Goal: Task Accomplishment & Management: Contribute content

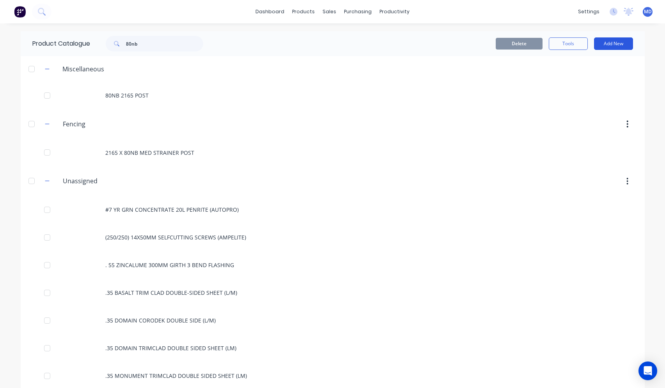
click at [619, 43] on button "Add New" at bounding box center [613, 43] width 39 height 12
click at [577, 99] on div "Product" at bounding box center [596, 94] width 60 height 11
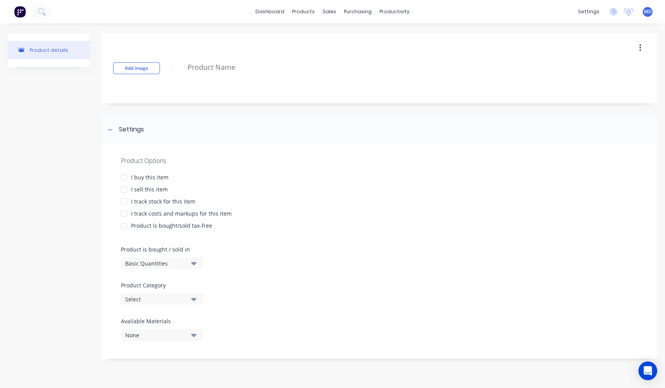
click at [126, 178] on div at bounding box center [124, 178] width 16 height 16
click at [125, 189] on div at bounding box center [124, 190] width 16 height 16
click at [122, 215] on div at bounding box center [124, 214] width 16 height 16
type textarea "x"
click at [266, 15] on link "dashboard" at bounding box center [269, 12] width 37 height 12
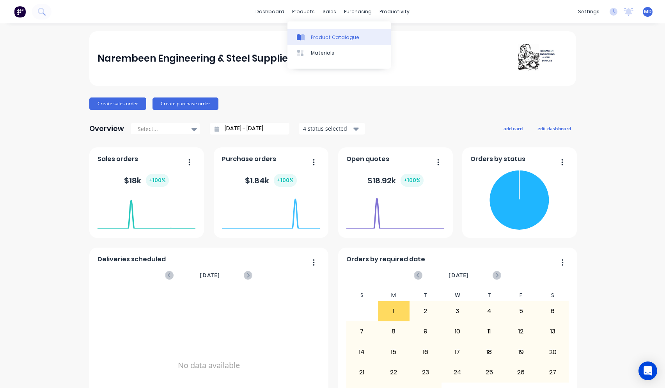
click at [312, 35] on div "Product Catalogue" at bounding box center [335, 37] width 48 height 7
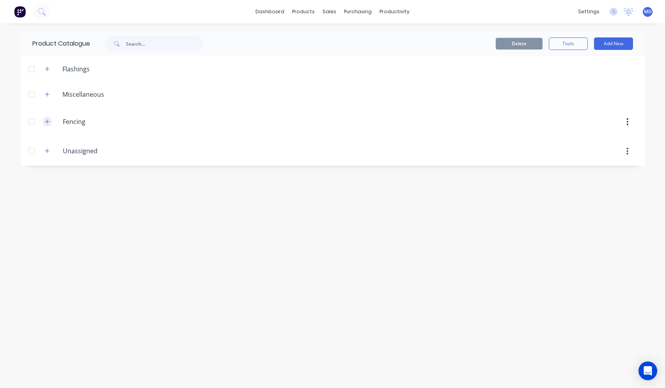
click at [48, 123] on icon "button" at bounding box center [47, 121] width 5 height 5
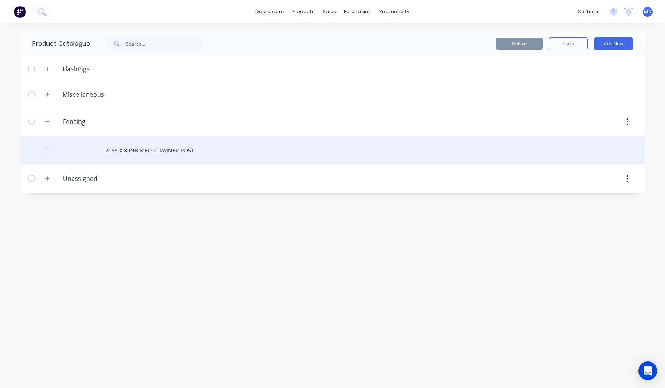
click at [171, 149] on div "2165 X 80NB MED STRAINER POST" at bounding box center [333, 150] width 624 height 28
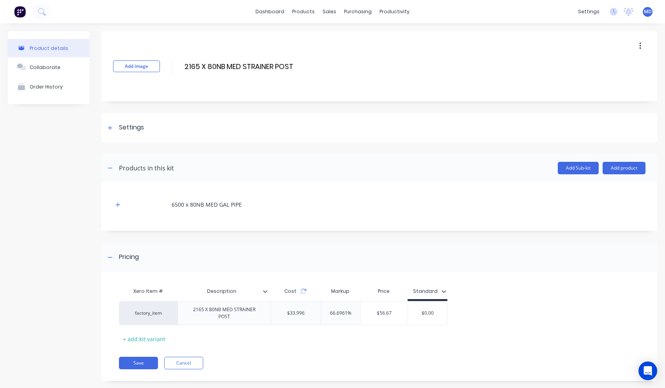
scroll to position [12, 0]
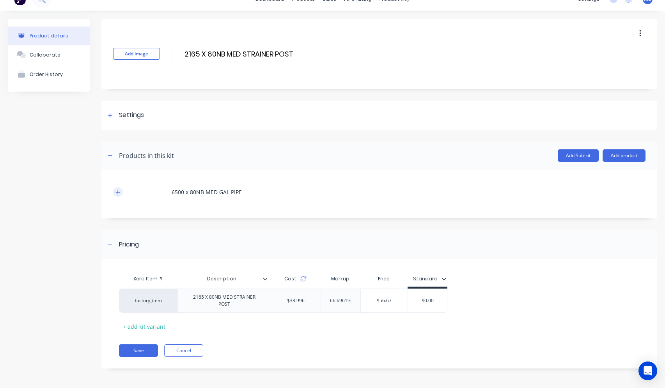
click at [117, 191] on icon "button" at bounding box center [117, 191] width 5 height 5
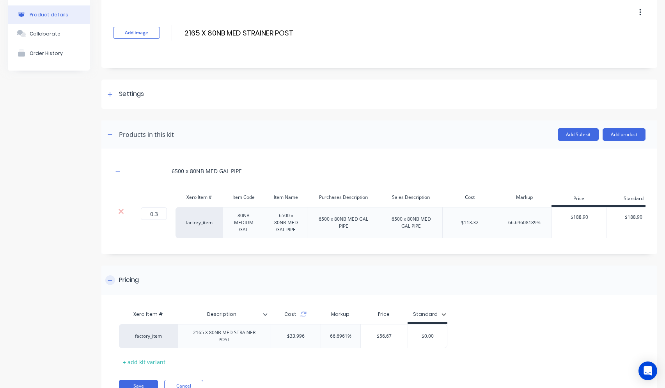
scroll to position [75, 0]
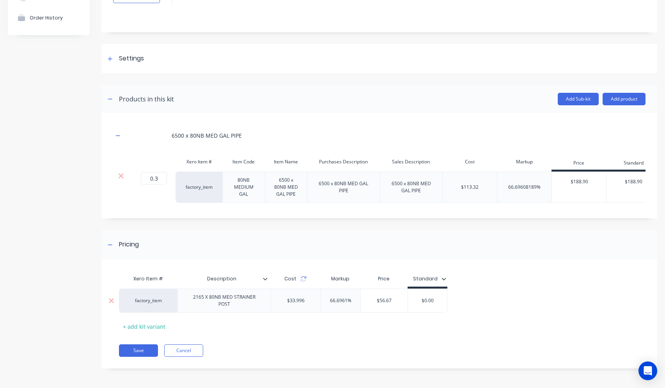
drag, startPoint x: 351, startPoint y: 299, endPoint x: 329, endPoint y: 297, distance: 22.0
click at [329, 297] on div "66.6961% 66.6961%" at bounding box center [340, 300] width 39 height 19
type input "100"
click at [308, 332] on div "Xero Item # Description Cost Markup Price Standard factory_item 2165 X 80NB MED…" at bounding box center [376, 302] width 515 height 62
click at [135, 352] on button "Save" at bounding box center [138, 350] width 39 height 12
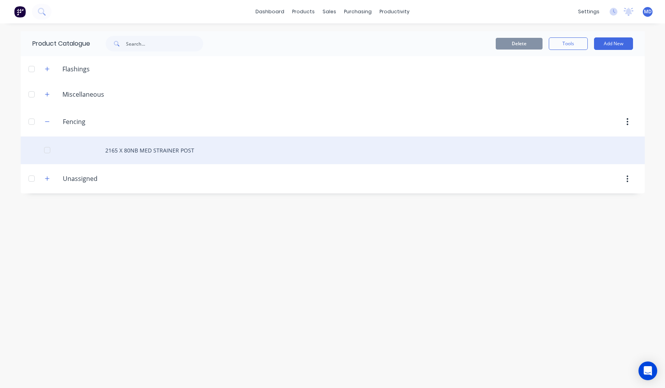
click at [143, 154] on div "2165 X 80NB MED STRAINER POST" at bounding box center [333, 150] width 624 height 28
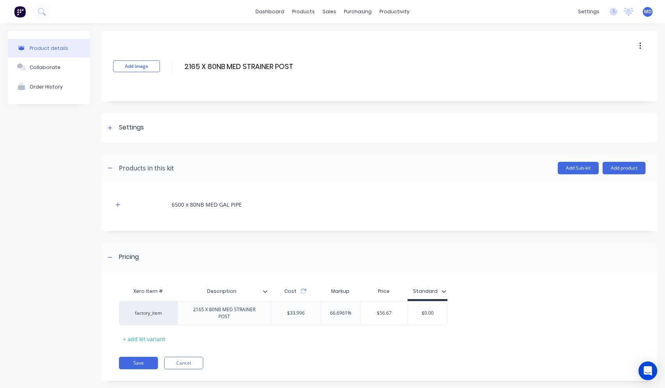
scroll to position [12, 0]
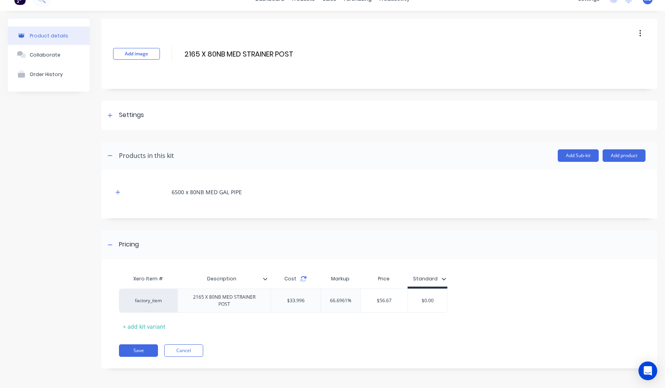
click at [303, 278] on icon at bounding box center [303, 279] width 6 height 6
click at [117, 192] on icon "button" at bounding box center [117, 191] width 5 height 5
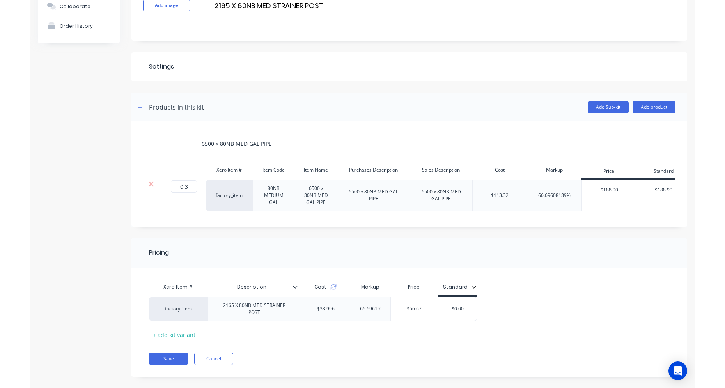
scroll to position [75, 0]
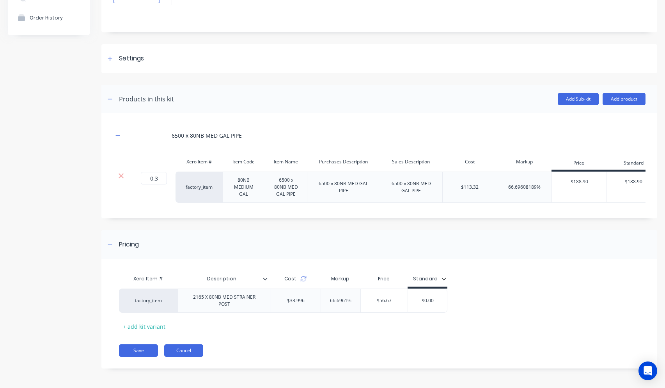
click at [187, 352] on button "Cancel" at bounding box center [183, 350] width 39 height 12
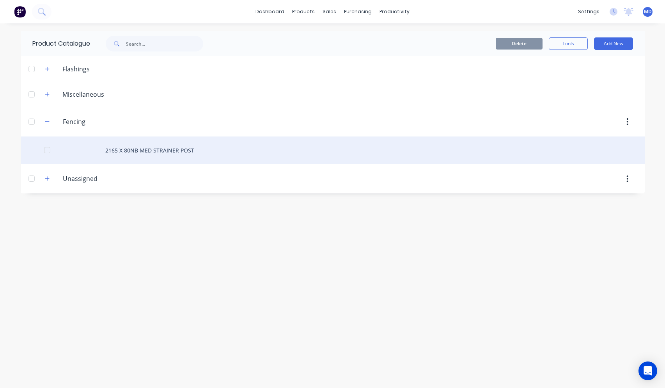
click at [130, 148] on div "2165 X 80NB MED STRAINER POST" at bounding box center [333, 150] width 624 height 28
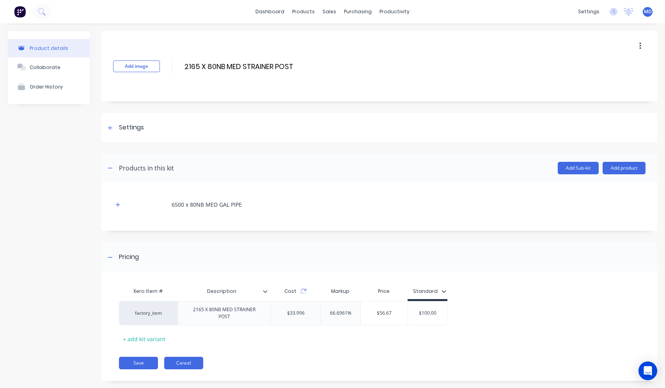
click at [179, 364] on button "Cancel" at bounding box center [183, 363] width 39 height 12
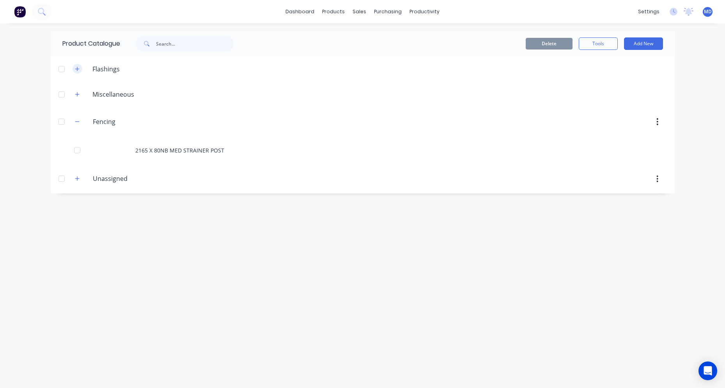
click at [80, 68] on icon "button" at bounding box center [77, 68] width 5 height 5
click at [164, 42] on input "text" at bounding box center [194, 44] width 77 height 16
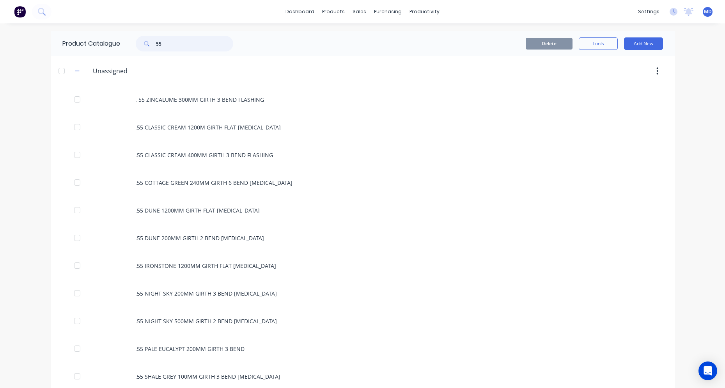
type input "55"
click at [55, 12] on div "dashboard products sales purchasing productivity dashboard products Product Cat…" at bounding box center [362, 11] width 725 height 23
click at [46, 13] on button at bounding box center [41, 12] width 19 height 16
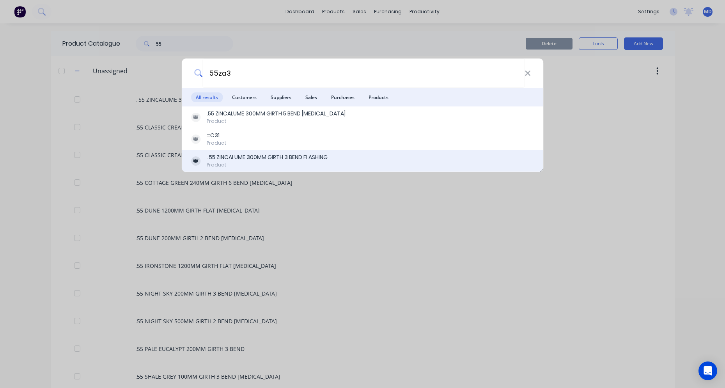
type input "55za3"
click at [265, 164] on div "Product" at bounding box center [267, 164] width 121 height 7
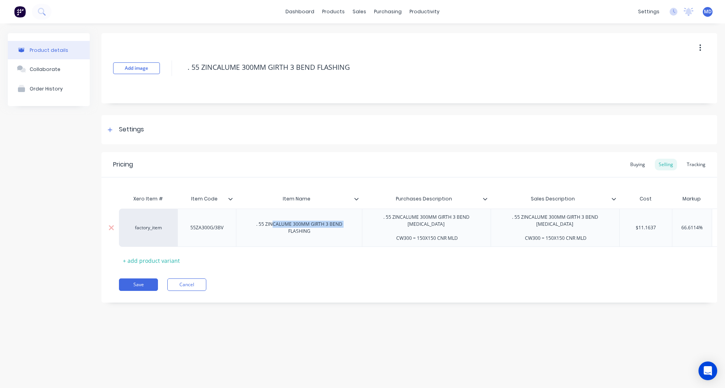
drag, startPoint x: 253, startPoint y: 225, endPoint x: 273, endPoint y: 223, distance: 20.0
click at [273, 223] on div ". 55 ZINCALUME 300MM GIRTH 3 BEND FLASHING" at bounding box center [298, 227] width 119 height 17
click at [257, 223] on div ". 55 ZINCALUME 300MM GIRTH 3 BEND FLASHING" at bounding box center [298, 227] width 119 height 17
drag, startPoint x: 255, startPoint y: 222, endPoint x: 322, endPoint y: 231, distance: 67.7
click at [322, 231] on div ". 55 ZINCALUME 300MM GIRTH 3 BEND FLASHING" at bounding box center [298, 227] width 119 height 17
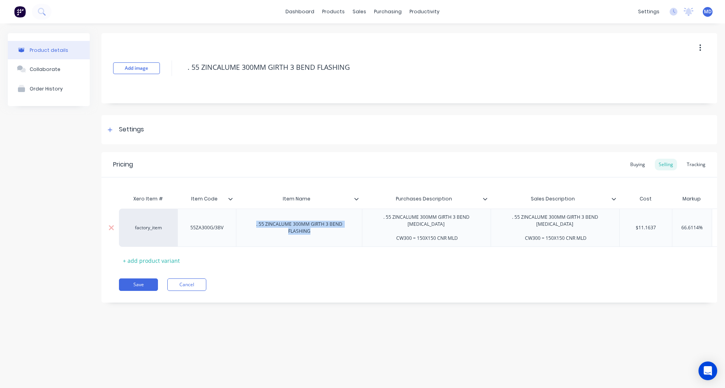
copy div ". 55 ZINCALUME 300MM GIRTH 3 BEND FLASHING"
type textarea "x"
click at [186, 287] on button "Cancel" at bounding box center [186, 284] width 39 height 12
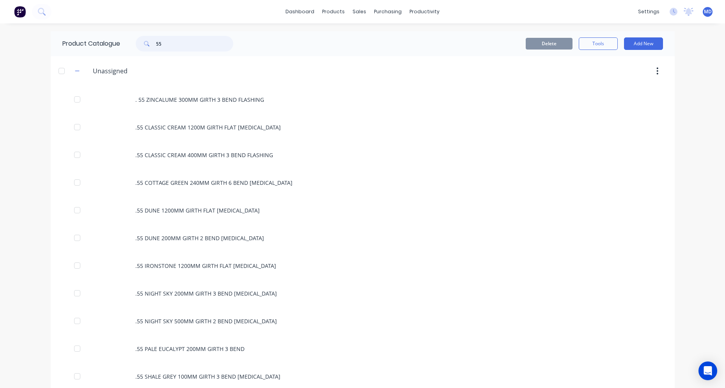
drag, startPoint x: 151, startPoint y: 49, endPoint x: 145, endPoint y: 46, distance: 7.0
click at [149, 48] on div "55" at bounding box center [184, 44] width 97 height 16
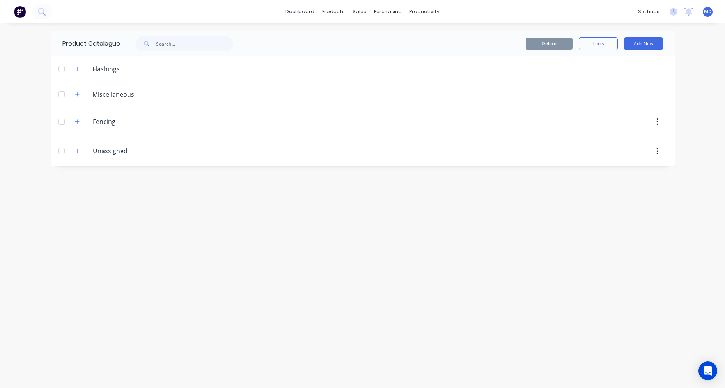
click at [664, 111] on div "dashboard products sales purchasing productivity dashboard products Product Cat…" at bounding box center [362, 194] width 725 height 388
click at [644, 44] on button "Add New" at bounding box center [643, 43] width 39 height 12
click at [625, 79] on div "Flashing" at bounding box center [626, 79] width 60 height 11
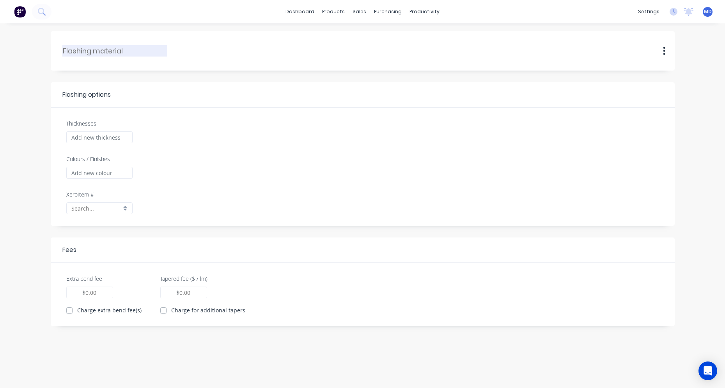
drag, startPoint x: 127, startPoint y: 53, endPoint x: 85, endPoint y: 53, distance: 42.1
paste input ". 55 ZINCALUME 300MM GIRTH 3 BEND FLASHING"
drag, startPoint x: 69, startPoint y: 51, endPoint x: 30, endPoint y: 62, distance: 41.0
click at [51, 56] on header "..55.ZINCALUME.300MM.GIRTH.3.BEND.FLASHING . 55 ZINCALUME 300MM GIRTH 3 BEND FL…" at bounding box center [363, 50] width 624 height 39
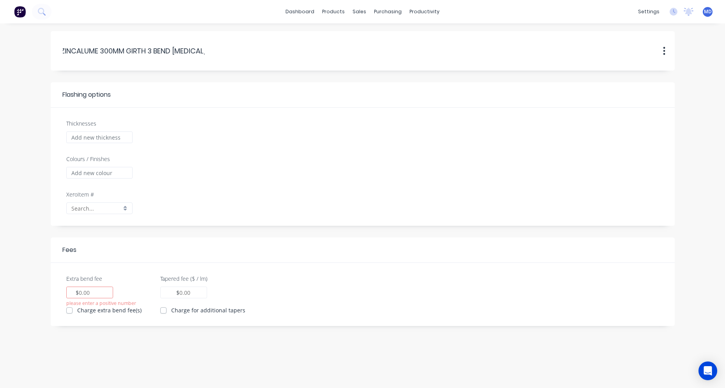
drag, startPoint x: 102, startPoint y: 52, endPoint x: 208, endPoint y: 46, distance: 105.9
click at [207, 46] on div "ZINCALUME.300MM.GIRTH.3.BEND.FLASHING ZINCALUME 300MM GIRTH 3 BEND FLASHING Dup…" at bounding box center [362, 51] width 600 height 24
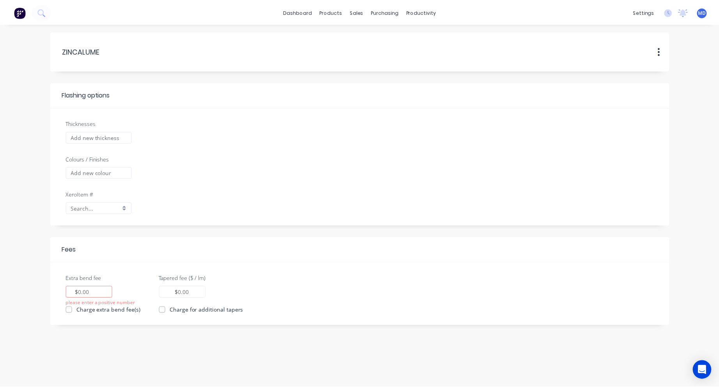
scroll to position [0, 0]
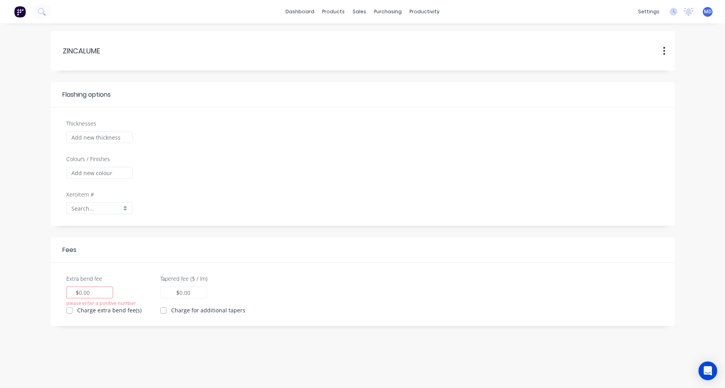
type input "ZINCALUME"
click at [108, 138] on input "Thicknesses" at bounding box center [99, 137] width 66 height 12
type input ".55"
type input "0.00"
checkbox input "true"
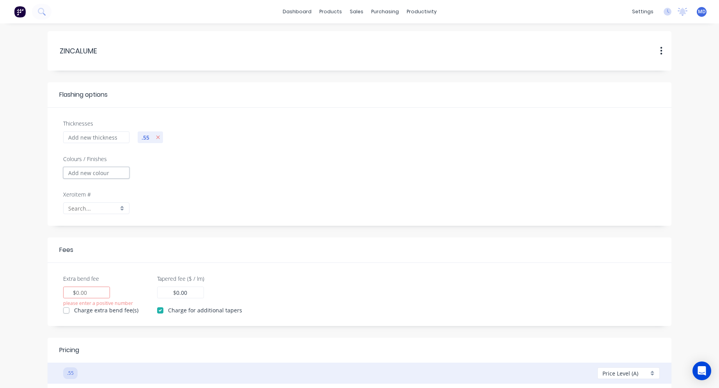
click at [81, 175] on input "Colours / Finishes" at bounding box center [96, 173] width 66 height 12
type input "zincalume"
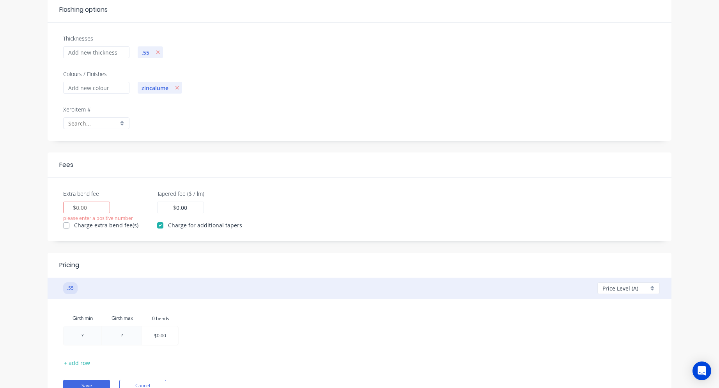
scroll to position [85, 0]
click at [168, 227] on label "Charge for additional tapers" at bounding box center [205, 225] width 74 height 8
click at [157, 227] on input "Charge for additional tapers" at bounding box center [160, 224] width 6 height 7
checkbox input "false"
click at [97, 209] on div "$" at bounding box center [86, 208] width 47 height 12
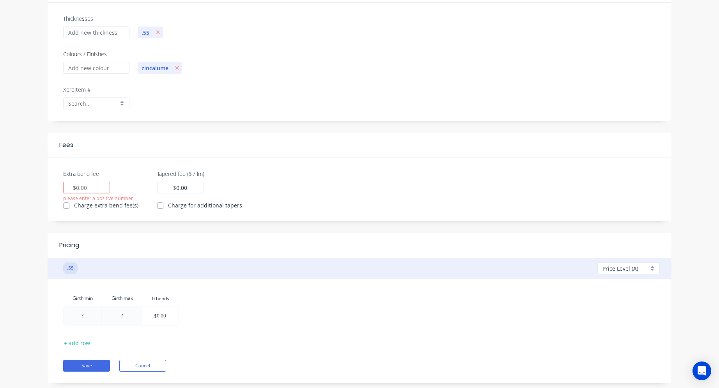
scroll to position [124, 0]
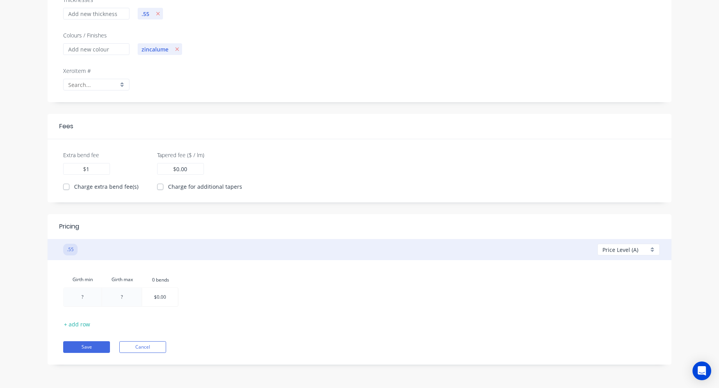
click at [153, 296] on div at bounding box center [159, 297] width 35 height 18
type input "1"
click at [88, 298] on div at bounding box center [83, 297] width 38 height 18
type input "0"
click at [124, 302] on div at bounding box center [122, 297] width 39 height 18
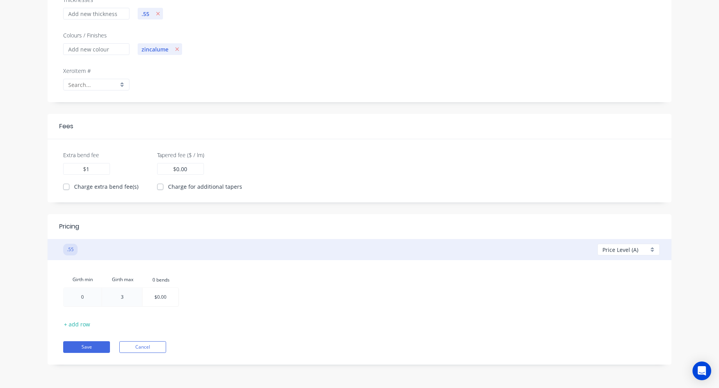
type input "300"
click at [189, 297] on div "Girth min Girth max 0.bends 0 bends 0 300 300 $0.00" at bounding box center [359, 290] width 593 height 37
click at [162, 302] on div at bounding box center [159, 297] width 35 height 18
type input "$"
type input "9.48"
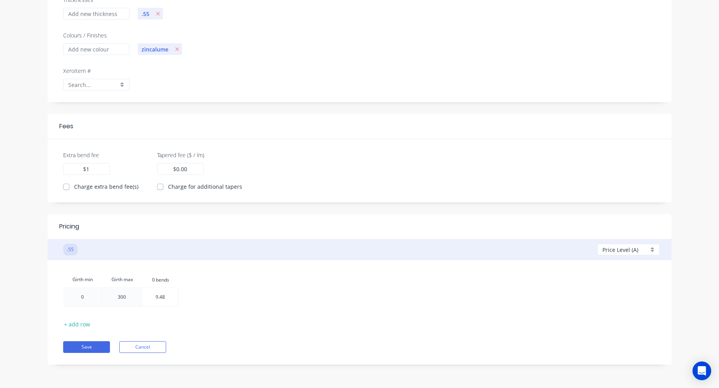
click at [197, 320] on div "Girth min Girth max 0.bends 0 bends 0 300 9.48 9.48 + add row Save Cancel" at bounding box center [359, 312] width 600 height 81
click at [196, 291] on div "Add bend" at bounding box center [201, 290] width 78 height 16
click at [203, 300] on div at bounding box center [196, 297] width 35 height 18
type input "$"
type input "10.04"
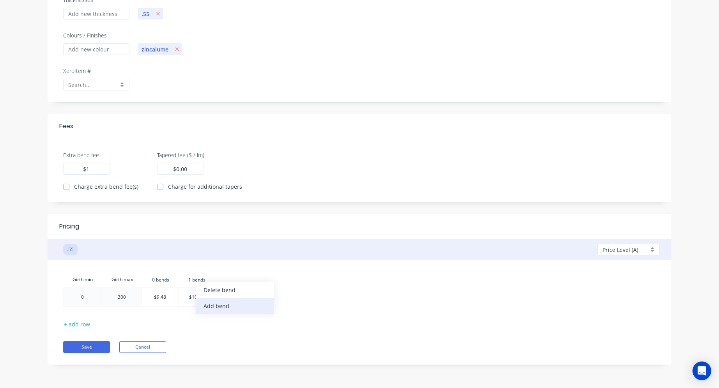
click at [225, 309] on div "Add bend" at bounding box center [235, 306] width 78 height 16
click at [237, 299] on div at bounding box center [232, 297] width 35 height 18
drag, startPoint x: 243, startPoint y: 300, endPoint x: 237, endPoint y: 301, distance: 6.3
click at [237, 301] on table "Girth min Girth max 0.bends 0 bends 1.bends 1 bends 2.bends 2 bends 0 300 $9.48…" at bounding box center [157, 289] width 188 height 35
drag, startPoint x: 239, startPoint y: 299, endPoint x: 251, endPoint y: 303, distance: 12.6
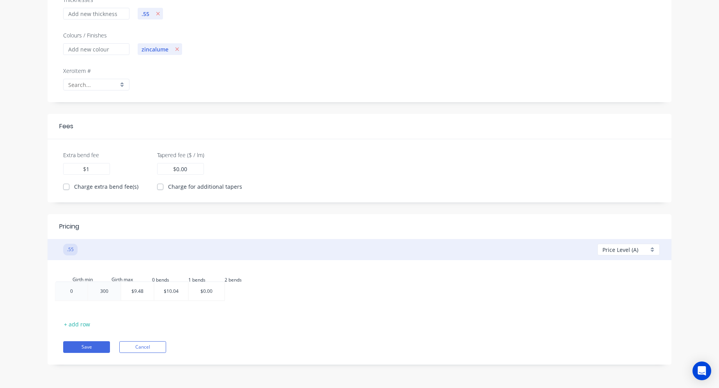
click at [251, 303] on table "Girth min Girth max 0.bends 0 bends 1.bends 1 bends 2.bends 2 bends 0 300 $9.48…" at bounding box center [157, 289] width 188 height 35
type input "$"
type input "10.60"
click at [247, 306] on div "Add bend" at bounding box center [279, 304] width 78 height 16
drag, startPoint x: 266, startPoint y: 296, endPoint x: 649, endPoint y: 223, distance: 390.6
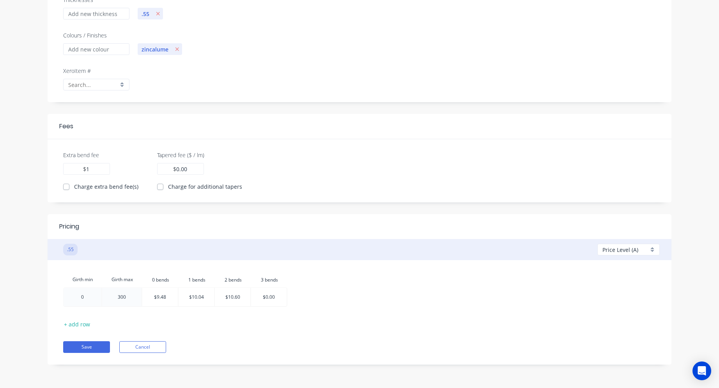
click at [267, 296] on div at bounding box center [268, 297] width 35 height 18
type input "$11.16"
click at [294, 307] on div "Add bend" at bounding box center [311, 307] width 78 height 16
click at [313, 299] on div at bounding box center [304, 297] width 35 height 18
type input "$"
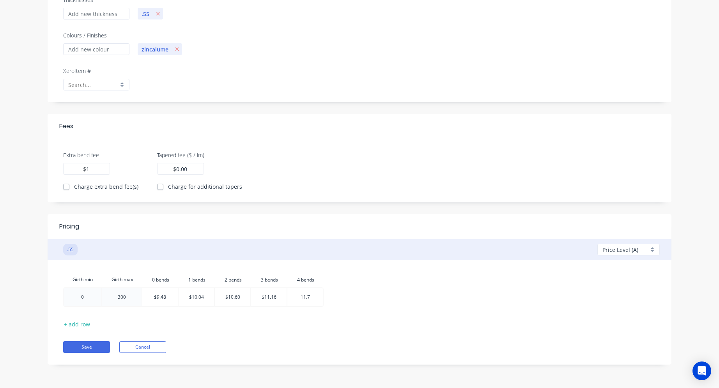
type input "11.72"
click at [341, 301] on div "Add bend" at bounding box center [351, 305] width 78 height 16
click at [351, 299] on div at bounding box center [341, 297] width 35 height 18
type input "$"
type input "12.28"
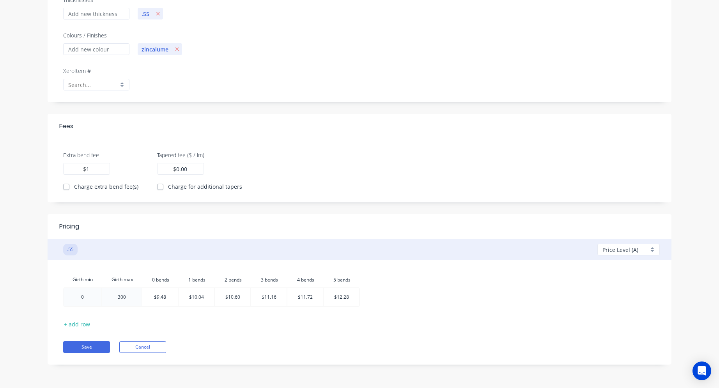
drag, startPoint x: 342, startPoint y: 280, endPoint x: 376, endPoint y: 288, distance: 34.8
click at [376, 288] on div "Girth min Girth max 0.bends 0 bends 1.bends 1 bends 2.bends 2 bends 3.bends 3 b…" at bounding box center [359, 290] width 593 height 37
click at [365, 307] on div "Add bend" at bounding box center [383, 305] width 78 height 16
click at [376, 301] on div at bounding box center [377, 297] width 35 height 18
type input "$12.85"
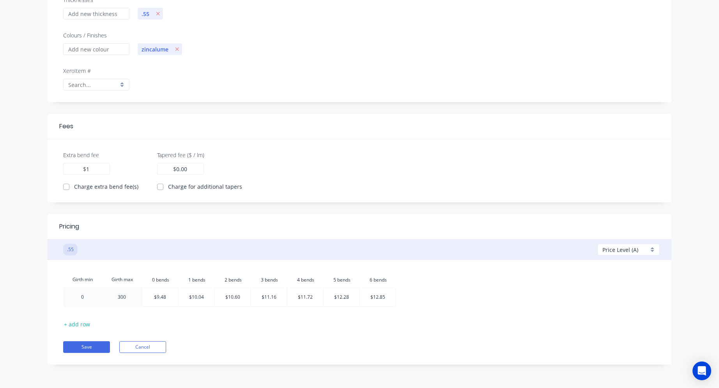
click at [383, 354] on div "Pricing .55 Price Level (A) Add A Girth min Girth max 0.bends 0 bends 1.bends 1…" at bounding box center [360, 289] width 624 height 150
click at [89, 350] on button "Save" at bounding box center [86, 347] width 47 height 12
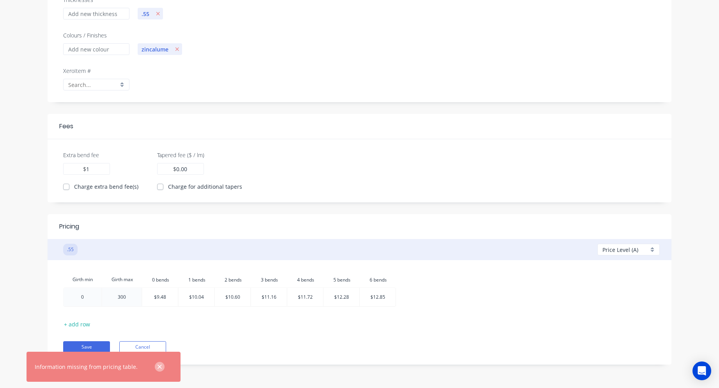
click at [157, 367] on icon "button" at bounding box center [159, 366] width 5 height 7
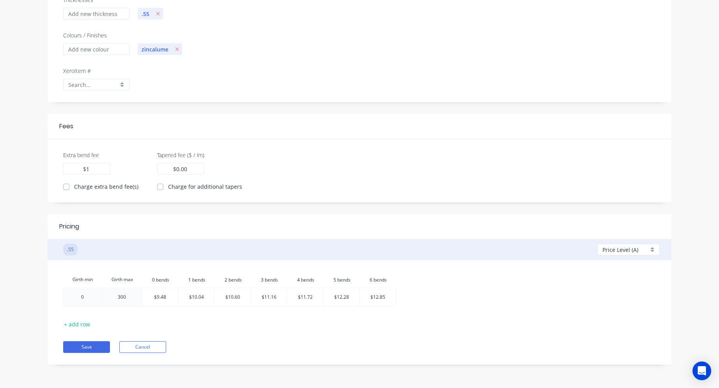
click at [189, 167] on div "0.00 $ 0.00" at bounding box center [180, 169] width 47 height 12
type input "0"
type input "1"
click at [224, 352] on div "Save Cancel" at bounding box center [359, 340] width 593 height 23
click at [96, 349] on button "Save" at bounding box center [86, 347] width 47 height 12
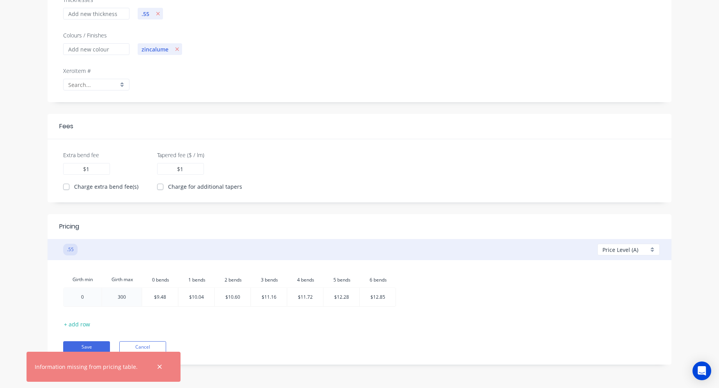
click at [221, 337] on div "Save Cancel" at bounding box center [359, 340] width 593 height 23
click at [83, 302] on div at bounding box center [83, 297] width 38 height 18
type input "1"
click at [157, 365] on icon "button" at bounding box center [159, 367] width 4 height 4
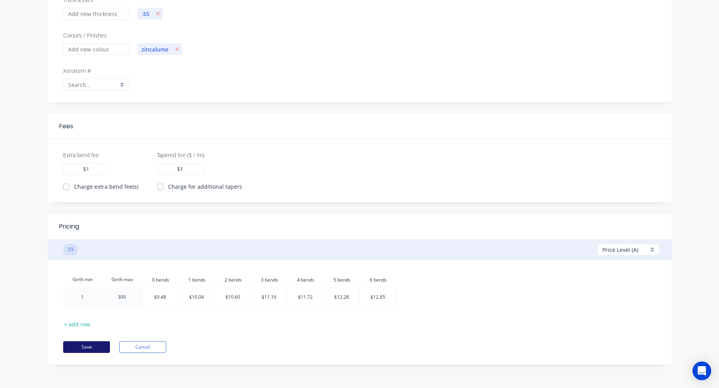
click at [90, 349] on button "Save" at bounding box center [86, 347] width 47 height 12
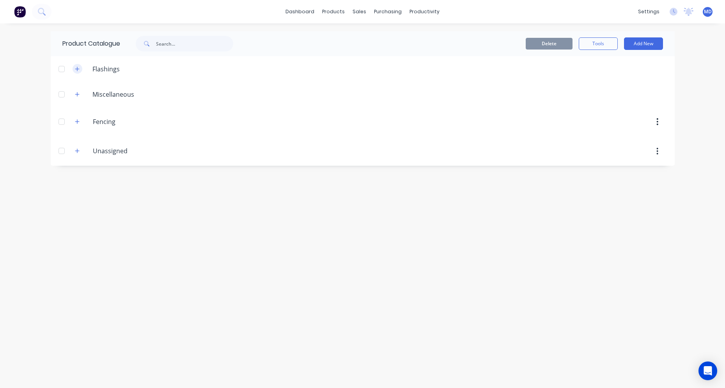
click at [74, 71] on button "button" at bounding box center [78, 69] width 10 height 10
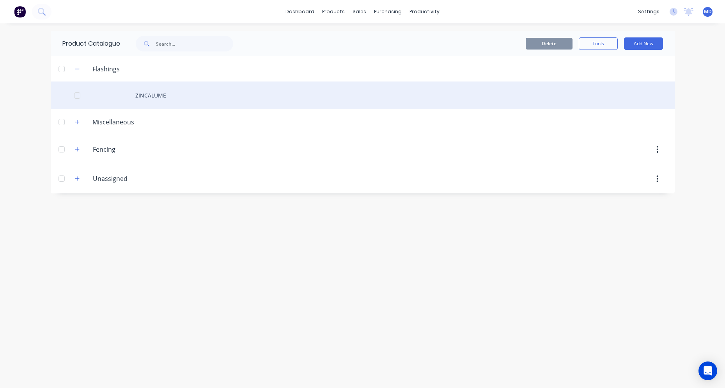
click at [145, 96] on div "ZINCALUME" at bounding box center [363, 95] width 624 height 28
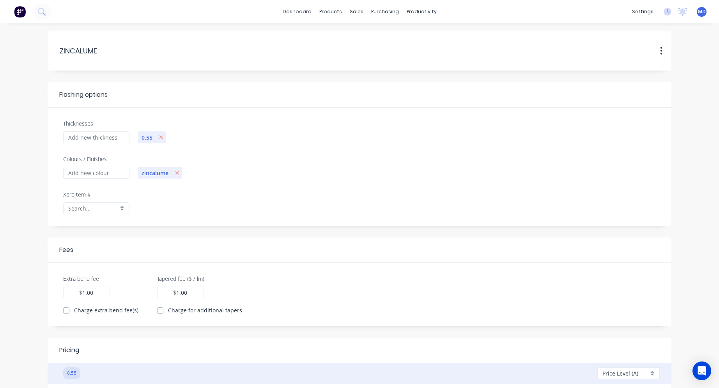
drag, startPoint x: 101, startPoint y: 50, endPoint x: 56, endPoint y: 47, distance: 44.9
click at [56, 47] on header "ZINCALUME ZINCALUME Duplicate Delete" at bounding box center [360, 50] width 624 height 39
paste input ". 55 ZINCALUME 300MM GIRTH 3 BEND FLASHING"
click at [182, 52] on input ". 55 ZINCALUME 300MM GIRTH 3 BEND FLASHING" at bounding box center [136, 51] width 155 height 11
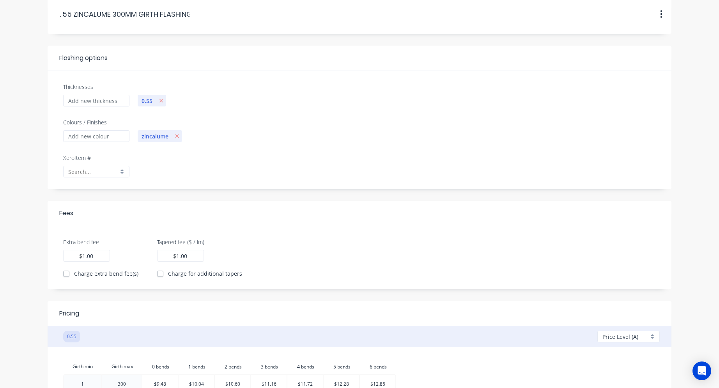
scroll to position [124, 0]
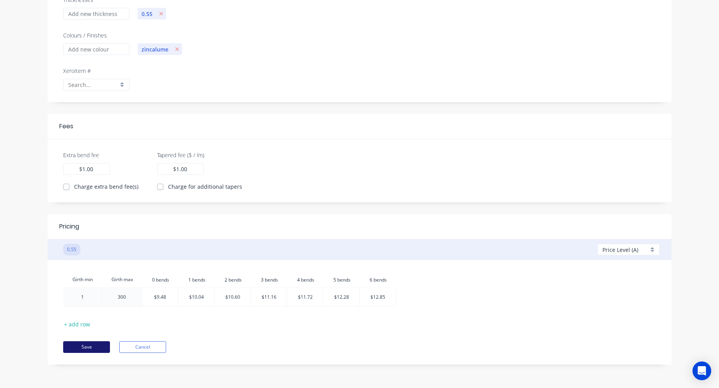
type input ". 55 ZINCALUME 300MM GIRTH FLASHING"
click at [78, 350] on button "Save" at bounding box center [86, 347] width 47 height 12
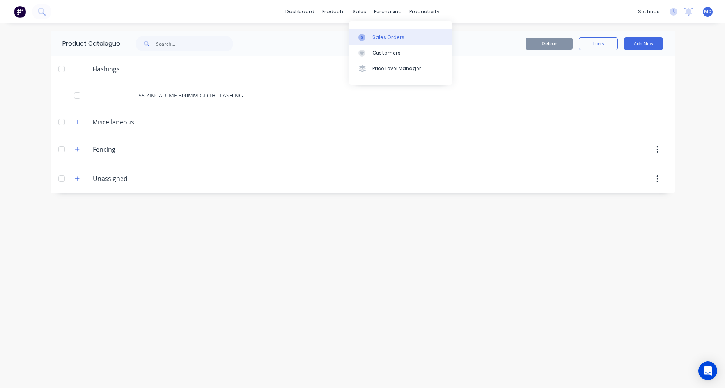
click at [377, 33] on link "Sales Orders" at bounding box center [400, 37] width 103 height 16
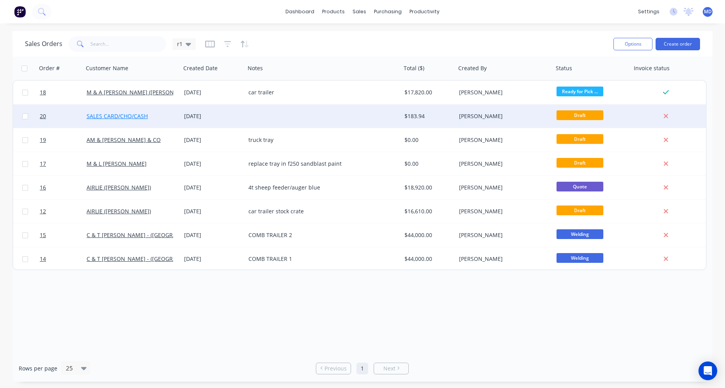
click at [143, 119] on link "SALES CARD/CHQ/CASH" at bounding box center [117, 115] width 61 height 7
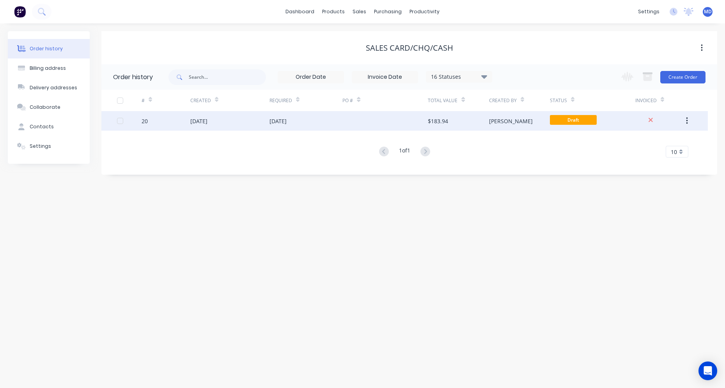
click at [306, 125] on div "26 Aug 2025" at bounding box center [305, 120] width 73 height 19
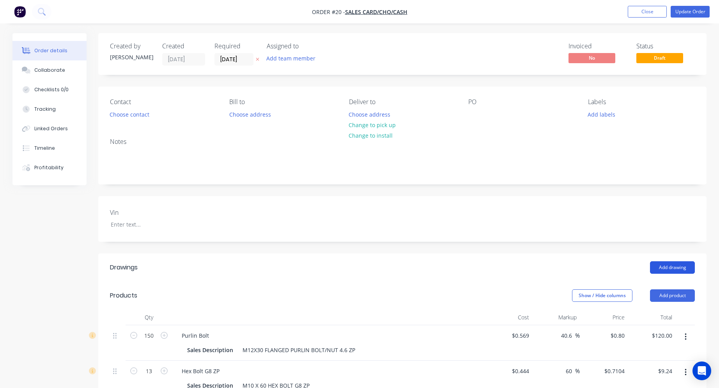
click at [679, 267] on button "Add drawing" at bounding box center [672, 267] width 45 height 12
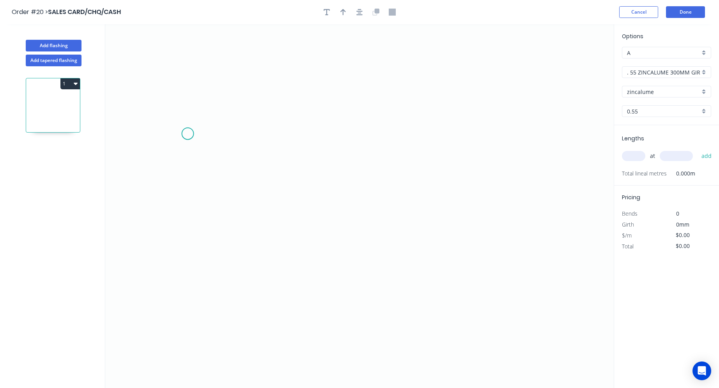
click at [188, 134] on icon "0" at bounding box center [359, 206] width 508 height 364
click at [191, 214] on icon "0" at bounding box center [359, 206] width 508 height 364
click at [258, 218] on icon "0 ?" at bounding box center [359, 206] width 508 height 364
click at [276, 224] on icon "0 ? ?" at bounding box center [359, 206] width 508 height 364
click at [277, 225] on circle at bounding box center [276, 224] width 12 height 12
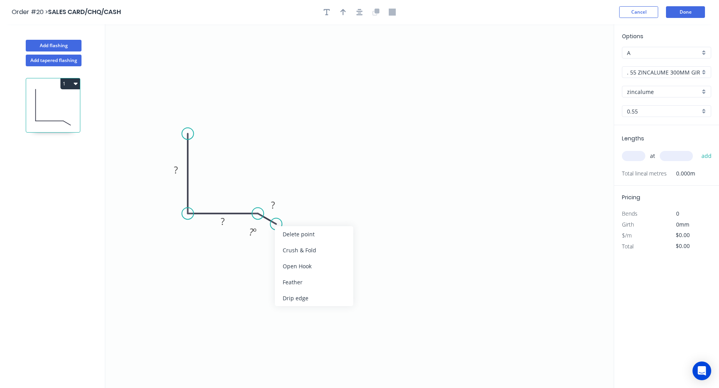
click at [306, 209] on icon "0 ? ? ? ? º" at bounding box center [359, 206] width 508 height 364
click at [175, 171] on tspan "?" at bounding box center [176, 169] width 4 height 13
click at [225, 222] on rect at bounding box center [223, 221] width 16 height 11
click at [273, 207] on tspan "?" at bounding box center [273, 204] width 4 height 13
type input "$10.60"
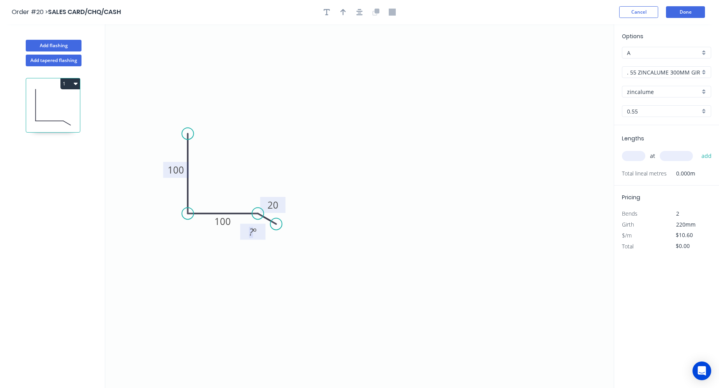
click at [248, 237] on rect at bounding box center [253, 232] width 16 height 11
click at [241, 285] on icon "0 100 100 20 15 º" at bounding box center [359, 206] width 508 height 364
click at [627, 156] on input "text" at bounding box center [633, 156] width 23 height 10
type input "2"
click at [671, 154] on input "text" at bounding box center [676, 156] width 33 height 10
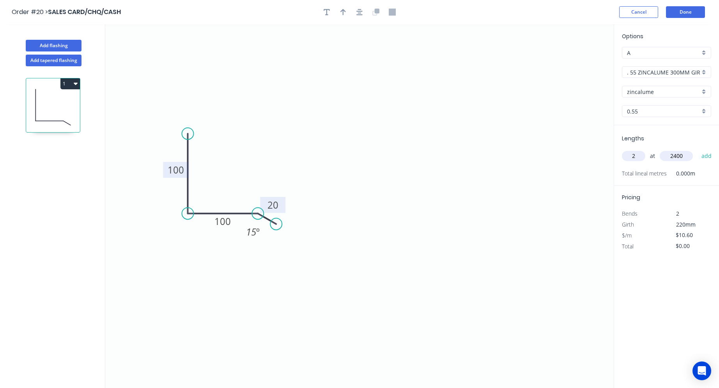
click at [475, 230] on icon "0 100 100 20 15 º" at bounding box center [359, 206] width 508 height 364
type input "2400"
click at [711, 154] on button "add" at bounding box center [706, 155] width 18 height 13
type input "$50.88"
click at [680, 12] on button "Done" at bounding box center [685, 12] width 39 height 12
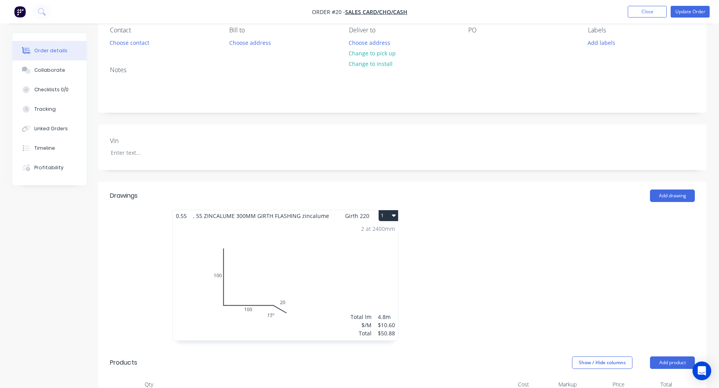
scroll to position [78, 0]
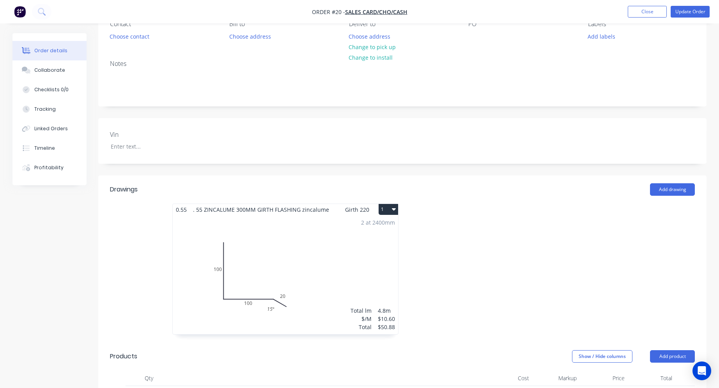
click at [308, 269] on div "2 at 2400mm Total lm $/M Total 4.8m $10.60 $50.88" at bounding box center [285, 274] width 225 height 119
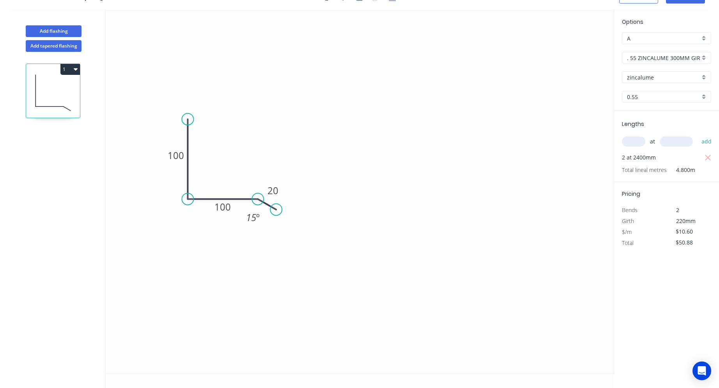
click at [308, 269] on icon "0 100 100 20 15 º" at bounding box center [359, 192] width 508 height 364
click at [705, 96] on div "0.55" at bounding box center [666, 97] width 89 height 12
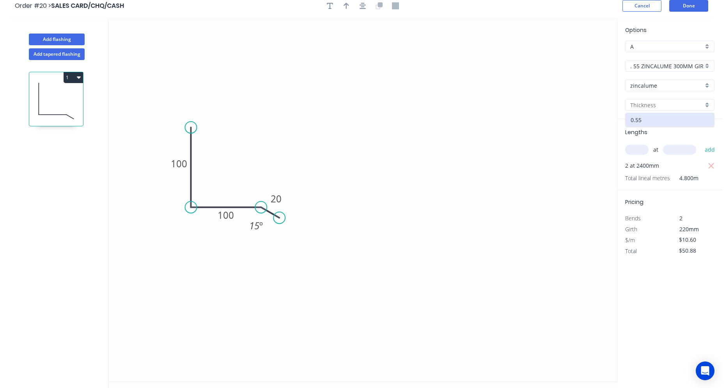
scroll to position [0, 0]
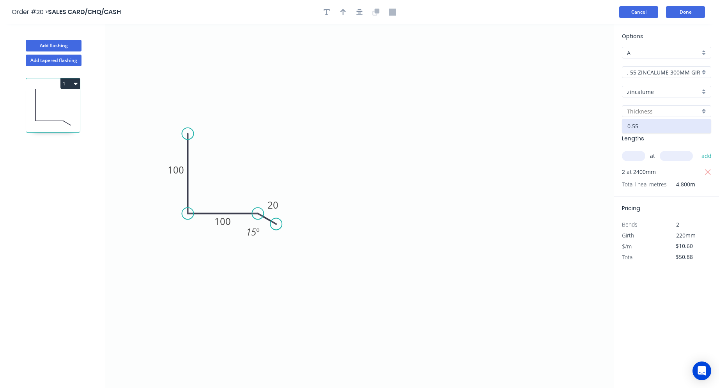
click at [643, 12] on button "Cancel" at bounding box center [638, 12] width 39 height 12
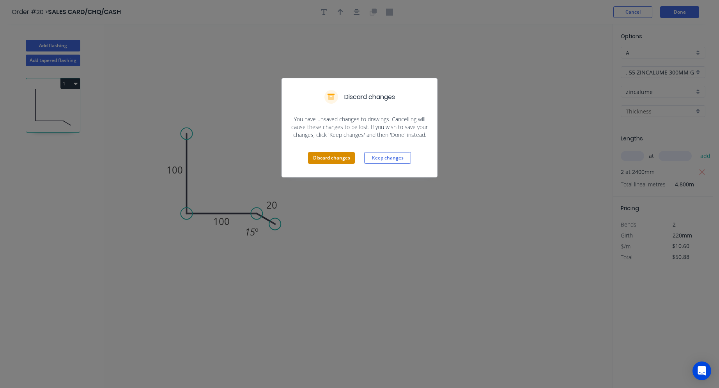
click at [348, 159] on button "Discard changes" at bounding box center [331, 158] width 47 height 12
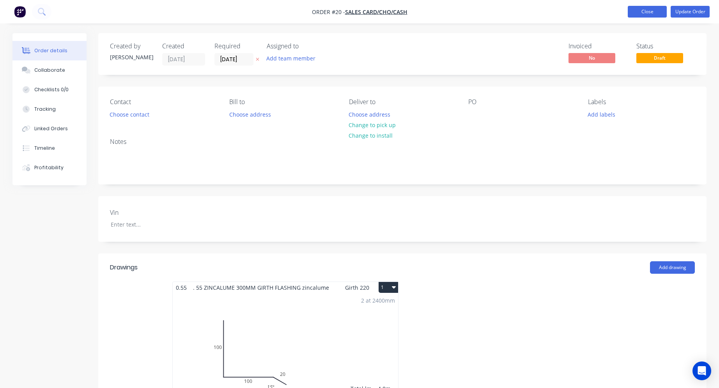
click at [651, 15] on button "Close" at bounding box center [647, 12] width 39 height 12
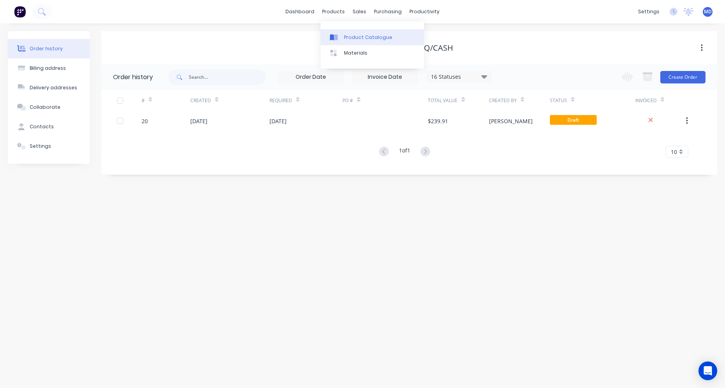
click at [342, 39] on link "Product Catalogue" at bounding box center [371, 37] width 103 height 16
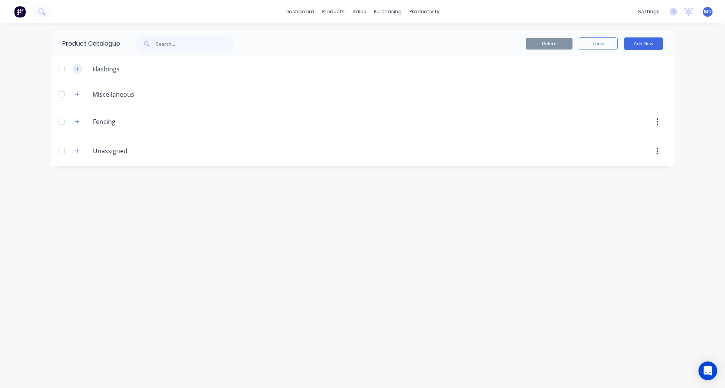
click at [80, 70] on button "button" at bounding box center [78, 69] width 10 height 10
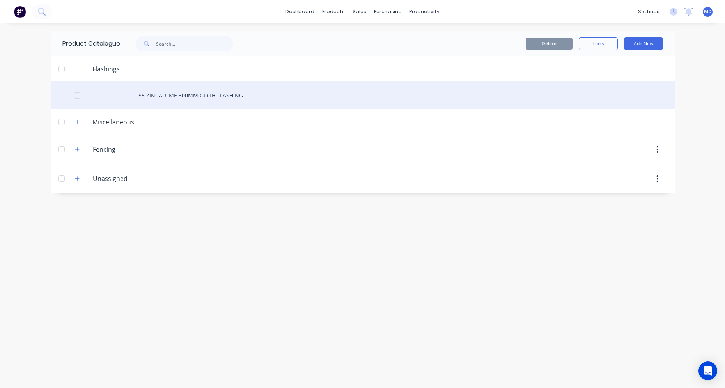
click at [146, 98] on div ". 55 ZINCALUME 300MM GIRTH FLASHING" at bounding box center [363, 95] width 624 height 28
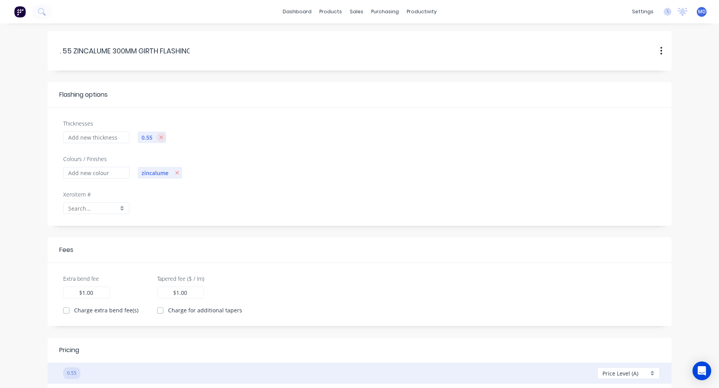
click at [161, 137] on icon "button" at bounding box center [161, 138] width 4 height 4
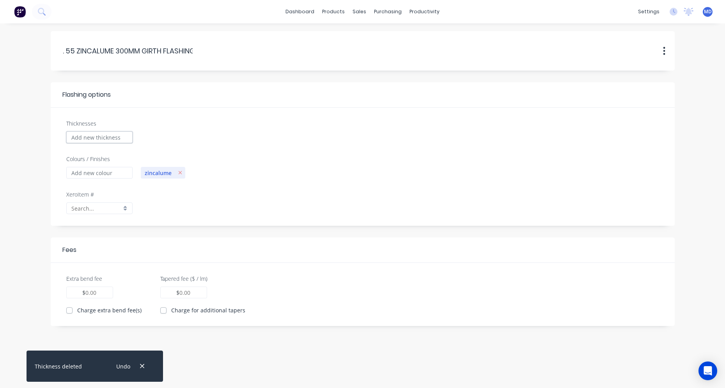
click at [125, 138] on input "Thicknesses" at bounding box center [99, 137] width 66 height 12
type input "2"
type input "0.00"
checkbox input "true"
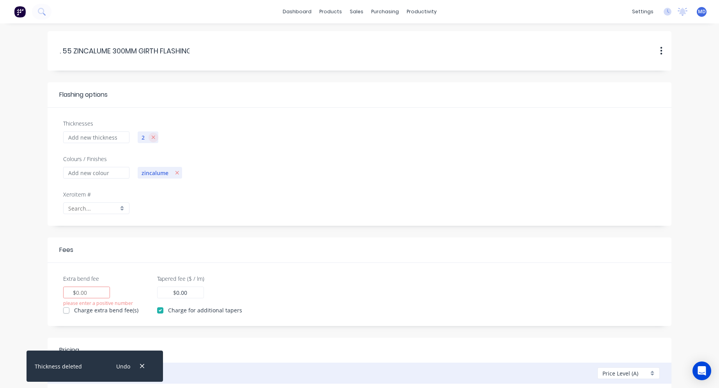
click at [153, 137] on icon "button" at bounding box center [153, 136] width 4 height 5
checkbox input "false"
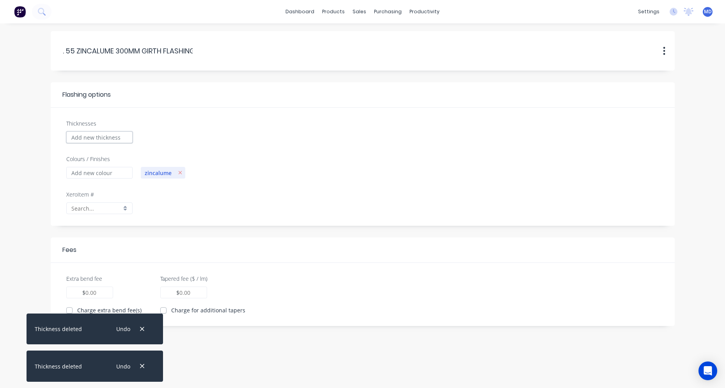
click at [115, 140] on input "Thicknesses" at bounding box center [99, 137] width 66 height 12
type input ".55"
type input "0.00"
checkbox input "true"
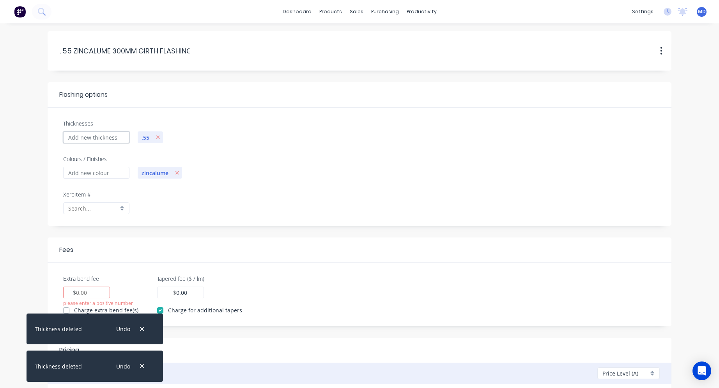
click at [89, 138] on input "Thicknesses" at bounding box center [96, 137] width 66 height 12
type input ".75"
click at [87, 138] on input "Thicknesses" at bounding box center [96, 137] width 66 height 12
type input ".95"
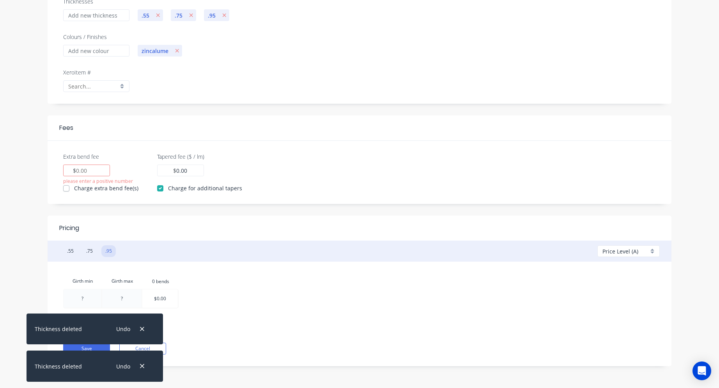
scroll to position [124, 0]
click at [146, 11] on span ".55" at bounding box center [146, 14] width 16 height 8
click at [71, 248] on button ".55" at bounding box center [70, 250] width 14 height 12
click at [76, 167] on input "Extra bend fee" at bounding box center [82, 169] width 12 height 8
click at [79, 168] on input "Extra bend fee" at bounding box center [82, 169] width 12 height 8
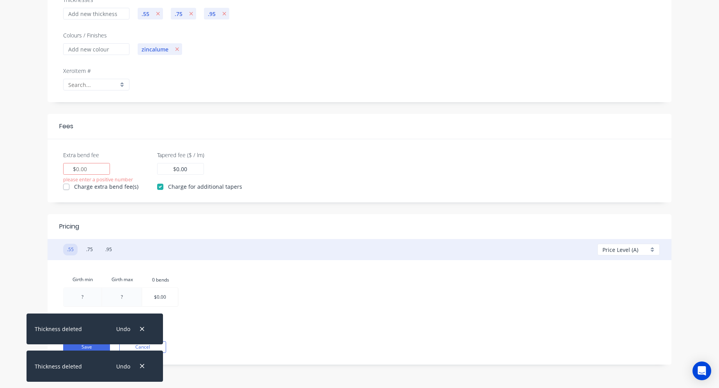
click at [96, 166] on div "$" at bounding box center [86, 169] width 47 height 12
click at [83, 169] on input "Extra bend fee" at bounding box center [82, 169] width 12 height 8
click at [96, 297] on div at bounding box center [83, 297] width 38 height 18
type input "0.56"
type input "1"
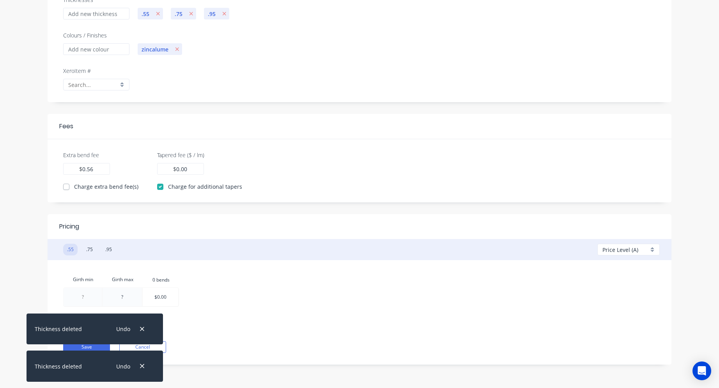
type input "1"
click at [123, 299] on div at bounding box center [122, 297] width 39 height 18
type input "100"
click at [167, 296] on div at bounding box center [160, 297] width 35 height 18
type input "$4.60"
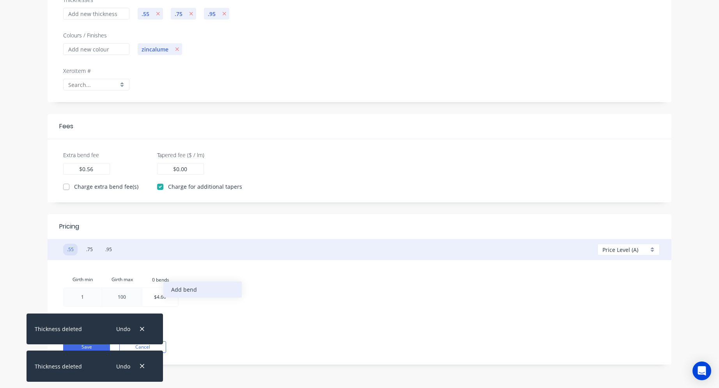
click at [181, 291] on div "Add bend" at bounding box center [202, 289] width 78 height 16
click at [206, 299] on div at bounding box center [196, 297] width 35 height 18
type input "$5.16"
click at [225, 304] on div "Add bend" at bounding box center [240, 305] width 78 height 16
click at [242, 299] on div at bounding box center [232, 297] width 35 height 18
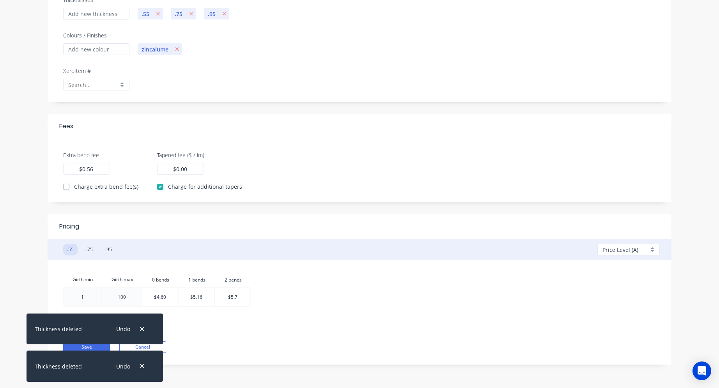
type input "$5.71"
click at [285, 341] on div "Save Cancel" at bounding box center [359, 340] width 593 height 23
click at [139, 331] on button "button" at bounding box center [142, 329] width 10 height 11
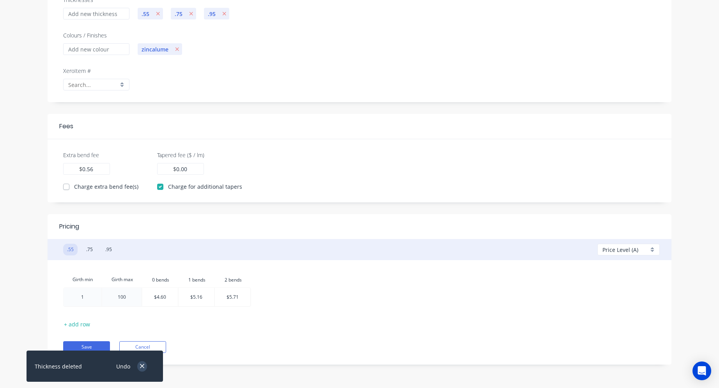
click at [144, 365] on icon "button" at bounding box center [142, 366] width 5 height 7
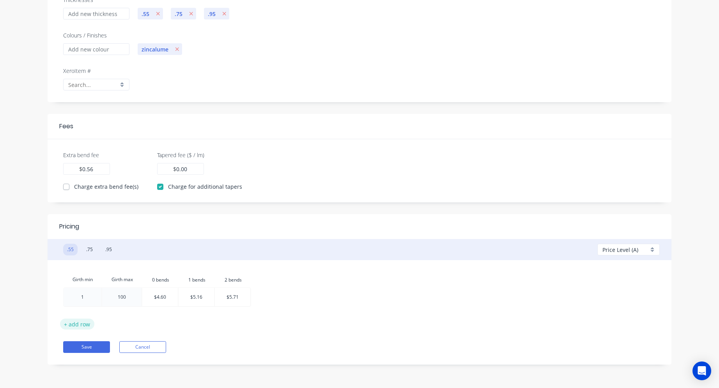
click at [85, 323] on button "+ add row" at bounding box center [77, 324] width 34 height 11
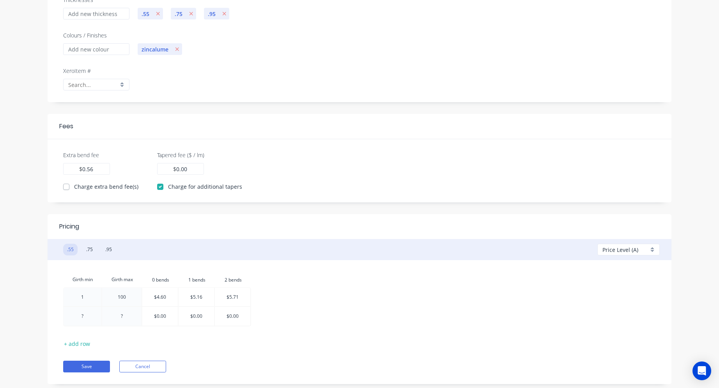
click at [85, 318] on div at bounding box center [83, 316] width 38 height 19
type input "1"
click at [129, 318] on div at bounding box center [122, 316] width 39 height 19
click at [87, 320] on div at bounding box center [83, 316] width 38 height 19
type input "101"
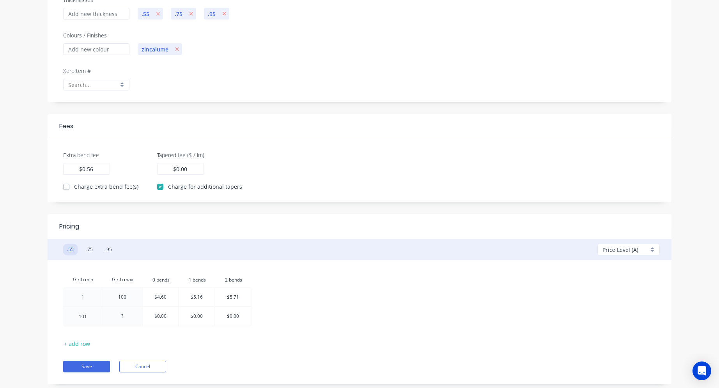
click at [118, 317] on div at bounding box center [122, 316] width 39 height 19
type input "150"
click at [164, 321] on div at bounding box center [160, 316] width 35 height 19
type input "$5.82"
click at [207, 317] on div at bounding box center [196, 316] width 35 height 19
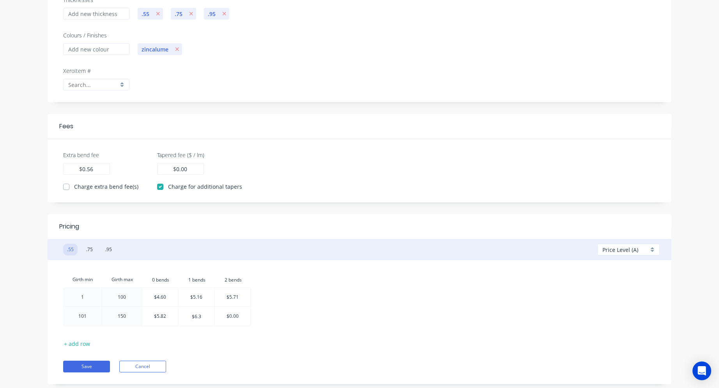
type input "$6.38"
click at [241, 315] on div at bounding box center [232, 316] width 35 height 19
type input "$6.94"
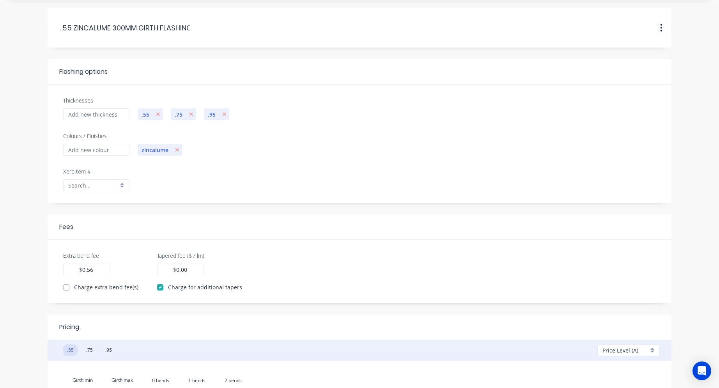
scroll to position [0, 0]
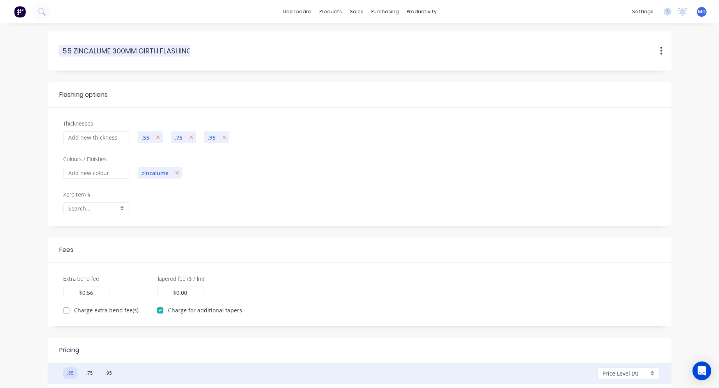
click at [189, 47] on input ". 55 ZINCALUME 300MM GIRTH FLASHING" at bounding box center [125, 51] width 131 height 11
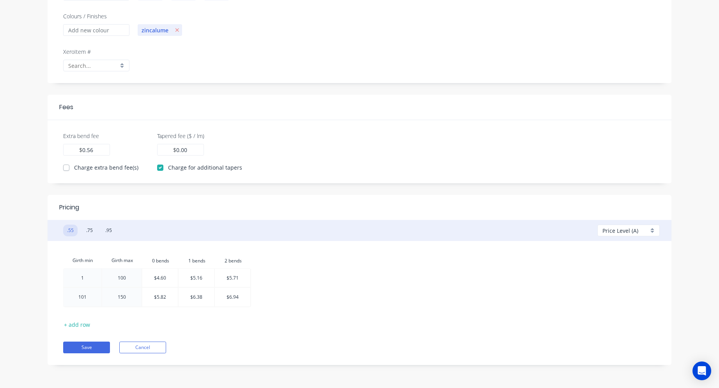
scroll to position [143, 0]
type input ".ZINCALUME"
click at [82, 326] on button "+ add row" at bounding box center [77, 324] width 34 height 11
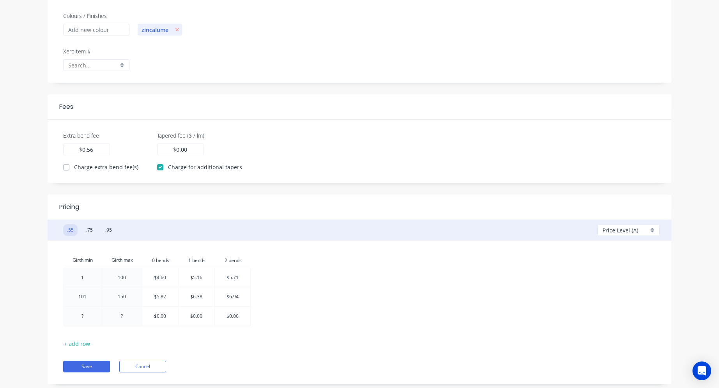
click at [85, 320] on div at bounding box center [83, 316] width 38 height 19
type input "151"
click at [124, 317] on div at bounding box center [122, 316] width 39 height 19
type input "200"
click at [164, 317] on div at bounding box center [160, 316] width 35 height 19
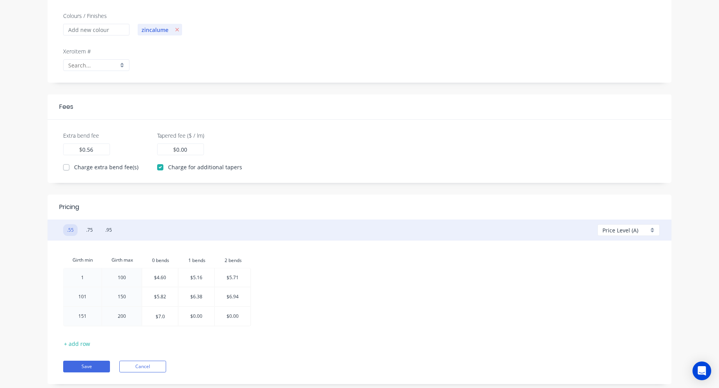
type input "$7.04"
click at [196, 320] on div at bounding box center [196, 316] width 35 height 19
type input "$7.60"
click at [225, 317] on div at bounding box center [232, 316] width 35 height 19
click at [235, 319] on input "$.816" at bounding box center [233, 316] width 12 height 19
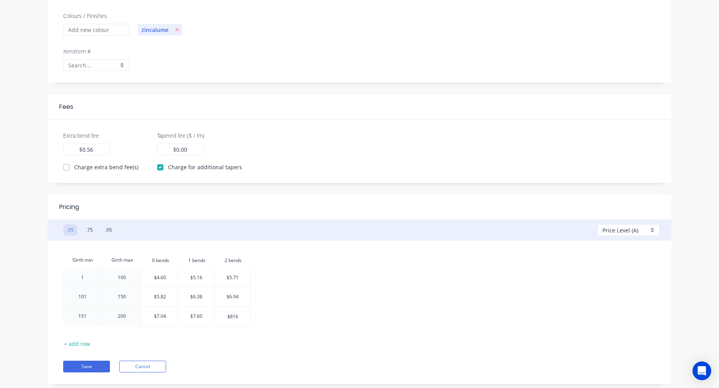
type input "$8.16"
click at [96, 366] on button "Save" at bounding box center [86, 367] width 47 height 12
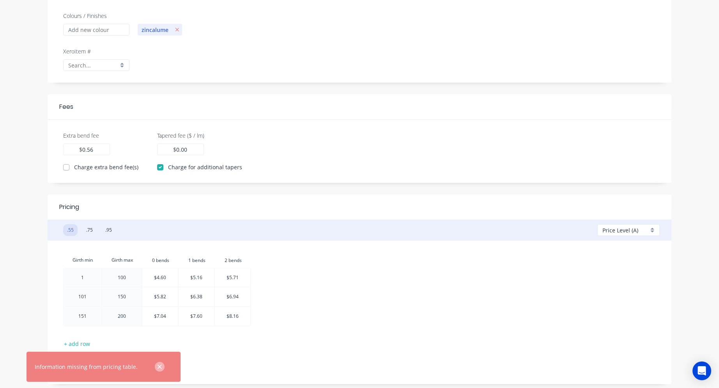
click at [157, 367] on icon "button" at bounding box center [159, 366] width 5 height 7
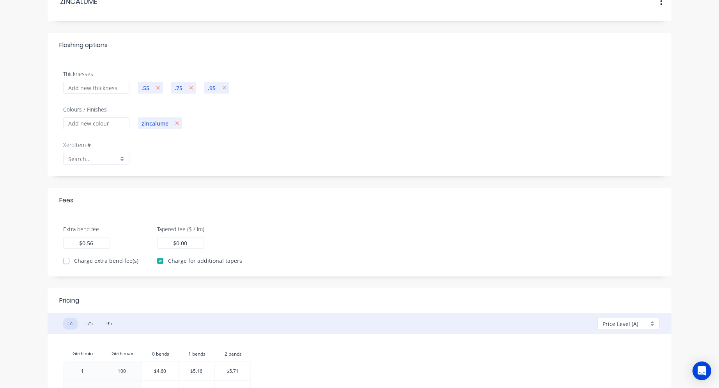
scroll to position [46, 0]
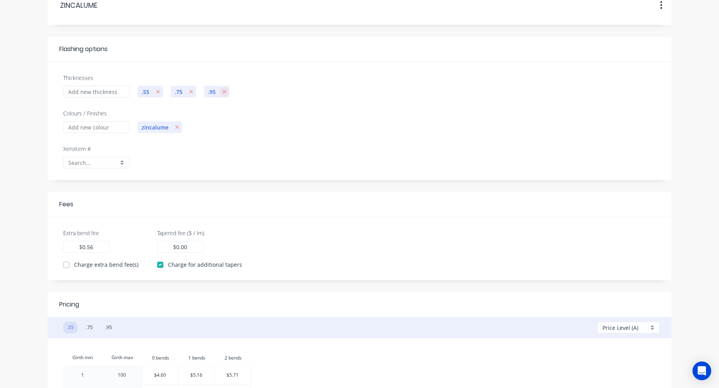
click at [225, 94] on icon "button" at bounding box center [224, 91] width 4 height 5
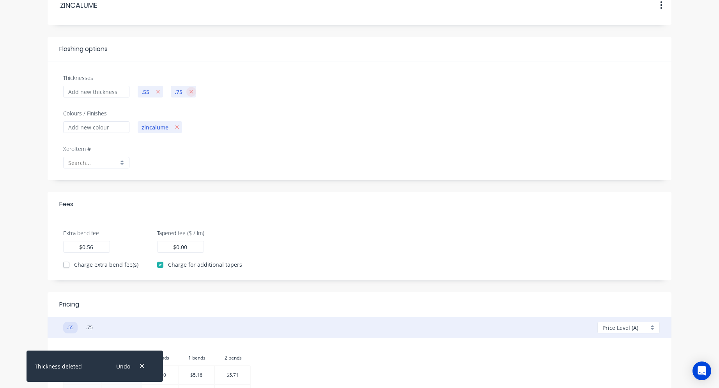
click at [192, 90] on icon "button" at bounding box center [191, 91] width 4 height 5
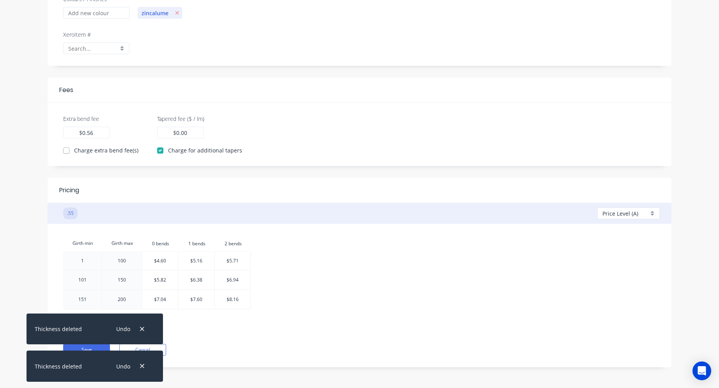
scroll to position [163, 0]
click at [144, 329] on icon "button" at bounding box center [142, 329] width 5 height 7
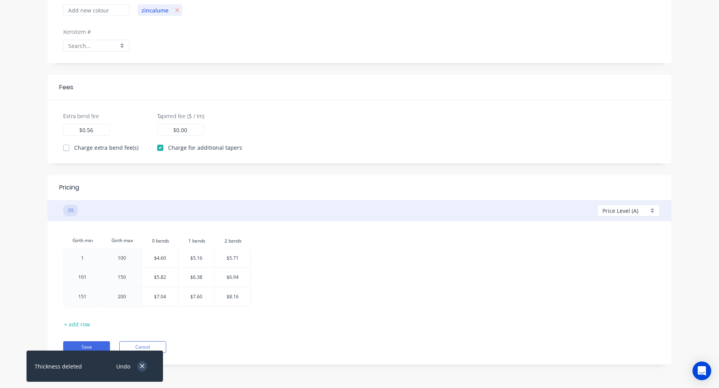
click at [143, 367] on icon "button" at bounding box center [142, 366] width 5 height 7
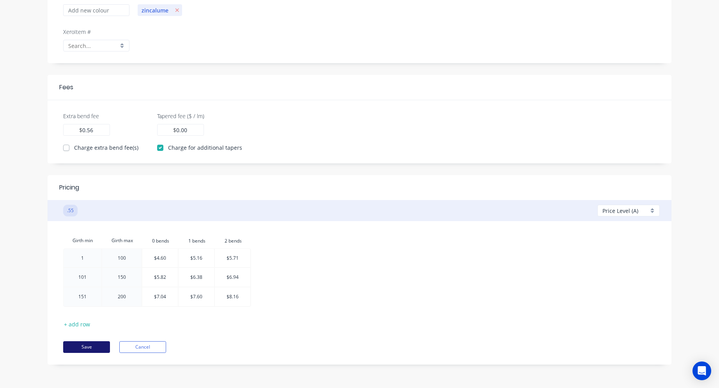
click at [93, 347] on button "Save" at bounding box center [86, 347] width 47 height 12
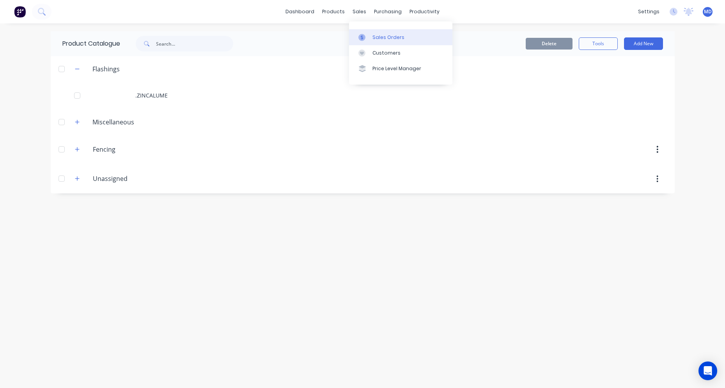
click at [372, 38] on div "Sales Orders" at bounding box center [388, 37] width 32 height 7
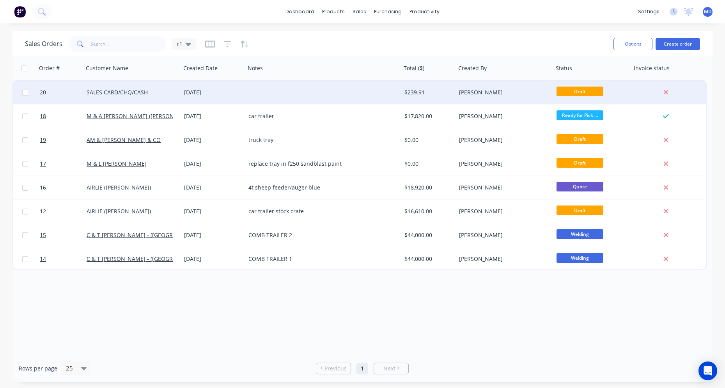
click at [200, 94] on div "[DATE]" at bounding box center [213, 92] width 58 height 8
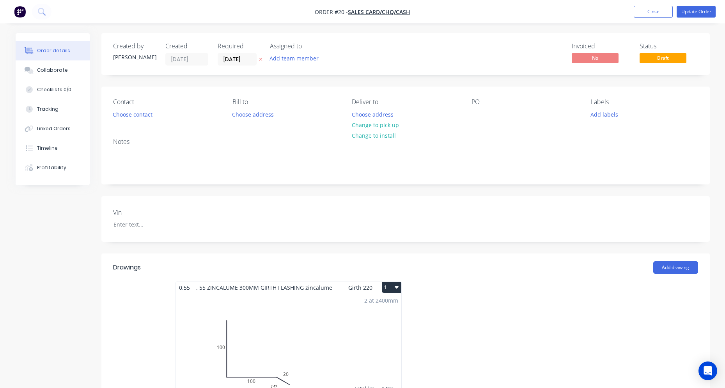
type input "$0.569"
type input "40.6"
type input "$0.80"
type input "$120.00"
type input "$0.444"
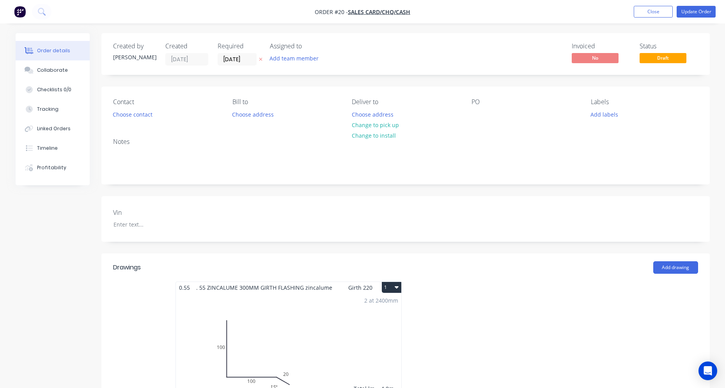
type input "60"
type input "$0.7104"
type input "$9.24"
type input "$0.799"
type input "60"
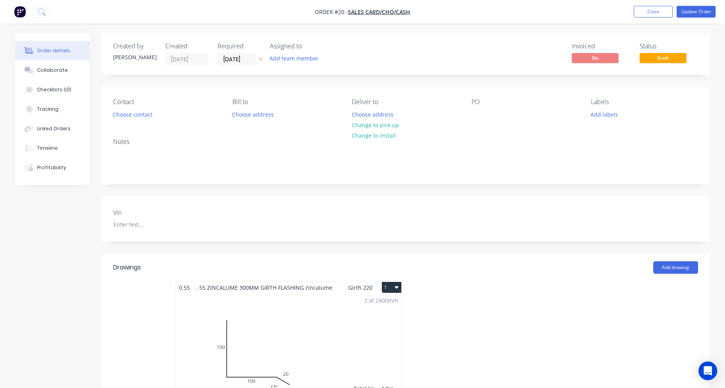
type input "$1.2784"
type input "$37.07"
type input "$0.05"
type input "40"
type input "$0.07"
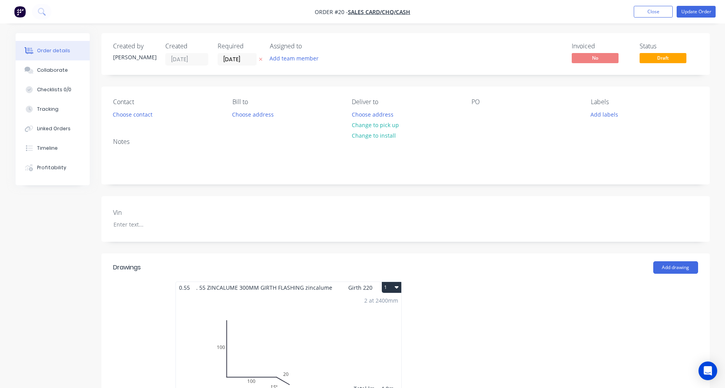
type input "$0.91"
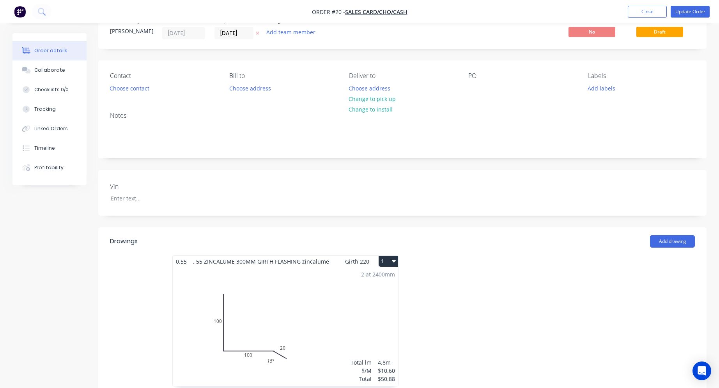
scroll to position [78, 0]
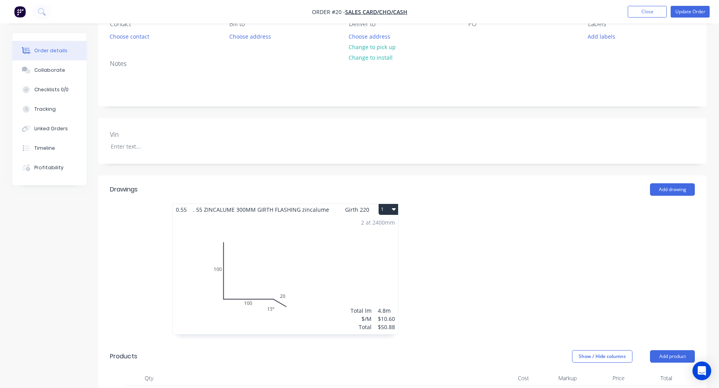
click at [275, 255] on div "2 at 2400mm Total lm $/M Total 4.8m $10.60 $50.88" at bounding box center [285, 274] width 225 height 119
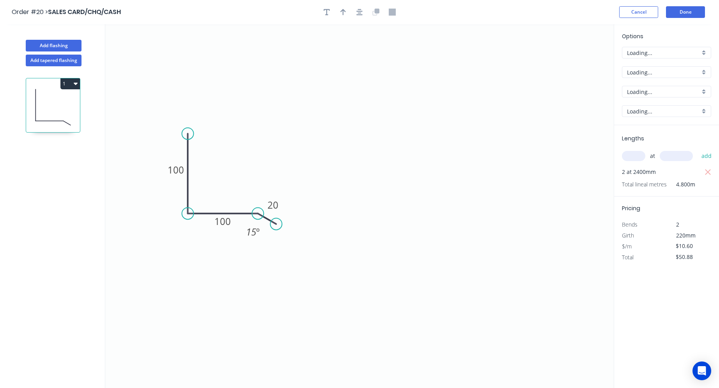
click at [275, 255] on icon "0 100 100 20 15 º" at bounding box center [359, 206] width 508 height 364
type input "$0.00"
click at [704, 53] on div at bounding box center [666, 53] width 89 height 12
click at [681, 66] on div "A" at bounding box center [666, 68] width 88 height 14
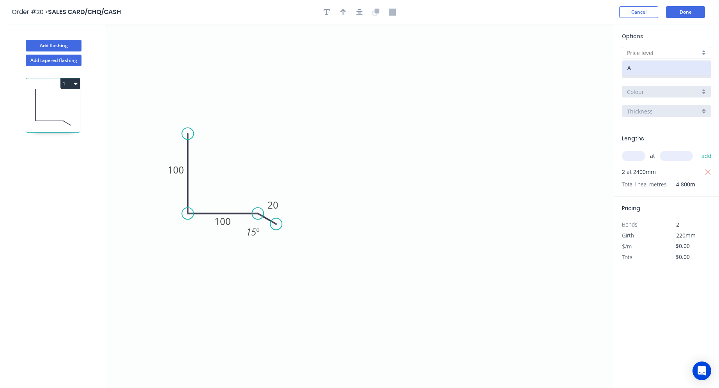
type input "A"
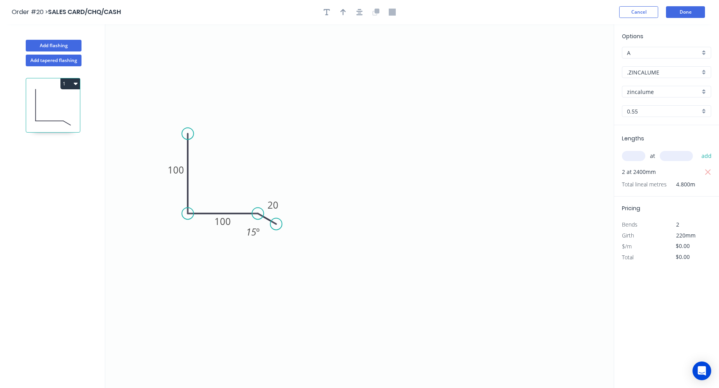
click at [635, 157] on input "text" at bounding box center [633, 156] width 23 height 10
click at [226, 224] on tspan "100" at bounding box center [222, 221] width 16 height 13
click at [172, 166] on tspan "100" at bounding box center [176, 169] width 16 height 13
type input "$6.94"
type input "$33.31"
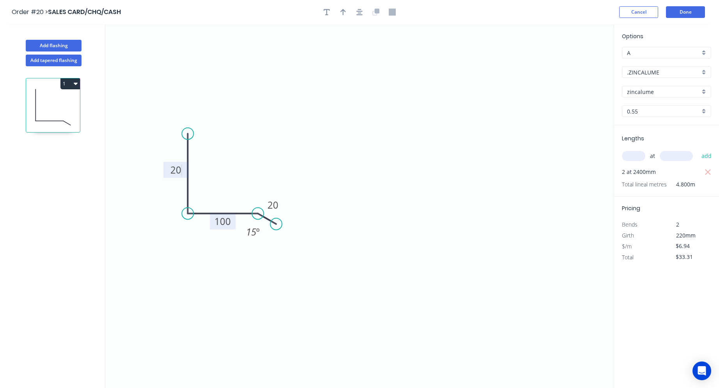
click at [218, 221] on tspan "100" at bounding box center [222, 221] width 16 height 13
click at [253, 295] on icon "0 20 20 20 15 º" at bounding box center [359, 206] width 508 height 364
type input "$5.71"
click at [707, 173] on icon "button" at bounding box center [708, 172] width 6 height 6
type input "$0.00"
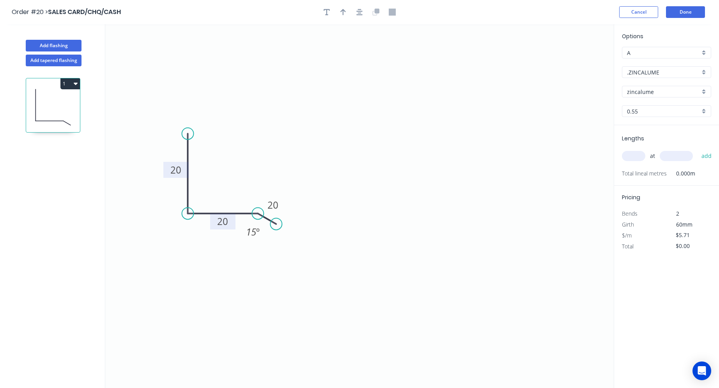
click at [634, 157] on input "text" at bounding box center [633, 156] width 23 height 10
type input "2"
click at [685, 156] on input "text" at bounding box center [676, 156] width 33 height 10
type input "2400"
click at [706, 156] on button "add" at bounding box center [706, 155] width 18 height 13
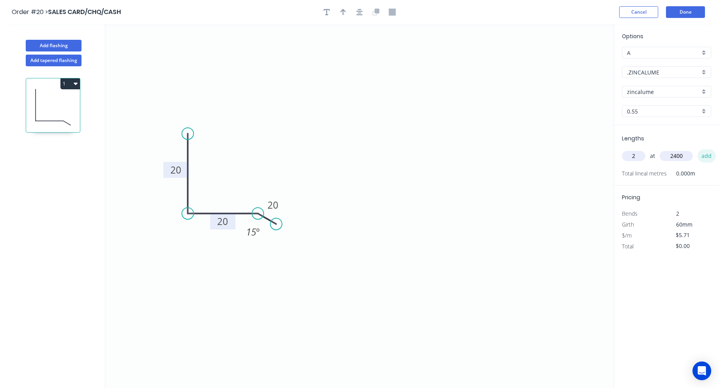
type input "$27.41"
click at [170, 171] on rect at bounding box center [176, 170] width 16 height 11
click at [42, 47] on button "Add flashing" at bounding box center [54, 46] width 56 height 12
type input "$0.00"
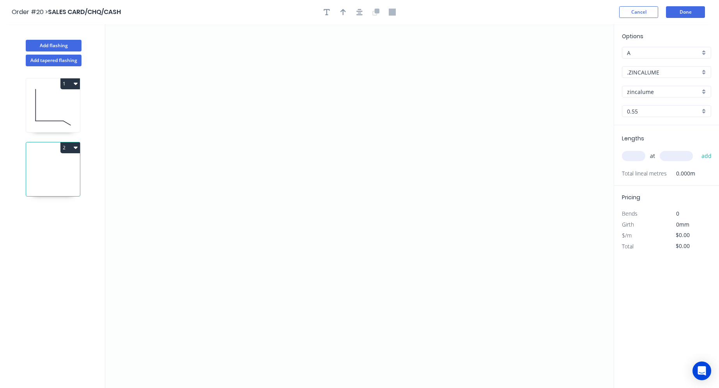
click at [665, 52] on input "A" at bounding box center [663, 53] width 73 height 8
click at [569, 127] on icon "0" at bounding box center [359, 206] width 508 height 364
click at [672, 53] on input "text" at bounding box center [663, 53] width 73 height 8
click at [671, 66] on div "A" at bounding box center [666, 68] width 88 height 14
type input "A"
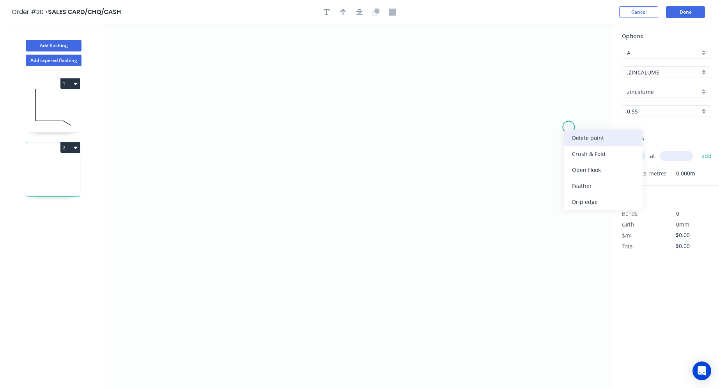
click at [575, 140] on div "Delete point" at bounding box center [603, 138] width 78 height 16
click at [227, 108] on icon "0" at bounding box center [359, 206] width 508 height 364
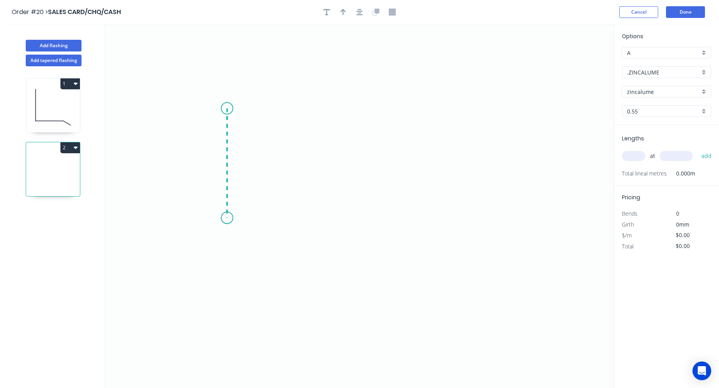
click at [234, 219] on icon "0" at bounding box center [359, 206] width 508 height 364
click at [331, 215] on icon "0 ?" at bounding box center [359, 206] width 508 height 364
click at [352, 234] on icon "0 ? ?" at bounding box center [359, 206] width 508 height 364
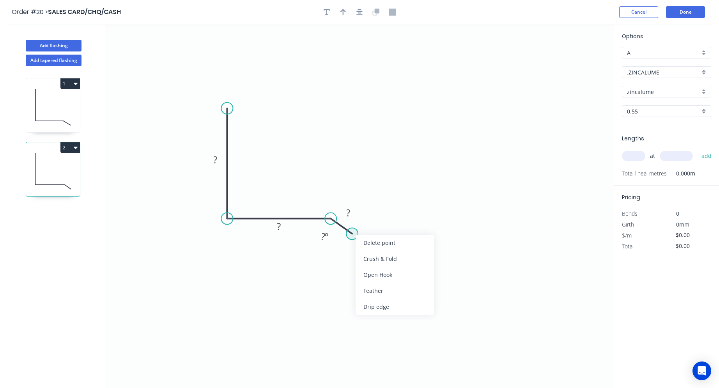
click at [352, 233] on circle at bounding box center [352, 234] width 12 height 12
click at [352, 234] on circle at bounding box center [352, 234] width 12 height 12
click at [350, 234] on circle at bounding box center [352, 234] width 12 height 12
click at [351, 235] on circle at bounding box center [352, 234] width 12 height 12
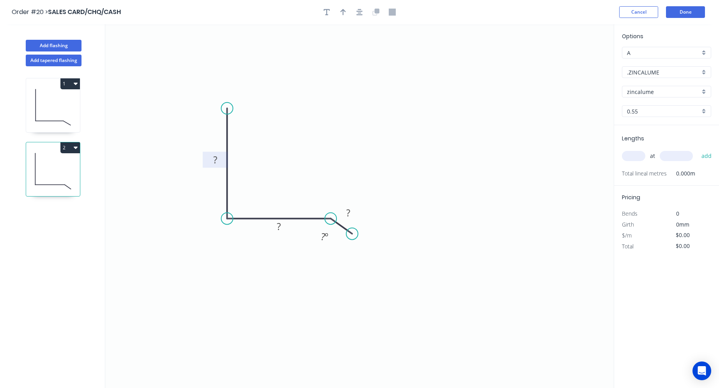
click at [218, 158] on rect at bounding box center [215, 160] width 16 height 11
click at [278, 230] on tspan "?" at bounding box center [279, 226] width 4 height 13
click at [352, 214] on rect at bounding box center [348, 213] width 16 height 11
type input "$6.94"
click at [327, 236] on tspan "º" at bounding box center [327, 236] width 4 height 13
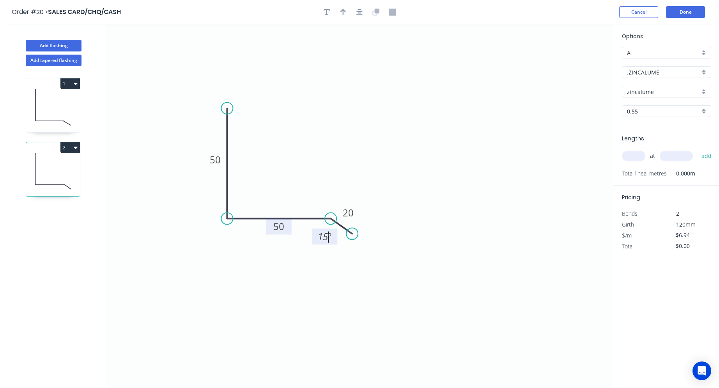
click at [393, 214] on icon "0 50 50 20 15 º" at bounding box center [359, 206] width 508 height 364
click at [637, 156] on input "text" at bounding box center [633, 156] width 23 height 10
type input "2"
click at [681, 157] on input "text" at bounding box center [676, 156] width 33 height 10
click at [556, 209] on icon "0 50 50 20 15 º" at bounding box center [359, 206] width 508 height 364
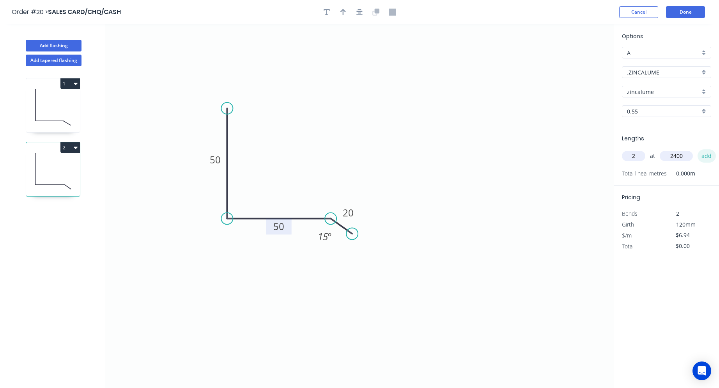
type input "2400"
click at [707, 152] on button "add" at bounding box center [706, 155] width 18 height 13
type input "$33.31"
click at [50, 46] on button "Add flashing" at bounding box center [54, 46] width 56 height 12
type input "$0.00"
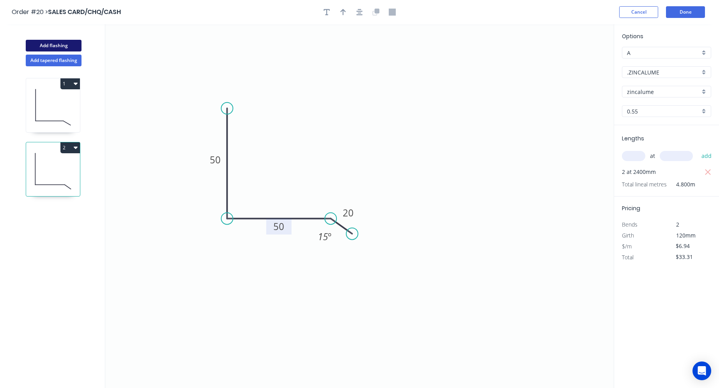
type input "$0.00"
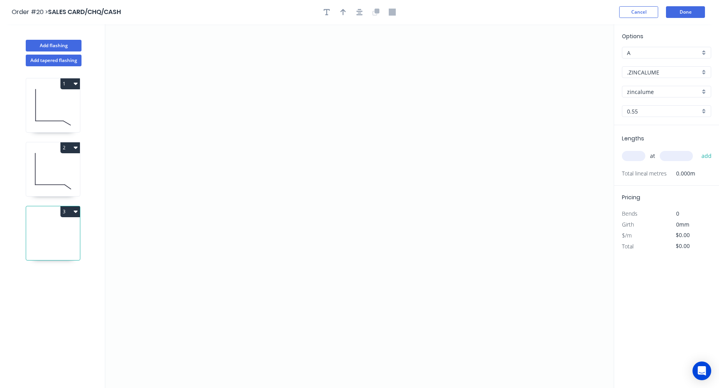
click at [635, 157] on input "text" at bounding box center [633, 156] width 23 height 10
click at [221, 117] on icon "0" at bounding box center [359, 206] width 508 height 364
click at [255, 140] on icon at bounding box center [238, 128] width 34 height 23
click at [258, 203] on icon "0 ?" at bounding box center [359, 206] width 508 height 364
click at [311, 204] on icon "0 ? ? ? º" at bounding box center [359, 206] width 508 height 364
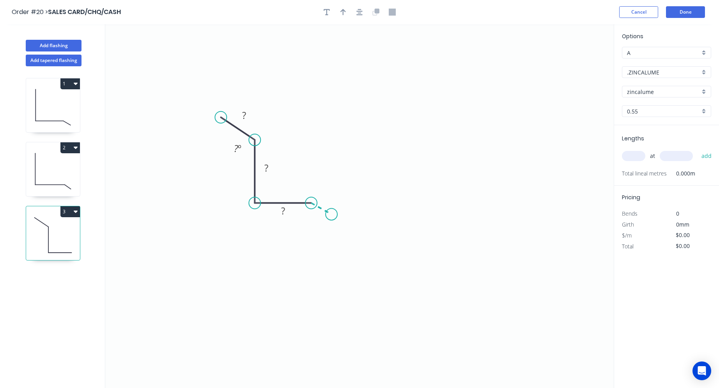
click at [331, 214] on icon "0 ? ? ? ? º" at bounding box center [359, 206] width 508 height 364
click at [332, 216] on circle at bounding box center [332, 214] width 12 height 12
click at [332, 215] on circle at bounding box center [332, 214] width 12 height 12
click at [243, 118] on tspan "?" at bounding box center [244, 115] width 4 height 13
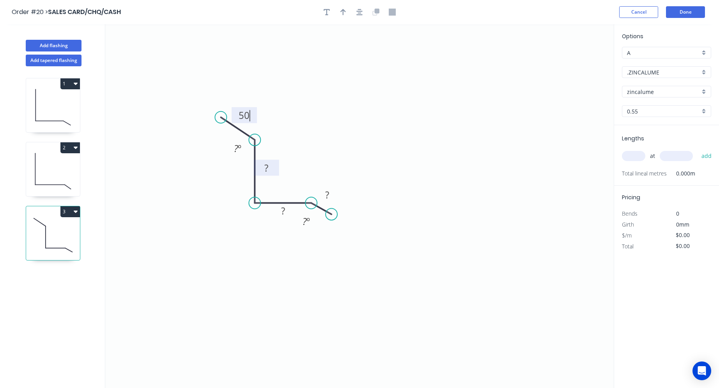
click at [263, 165] on rect at bounding box center [266, 168] width 16 height 11
click at [278, 210] on rect at bounding box center [283, 211] width 16 height 11
click at [320, 193] on rect at bounding box center [327, 195] width 16 height 11
type input "$8.16"
click at [309, 222] on tspan "º" at bounding box center [308, 221] width 4 height 13
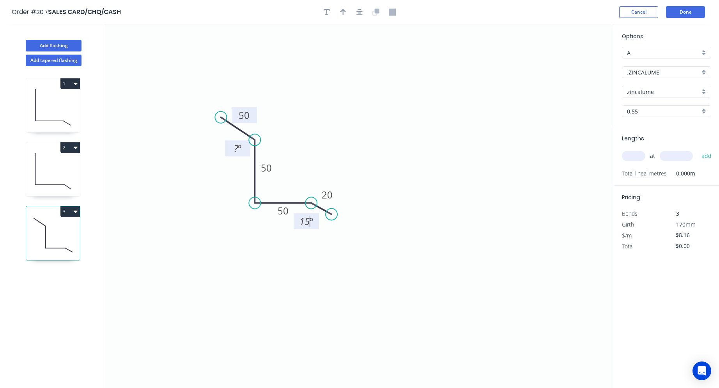
click at [242, 154] on rect at bounding box center [238, 148] width 16 height 11
click at [625, 154] on input "text" at bounding box center [633, 156] width 23 height 10
type input "2"
click at [669, 154] on input "text" at bounding box center [676, 156] width 33 height 10
click at [560, 224] on icon "0 50 50 50 20 15 º 15 º" at bounding box center [359, 206] width 508 height 364
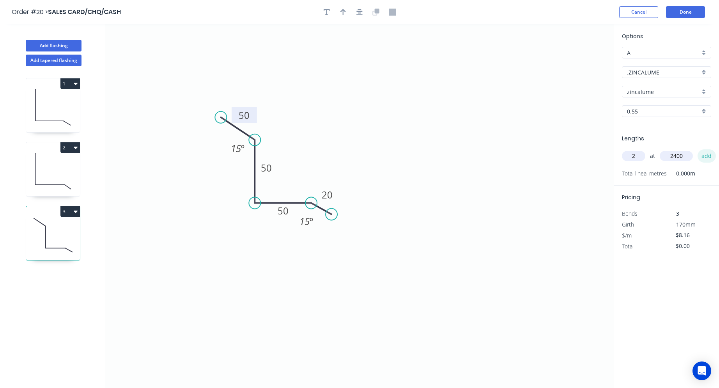
type input "2400"
click at [711, 156] on button "add" at bounding box center [706, 155] width 18 height 13
type input "$39.17"
click at [680, 12] on button "Done" at bounding box center [685, 12] width 39 height 12
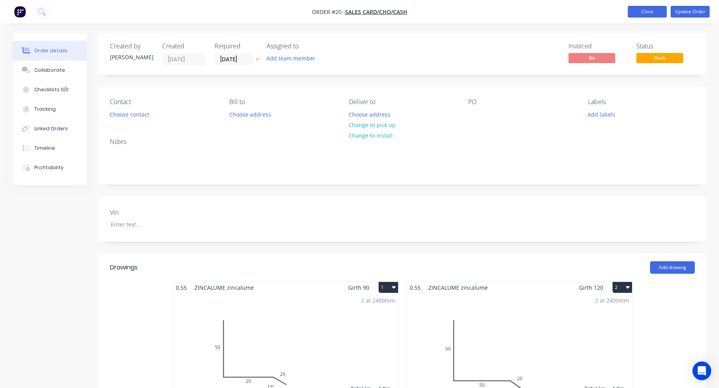
click at [647, 13] on button "Close" at bounding box center [647, 12] width 39 height 12
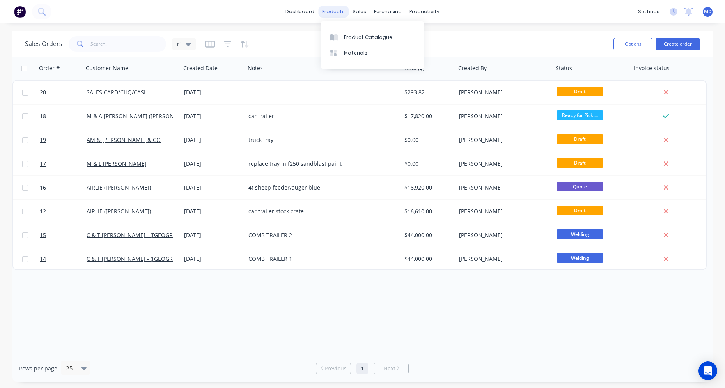
click at [338, 15] on div "products" at bounding box center [333, 12] width 30 height 12
click at [351, 39] on div "Product Catalogue" at bounding box center [368, 37] width 48 height 7
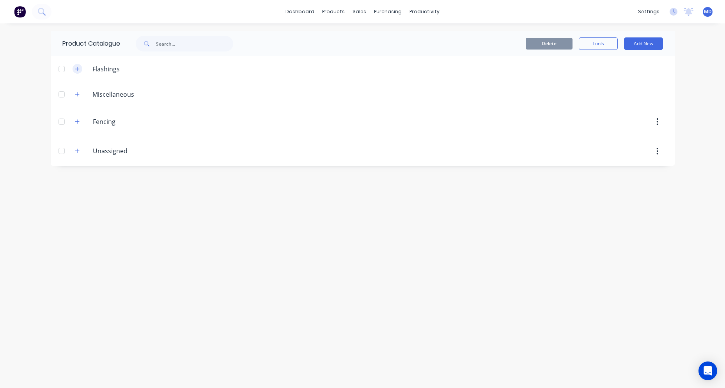
click at [81, 70] on button "button" at bounding box center [78, 69] width 10 height 10
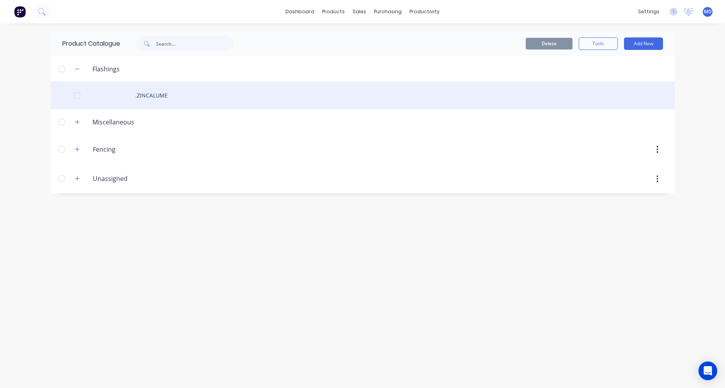
click at [137, 97] on div ".ZINCALUME" at bounding box center [363, 95] width 624 height 28
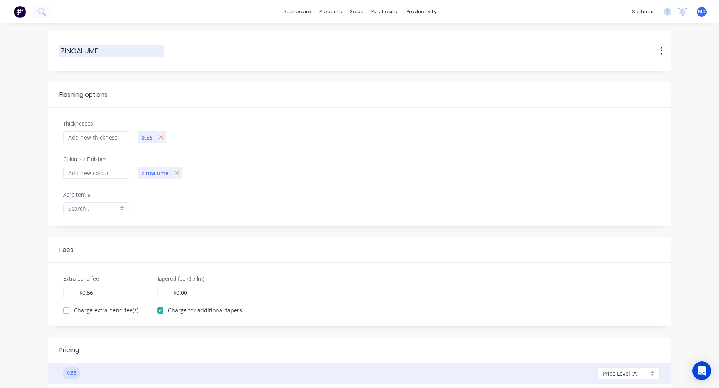
click at [62, 52] on input ".ZINCALUME" at bounding box center [112, 51] width 105 height 11
type input "ZINCALUME"
click at [342, 40] on div "Product Catalogue" at bounding box center [365, 37] width 48 height 7
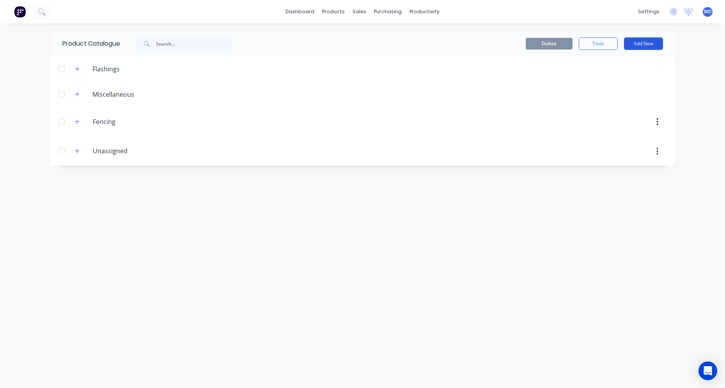
click at [635, 45] on button "Add New" at bounding box center [643, 43] width 39 height 12
click at [616, 94] on div "Product" at bounding box center [626, 94] width 60 height 11
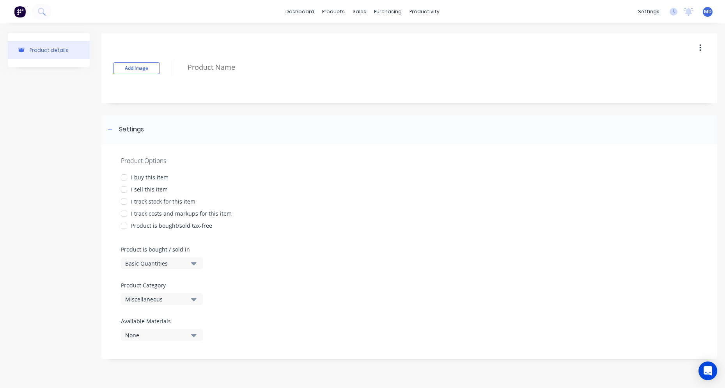
click at [126, 177] on div at bounding box center [124, 178] width 16 height 16
click at [128, 189] on div at bounding box center [124, 190] width 16 height 16
click at [126, 214] on div at bounding box center [124, 214] width 16 height 16
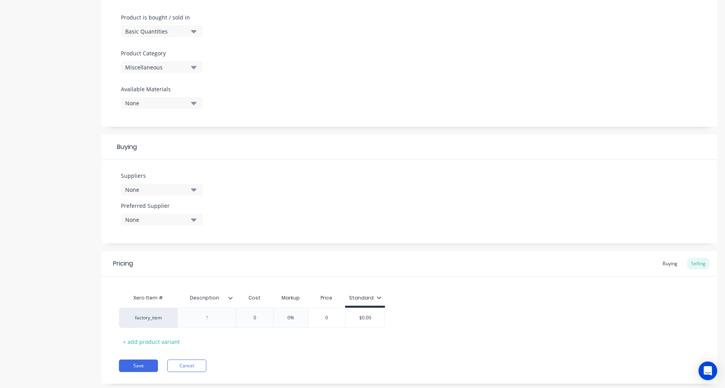
scroll to position [249, 0]
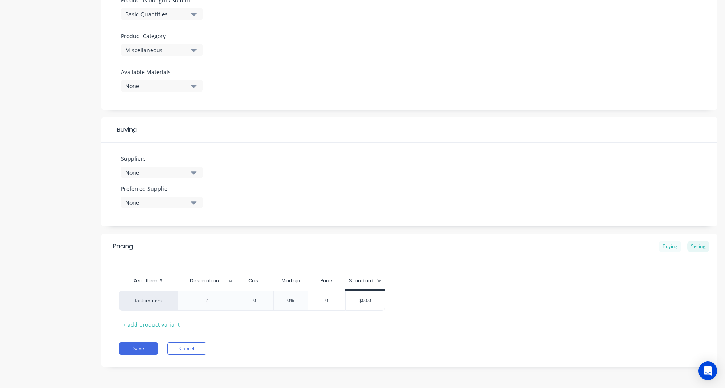
click at [671, 244] on div "Buying" at bounding box center [669, 247] width 23 height 12
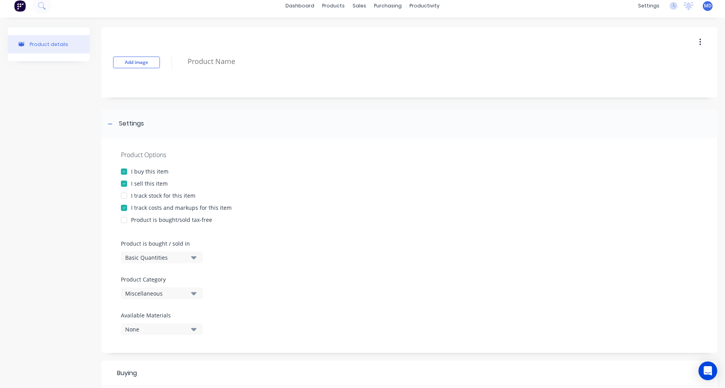
scroll to position [0, 0]
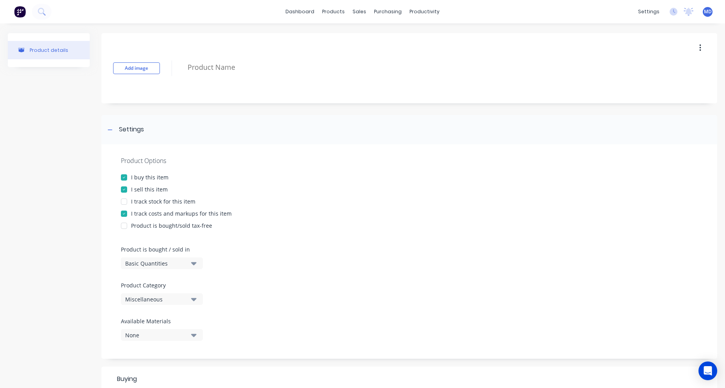
click at [122, 203] on div at bounding box center [124, 202] width 16 height 16
type textarea "x"
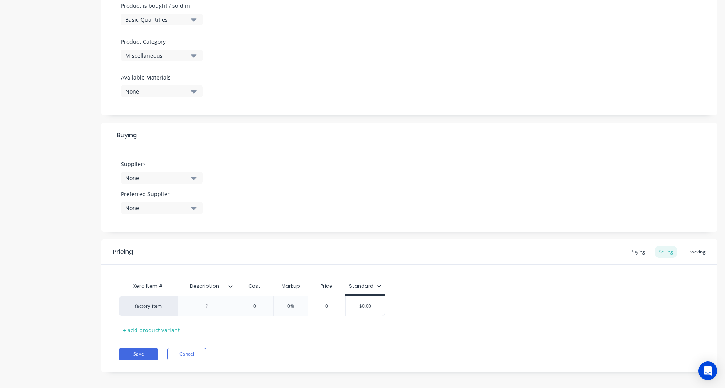
scroll to position [249, 0]
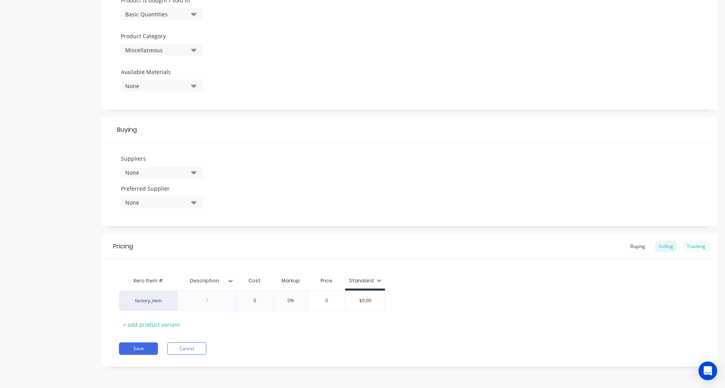
click at [690, 246] on div "Tracking" at bounding box center [696, 247] width 27 height 12
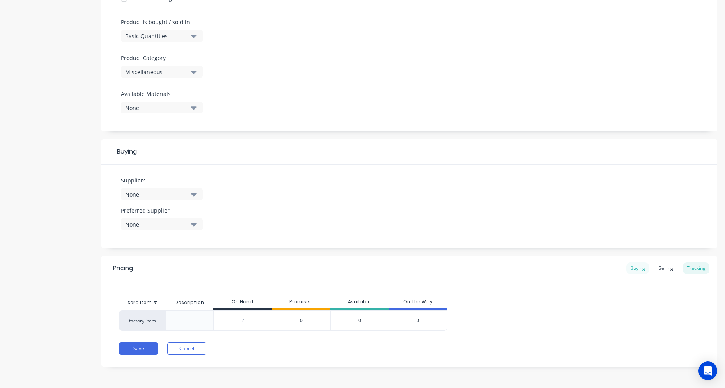
click at [630, 269] on div "Buying" at bounding box center [637, 268] width 23 height 12
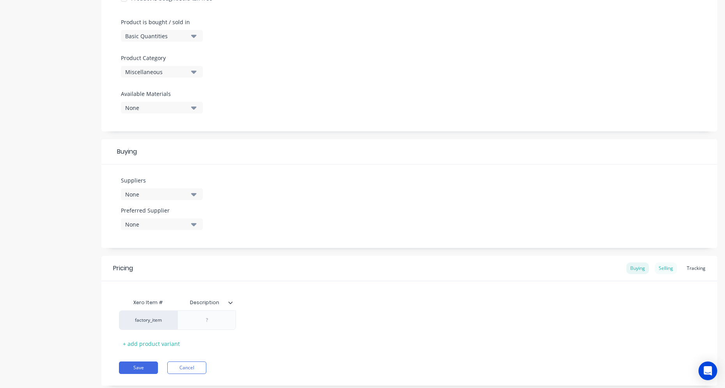
click at [661, 266] on div "Selling" at bounding box center [666, 268] width 22 height 12
click at [686, 269] on div "Tracking" at bounding box center [696, 268] width 27 height 12
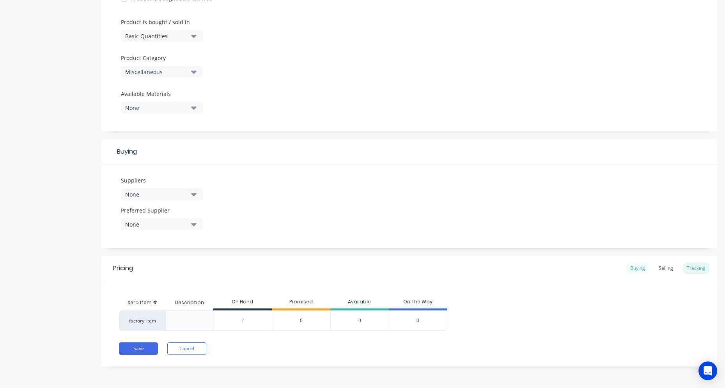
click at [631, 273] on div "Buying" at bounding box center [637, 268] width 23 height 12
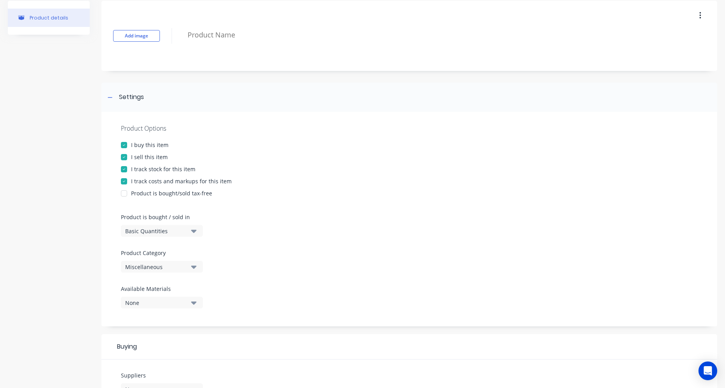
scroll to position [0, 0]
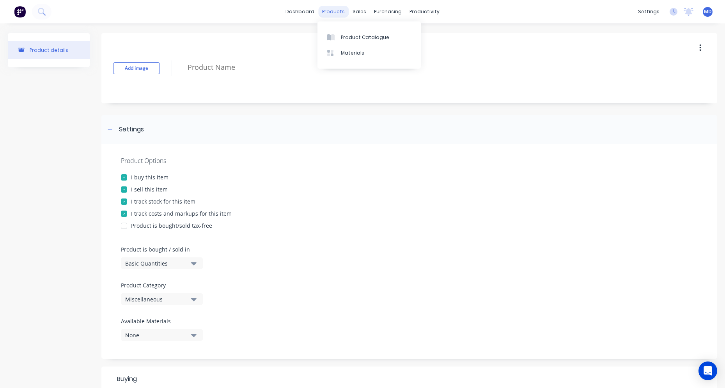
click at [326, 12] on div "products" at bounding box center [333, 12] width 30 height 12
click at [344, 37] on div "Product Catalogue" at bounding box center [365, 37] width 48 height 7
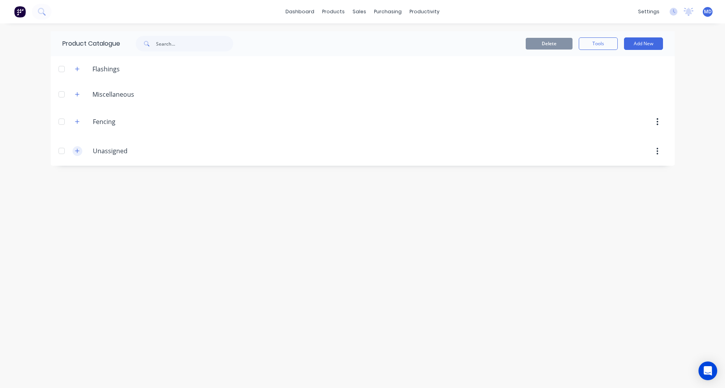
click at [80, 149] on icon "button" at bounding box center [77, 150] width 5 height 5
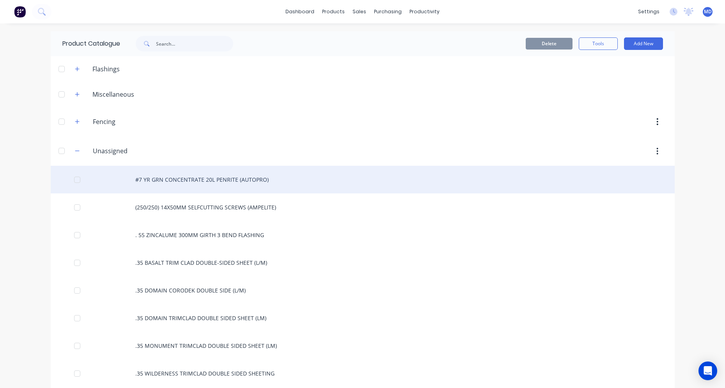
click at [171, 182] on div "#7 YR GRN CONCENTRATE 20L PENRITE (AUTOPRO)" at bounding box center [363, 180] width 624 height 28
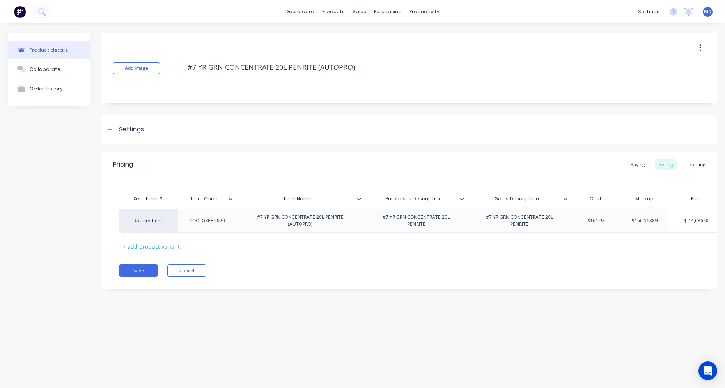
type textarea "x"
click at [641, 165] on div "Buying" at bounding box center [637, 165] width 23 height 12
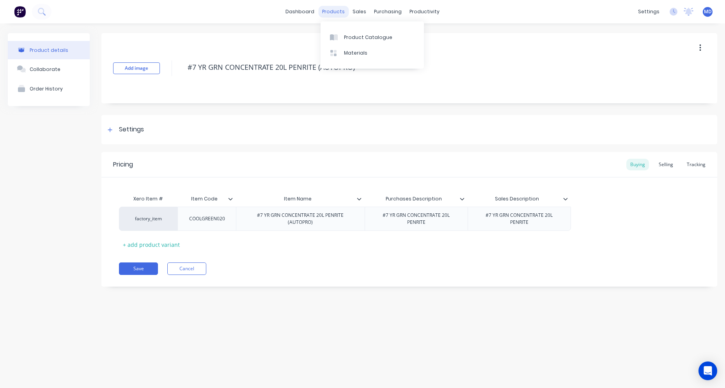
click at [333, 15] on div "products" at bounding box center [333, 12] width 30 height 12
click at [350, 34] on div "Product Catalogue" at bounding box center [368, 37] width 48 height 7
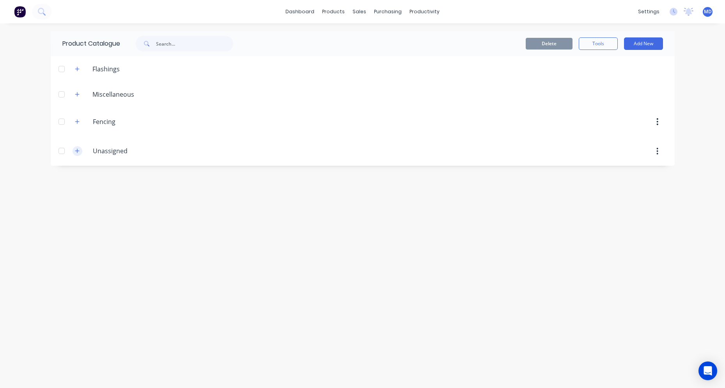
click at [79, 152] on icon "button" at bounding box center [77, 150] width 5 height 5
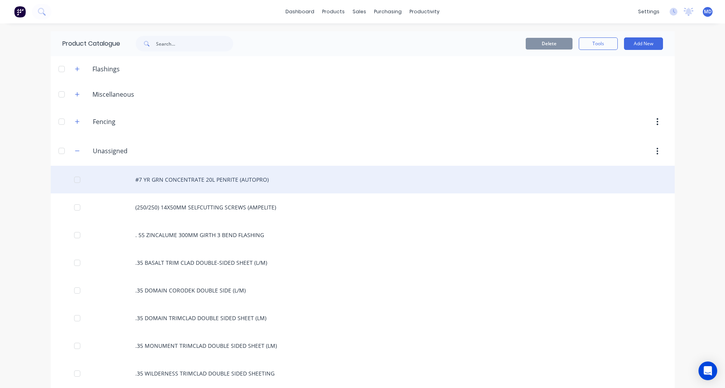
click at [170, 176] on div "#7 YR GRN CONCENTRATE 20L PENRITE (AUTOPRO)" at bounding box center [363, 180] width 624 height 28
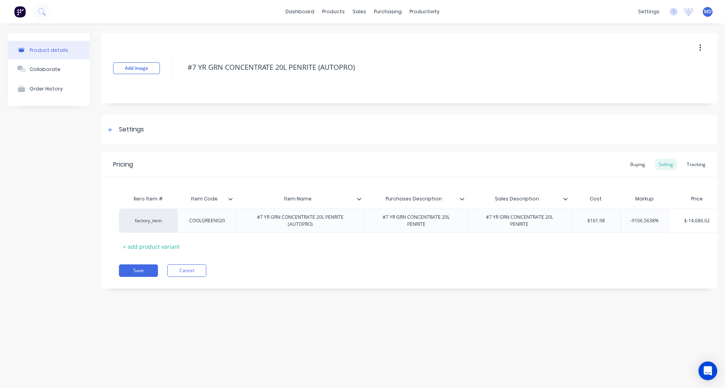
click at [701, 47] on button "button" at bounding box center [700, 48] width 18 height 14
click at [656, 69] on span "Duplicate" at bounding box center [671, 68] width 58 height 8
type textarea "x"
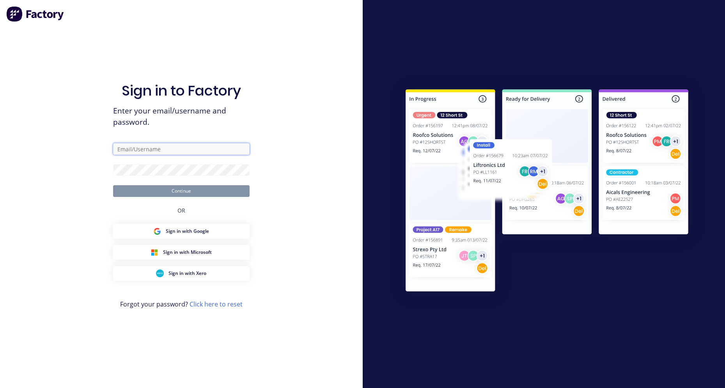
click at [178, 145] on input "text" at bounding box center [181, 149] width 136 height 12
type input "[PERSON_NAME][EMAIL_ADDRESS][DOMAIN_NAME]"
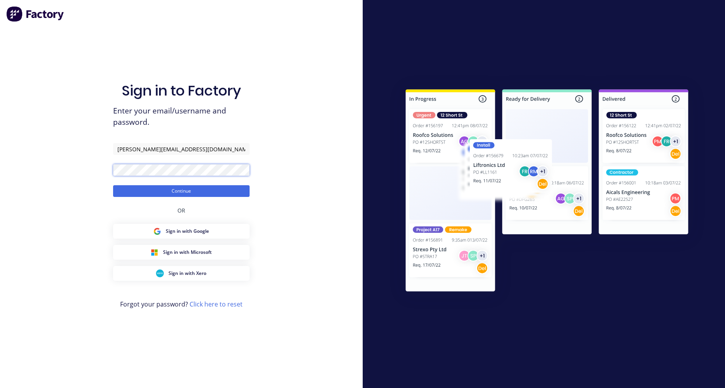
click at [113, 185] on button "Continue" at bounding box center [181, 191] width 136 height 12
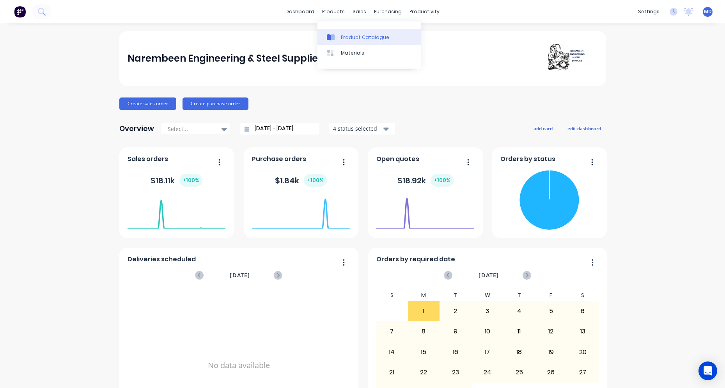
click at [347, 41] on link "Product Catalogue" at bounding box center [368, 37] width 103 height 16
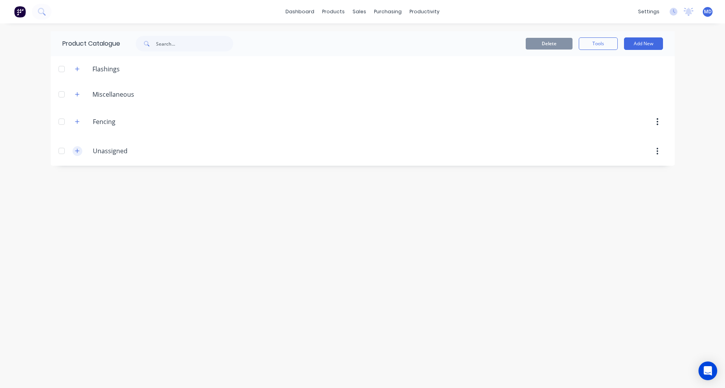
click at [76, 153] on icon "button" at bounding box center [77, 150] width 5 height 5
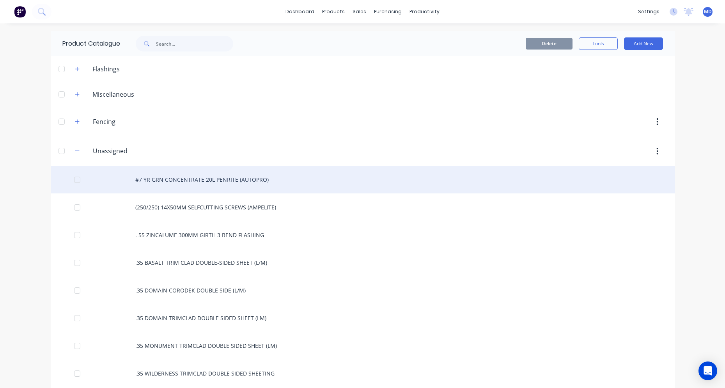
click at [170, 182] on div "#7 YR GRN CONCENTRATE 20L PENRITE (AUTOPRO)" at bounding box center [363, 180] width 624 height 28
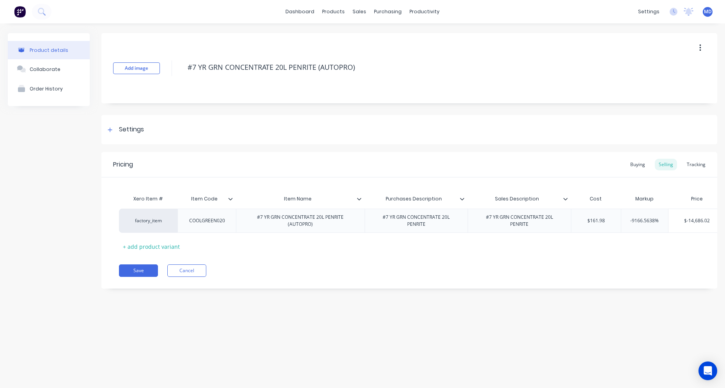
click at [702, 50] on button "button" at bounding box center [700, 48] width 18 height 14
click at [670, 71] on span "Duplicate" at bounding box center [671, 68] width 58 height 8
type textarea "x"
click at [178, 277] on button "Cancel" at bounding box center [186, 270] width 39 height 12
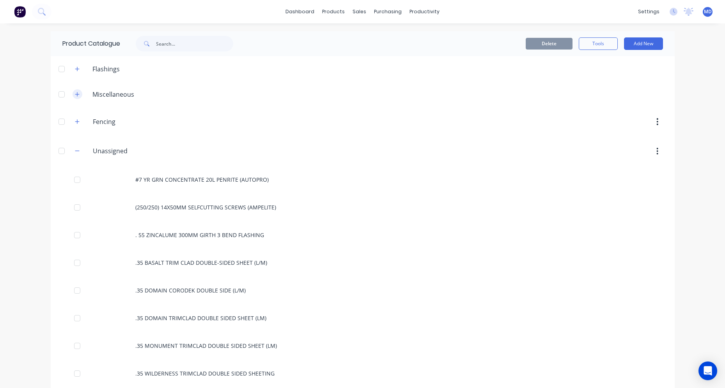
click at [75, 95] on icon "button" at bounding box center [77, 94] width 5 height 5
click at [44, 11] on icon at bounding box center [41, 11] width 7 height 7
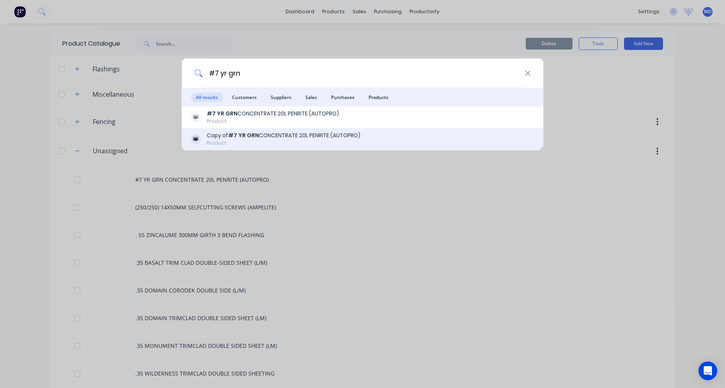
type input "#7 yr grn"
click at [284, 139] on div "Copy of #7 YR GRN CONCENTRATE 20L PENRITE (AUTOPRO)" at bounding box center [284, 135] width 154 height 8
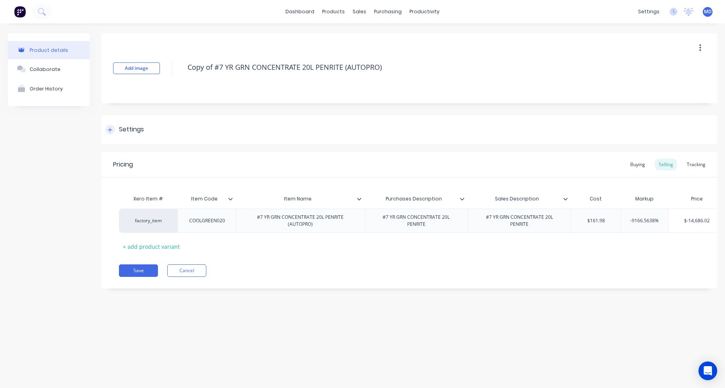
click at [114, 131] on div at bounding box center [110, 130] width 10 height 10
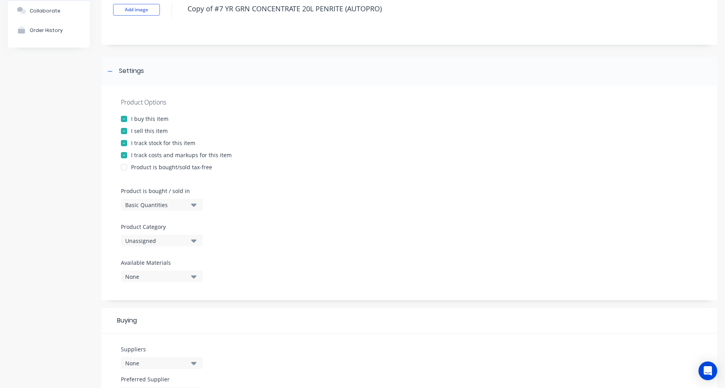
scroll to position [78, 0]
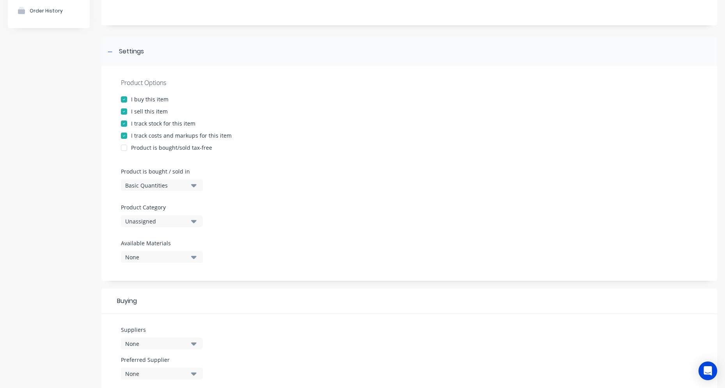
click at [194, 220] on icon "button" at bounding box center [193, 221] width 5 height 9
click at [164, 281] on div "Miscellaneous" at bounding box center [179, 280] width 117 height 16
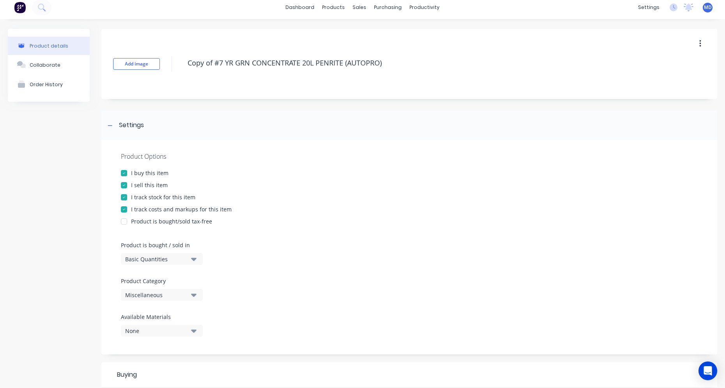
scroll to position [0, 0]
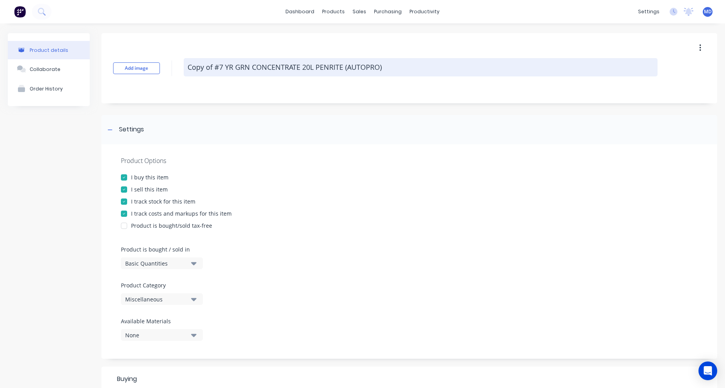
click at [381, 67] on textarea "Copy of #7 YR GRN CONCENTRATE 20L PENRITE (AUTOPRO)" at bounding box center [421, 67] width 474 height 18
type textarea "x"
type textarea "Copy of #7 YR GRN CONCENTRATE 20L PENRITE (AUTOPRO"
type textarea "x"
type textarea "Copy of #7 YR GRN CONCENTRATE 20L PENRITE (AUTOPR"
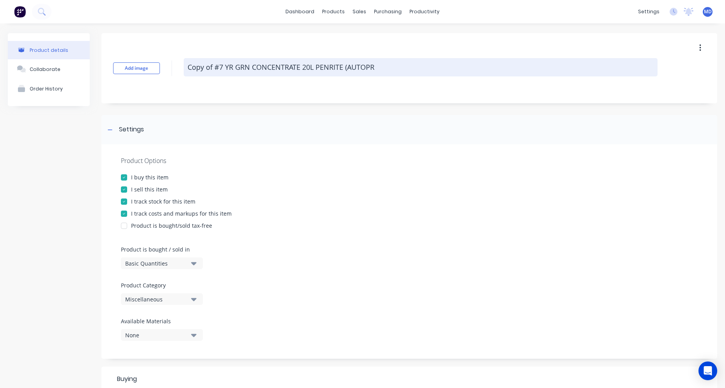
type textarea "x"
type textarea "Copy of #7 YR GRN CONCENTRATE 20L PENRITE (AUTOP"
type textarea "x"
type textarea "Copy of #7 YR GRN CONCENTRATE 20L PENRITE (AUTO"
type textarea "x"
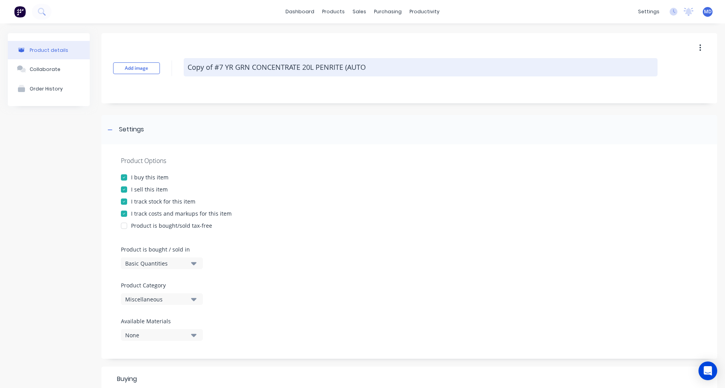
type textarea "Copy of #7 YR GRN CONCENTRATE 20L PENRITE (AUT"
type textarea "x"
type textarea "Copy of #7 YR GRN CONCENTRATE 20L PENRITE (AU"
type textarea "x"
type textarea "Copy of #7 YR GRN CONCENTRATE 20L PENRITE (A"
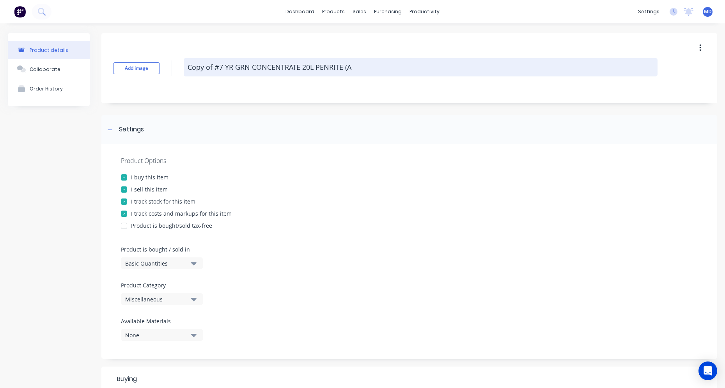
type textarea "x"
type textarea "Copy of #7 YR GRN CONCENTRATE 20L PENRITE ("
type textarea "x"
type textarea "Copy of #7 YR GRN CONCENTRATE 20L PENRITE"
type textarea "x"
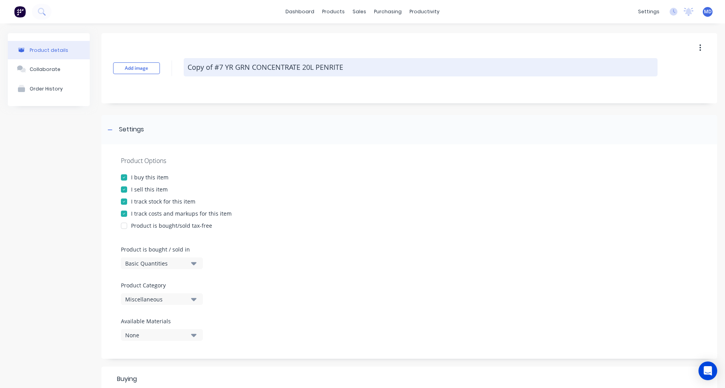
type textarea "Copy of #7 YR GRN CONCENTRATE 20L PENRITE"
type textarea "x"
type textarea "Copy of #7 YR GRN CONCENTRATE 20L PENRIT"
type textarea "x"
type textarea "Copy of #7 YR GRN CONCENTRATE 20L PENRI"
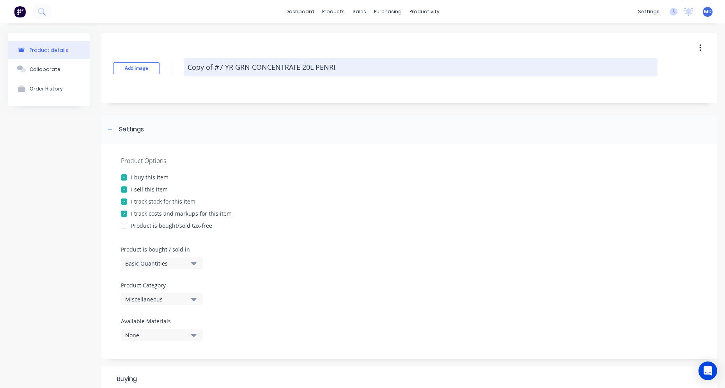
type textarea "x"
type textarea "Copy of #7 YR GRN CONCENTRATE 20L PENR"
type textarea "x"
type textarea "Copy of #7 YR GRN CONCENTRATE 20L PEN"
type textarea "x"
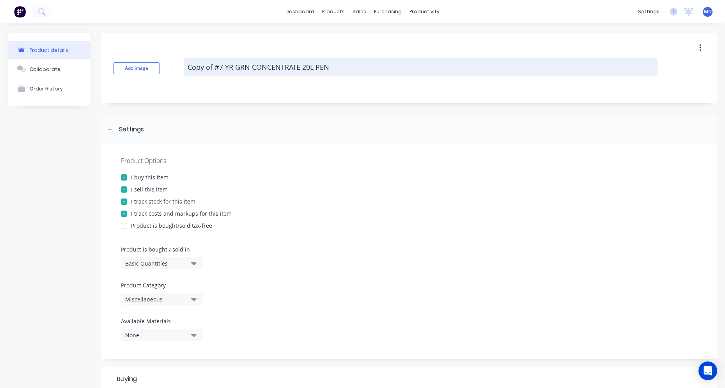
type textarea "Copy of #7 YR GRN CONCENTRATE 20L PE"
type textarea "x"
type textarea "Copy of #7 YR GRN CONCENTRATE 20L P"
type textarea "x"
type textarea "Copy of #7 YR GRN CONCENTRATE 20L"
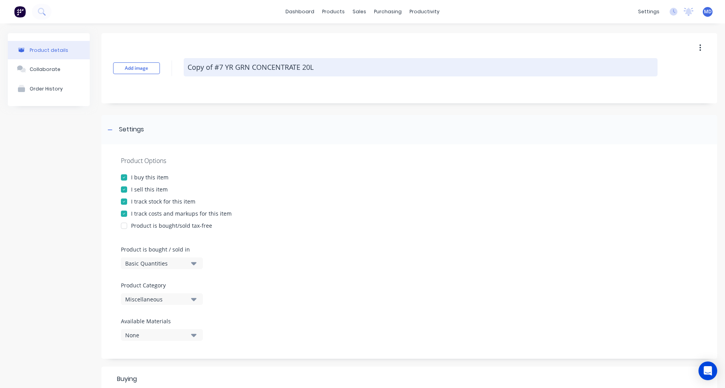
type textarea "x"
type textarea "Copy of #7 YR GRN CONCENTRATE 20L"
type textarea "x"
type textarea "Copy of #7 YR GRN CONCENTRATE 20"
type textarea "x"
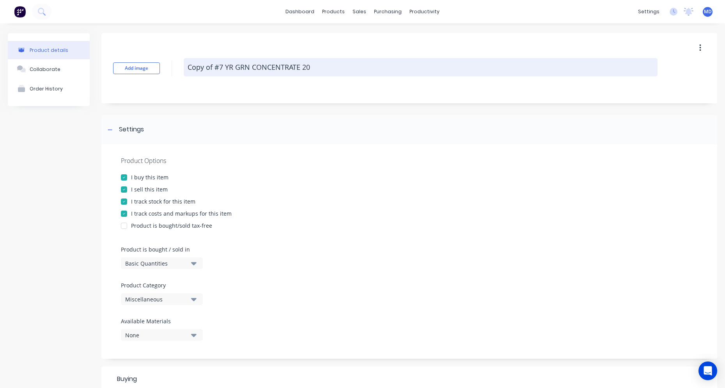
type textarea "Copy of #7 YR GRN CONCENTRATE 2"
type textarea "x"
type textarea "Copy of #7 YR GRN CONCENTRATE"
type textarea "x"
type textarea "Copy of #7 YR GRN CONCENTRATE"
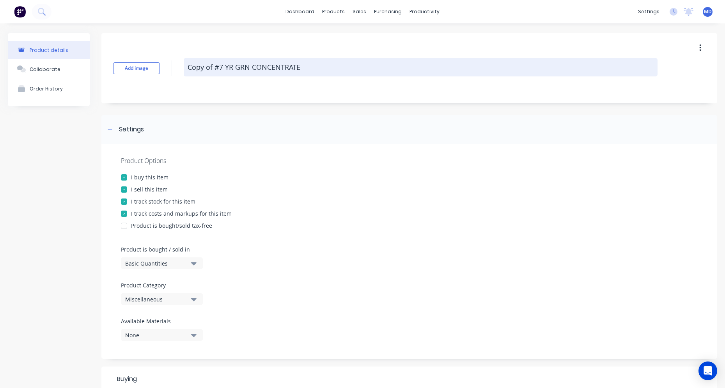
type textarea "x"
type textarea "Copy of #7 YR GRN CONCENTRAT"
type textarea "x"
type textarea "Copy of #7 YR GRN CONCENTRA"
type textarea "x"
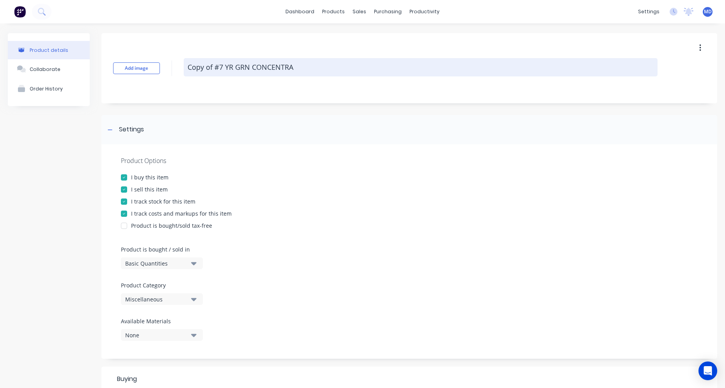
type textarea "Copy of #7 YR GRN CONCENTR"
type textarea "x"
type textarea "Copy of #7 YR GRN CONCENT"
type textarea "x"
type textarea "Copy of #7 YR GRN CONCEN"
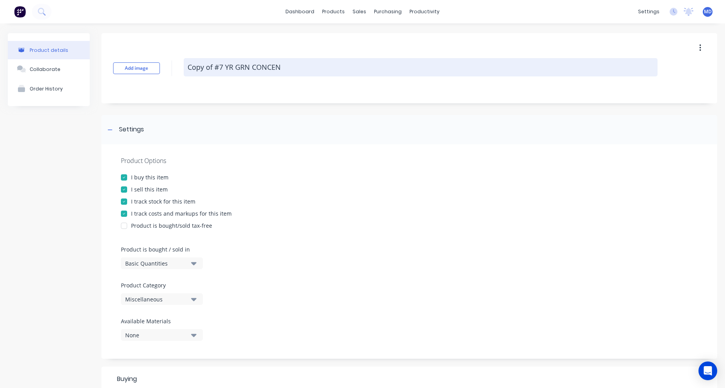
type textarea "x"
type textarea "Copy of #7 YR GRN CONCE"
type textarea "x"
type textarea "Copy of #7 YR GRN CONC"
type textarea "x"
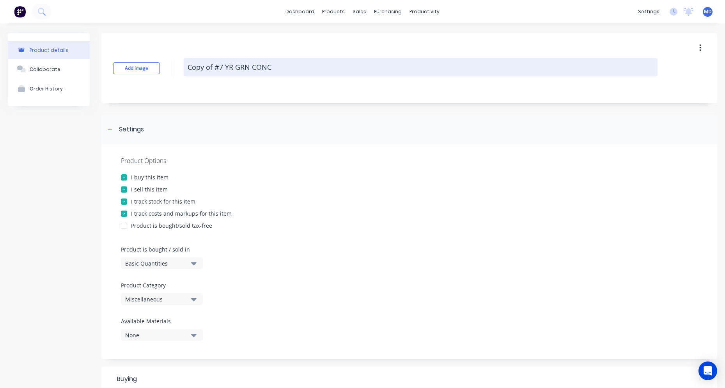
type textarea "Copy of #7 YR GRN CON"
type textarea "x"
type textarea "Copy of #7 YR GRN CO"
type textarea "x"
type textarea "Copy of #7 YR GRN C"
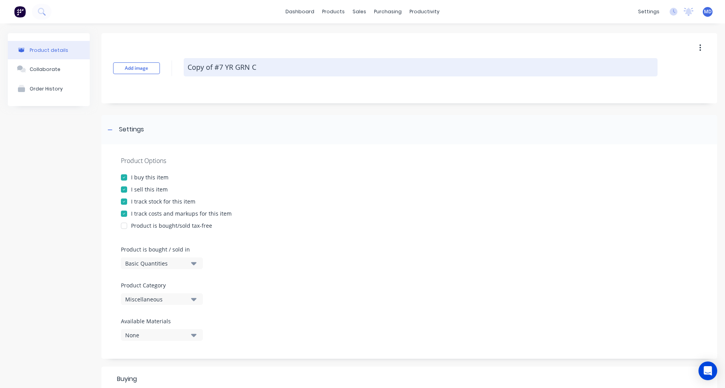
type textarea "x"
type textarea "Copy of #7 YR GRN"
type textarea "x"
type textarea "Copy of #7 YR GRN"
type textarea "x"
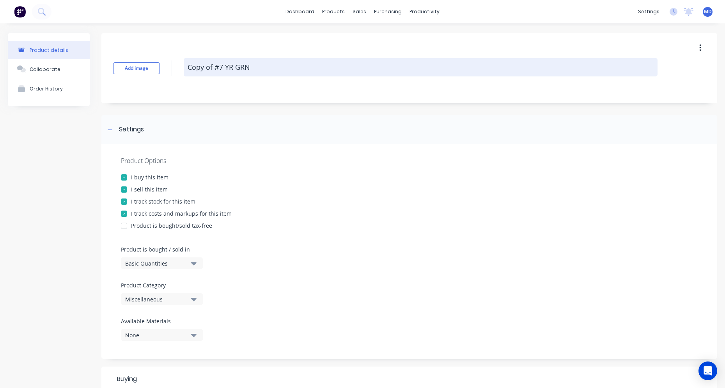
type textarea "Copy of #7 YR GR"
type textarea "x"
type textarea "Copy of #7 YR G"
type textarea "x"
type textarea "Copy of #7 YR"
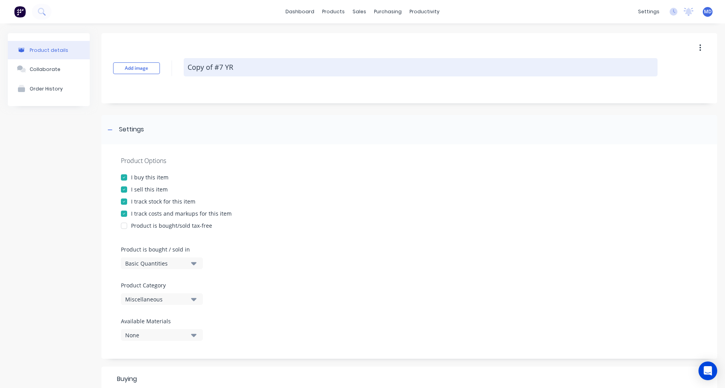
type textarea "x"
type textarea "Copy of #7 YR"
type textarea "x"
type textarea "Copy of #7 Y"
type textarea "x"
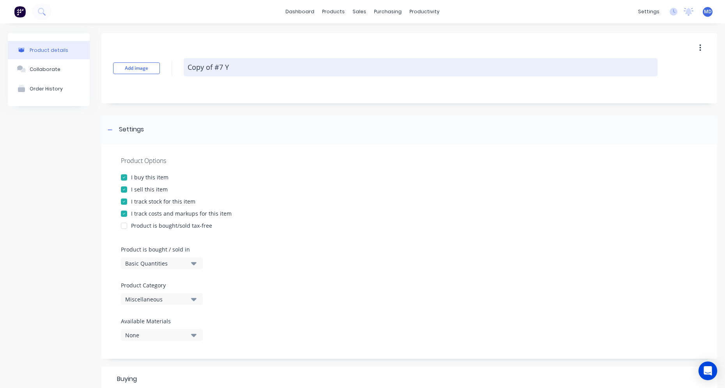
type textarea "Copy of #7"
type textarea "x"
type textarea "Copy of #7"
type textarea "x"
type textarea "Copy of #"
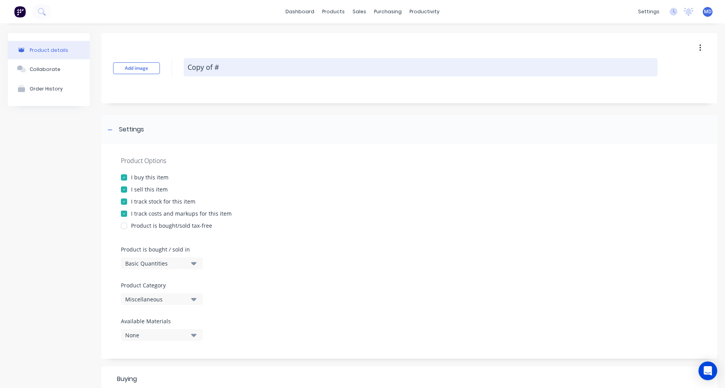
type textarea "x"
type textarea "Copy of"
type textarea "x"
type textarea "Copy of"
type textarea "x"
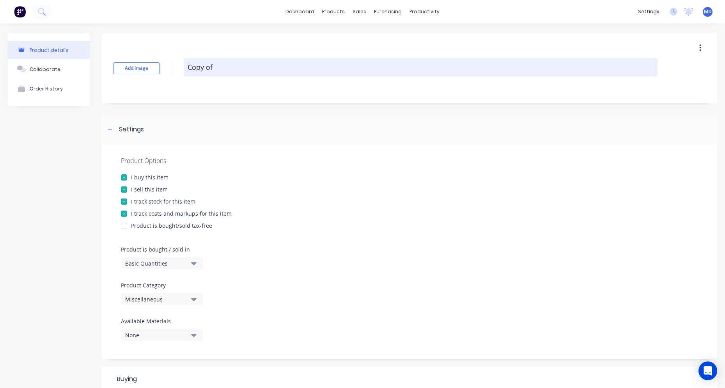
type textarea "Copy o"
type textarea "x"
type textarea "Copy"
type textarea "x"
type textarea "Copy"
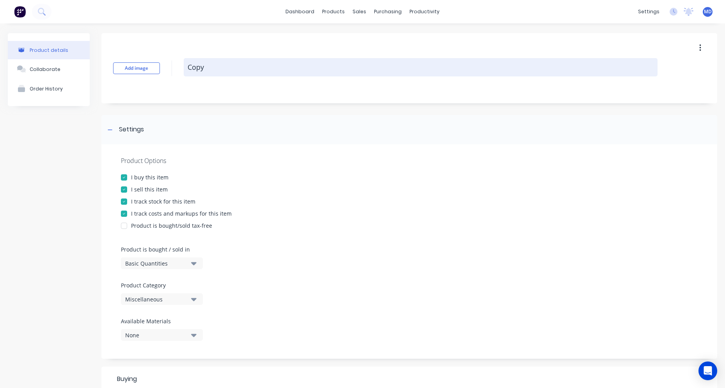
type textarea "x"
type textarea "Cop"
type textarea "x"
type textarea "Co"
type textarea "x"
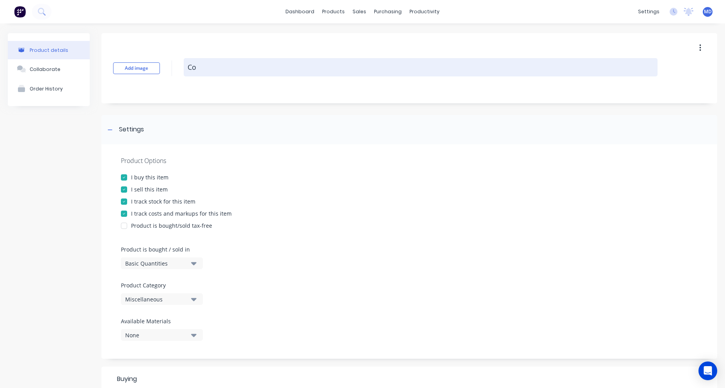
type textarea "C"
type textarea "x"
type textarea "n"
type textarea "x"
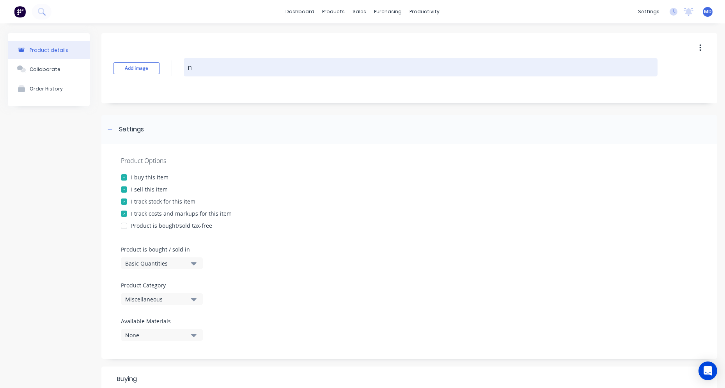
type textarea "ne"
type textarea "x"
type textarea "new"
type textarea "x"
type textarea "new"
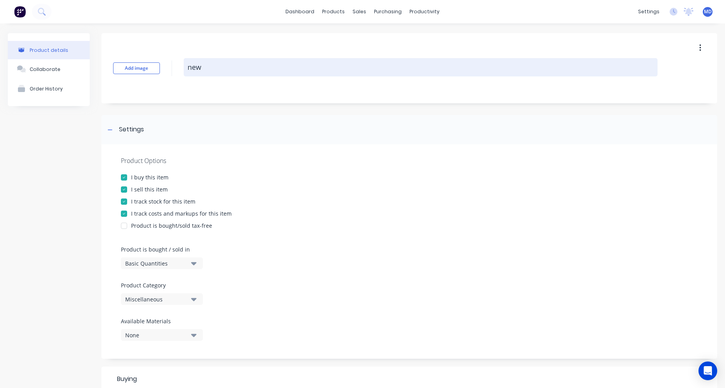
type textarea "x"
type textarea "new p"
type textarea "x"
type textarea "new pr"
type textarea "x"
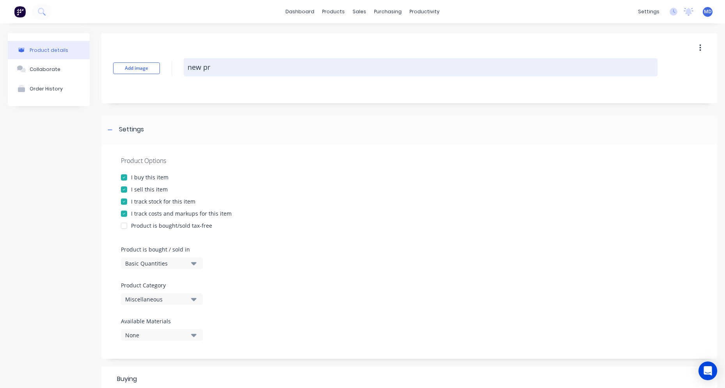
type textarea "new pro"
type textarea "x"
type textarea "new prod"
type textarea "x"
type textarea "new produ"
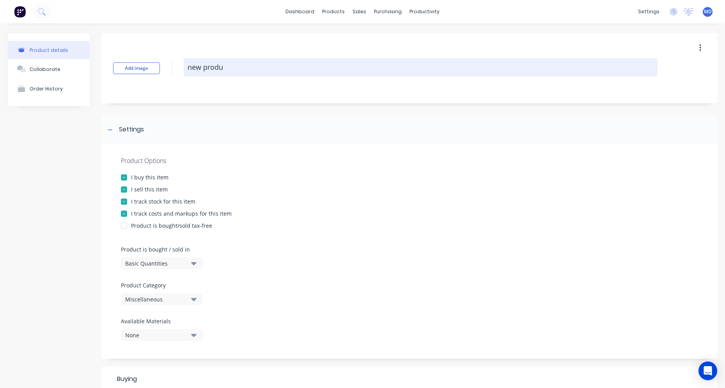
type textarea "x"
type textarea "new produc"
type textarea "x"
type textarea "new product"
type textarea "x"
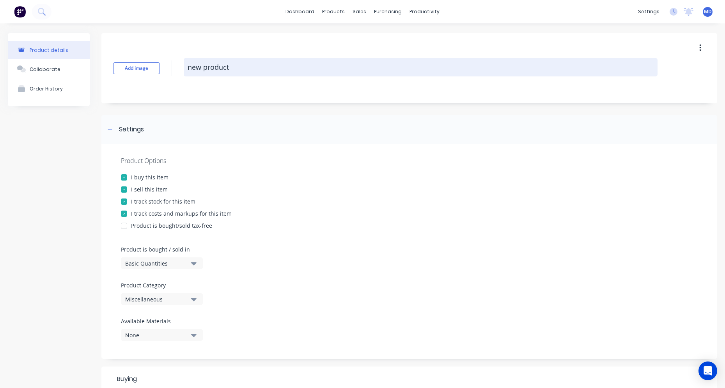
type textarea "new product"
type textarea "x"
type textarea "new product t"
type textarea "x"
type textarea "new product te"
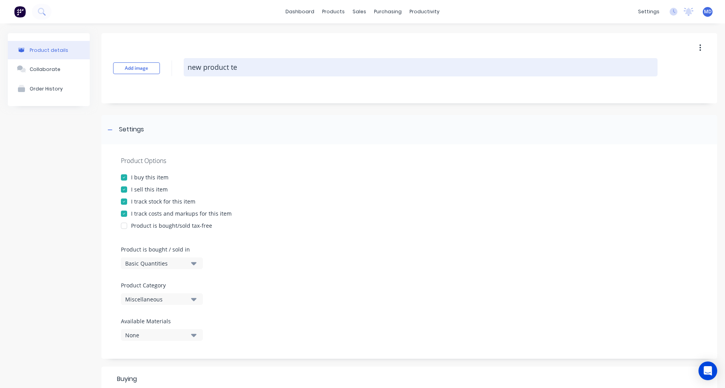
type textarea "x"
type textarea "new product tem"
type textarea "x"
type textarea "new product temp"
type textarea "x"
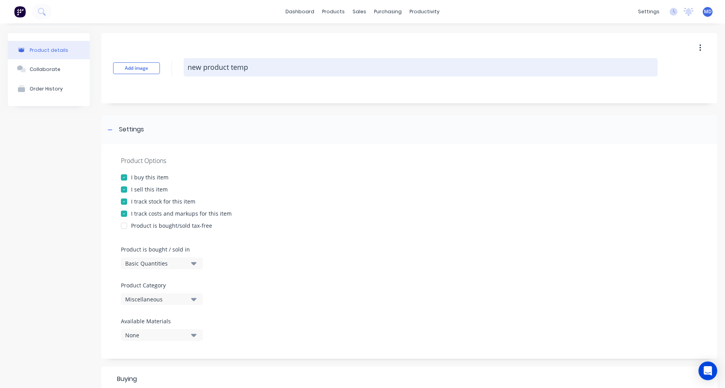
type textarea "new product templ"
type textarea "x"
type textarea "new product templa"
type textarea "x"
type textarea "new product templat"
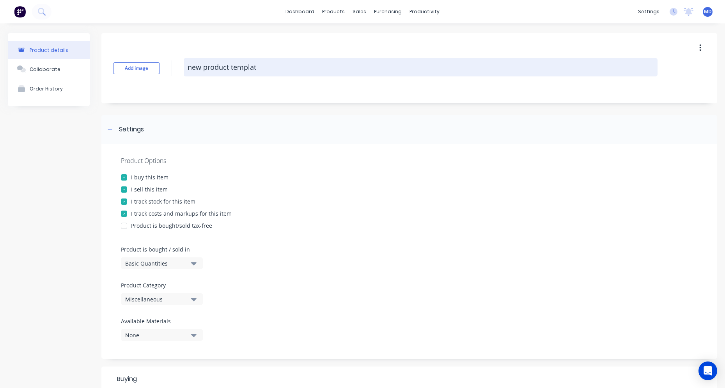
type textarea "x"
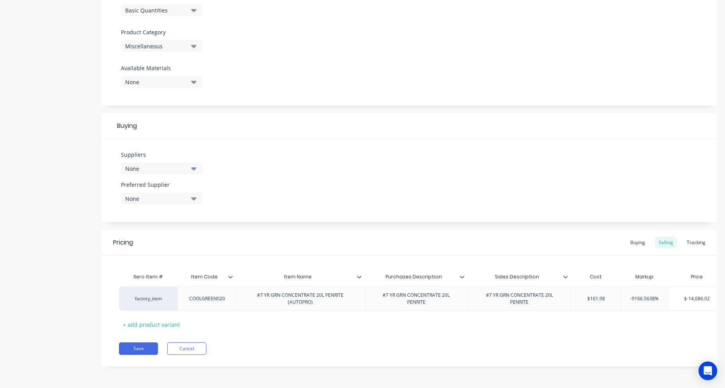
scroll to position [259, 0]
type textarea "new product template"
type textarea "x"
type textarea "new product template"
click at [202, 297] on div "COOLGREEN020" at bounding box center [207, 299] width 48 height 10
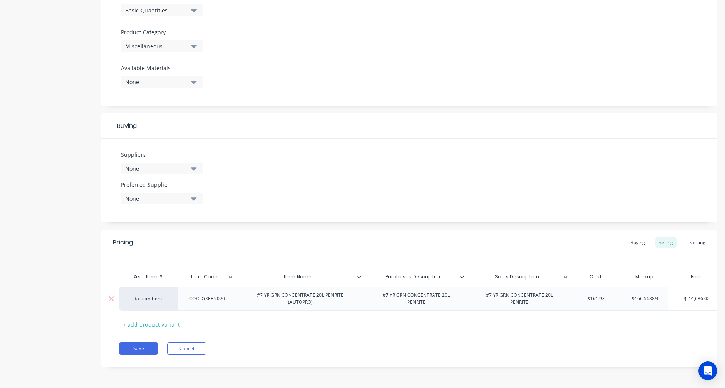
click at [229, 294] on div "COOLGREEN020" at bounding box center [207, 299] width 48 height 10
click at [250, 294] on div "#7 YR GRN CONCENTRATE 20L PENRITE (AUTOPRO)" at bounding box center [300, 298] width 122 height 17
type textarea "x"
drag, startPoint x: 250, startPoint y: 294, endPoint x: 274, endPoint y: 290, distance: 24.0
click at [274, 290] on div "#7 YR GRN CONCENTRATE 20L PENRITE (AUTOPRO)" at bounding box center [300, 298] width 122 height 17
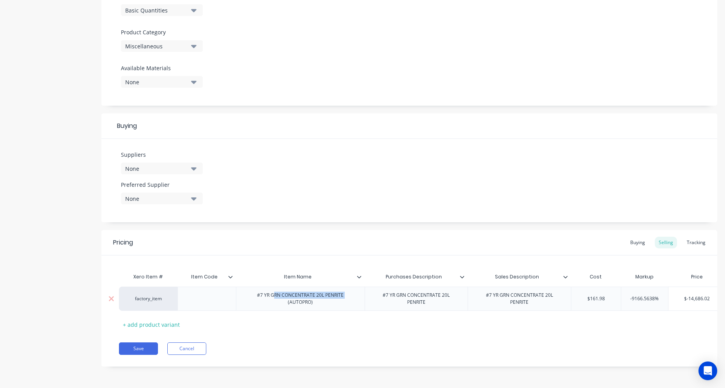
click at [255, 301] on div "#7 YR GRN CONCENTRATE 20L PENRITE (AUTOPRO)" at bounding box center [300, 299] width 129 height 24
click at [253, 296] on div "#7 YR GRN CONCENTRATE 20L PENRITE (AUTOPRO)" at bounding box center [300, 298] width 122 height 17
click at [255, 290] on div "#7 YR GRN CONCENTRATE 20L PENRITE (AUTOPRO)" at bounding box center [300, 298] width 122 height 17
type textarea "x"
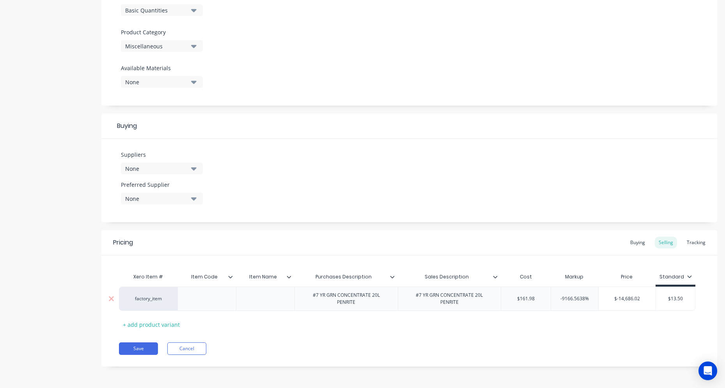
click at [382, 291] on div "#7 YR GRN CONCENTRATE 20L PENRITE" at bounding box center [346, 298] width 97 height 17
type textarea "x"
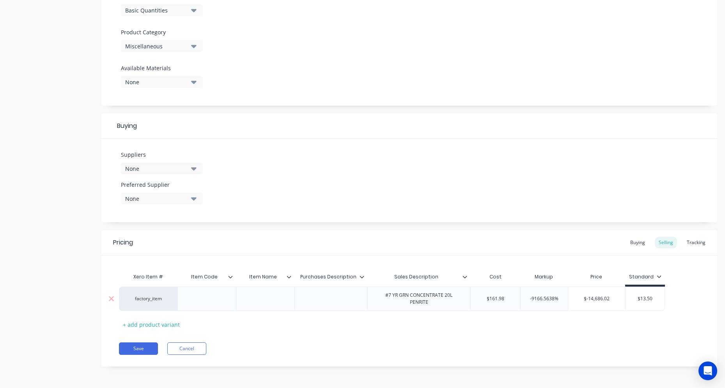
click at [420, 296] on div "#7 YR GRN CONCENTRATE 20L PENRITE" at bounding box center [419, 298] width 97 height 17
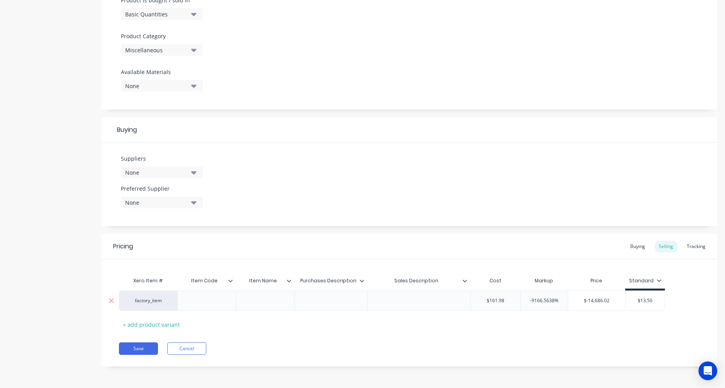
type textarea "x"
click at [486, 301] on div "factory_item $161.98 $161.98 -9166.5638% $-14,686.02 $13.50" at bounding box center [392, 300] width 546 height 20
type input "161.98"
type textarea "x"
type input "61.98"
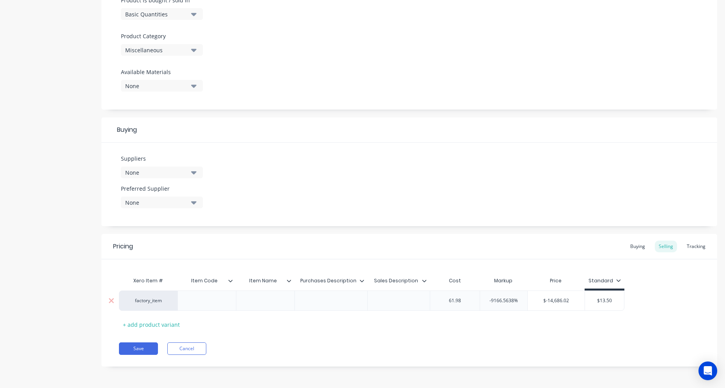
type textarea "x"
type input ".98"
type textarea "x"
type input "98"
type textarea "x"
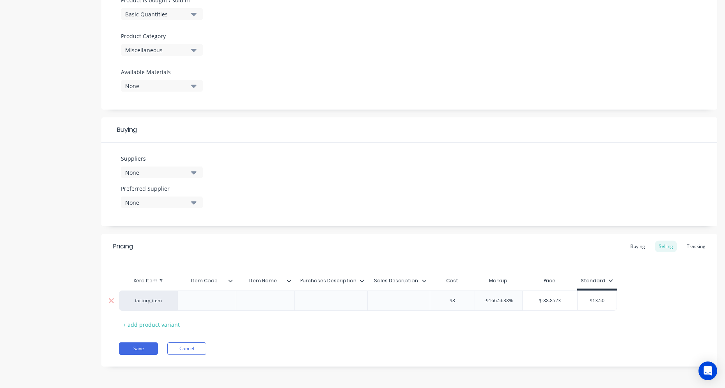
type input "8"
type textarea "x"
type input "-9166.5638%"
click at [474, 301] on input "-9166.5638%" at bounding box center [490, 300] width 47 height 7
type textarea "x"
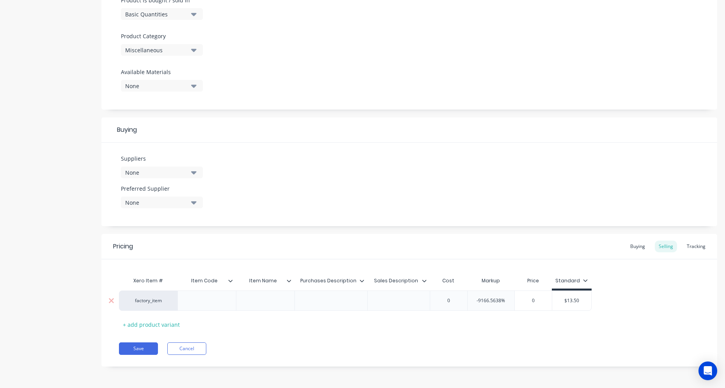
type input "9166.5638%"
type textarea "x"
type input "66.5638%"
type textarea "x"
type input "6.5638%"
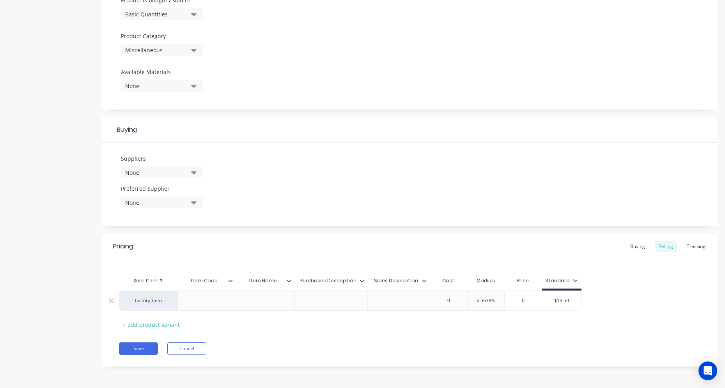
type textarea "x"
type input ".5638%"
type textarea "x"
type input "5638%"
type textarea "x"
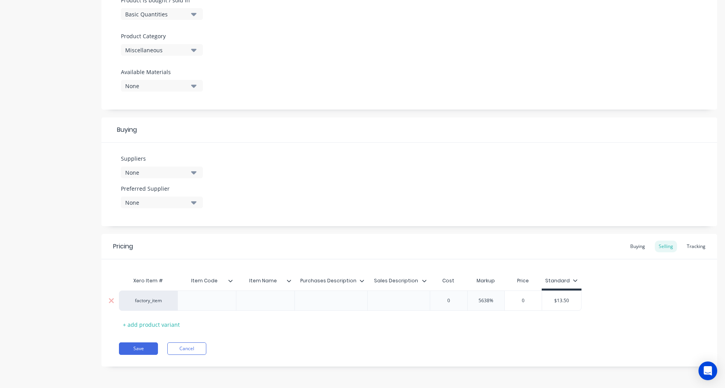
type input "638%"
type textarea "x"
type input "38%"
type textarea "x"
type input "8%"
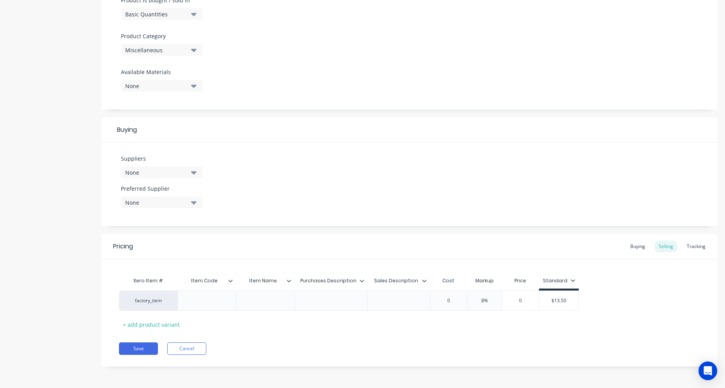
type textarea "x"
type input "%"
click at [476, 333] on div "Pricing Buying Selling Tracking Xero Item # Item Code Item Name Purchases Descr…" at bounding box center [409, 300] width 616 height 133
type input "$13.50"
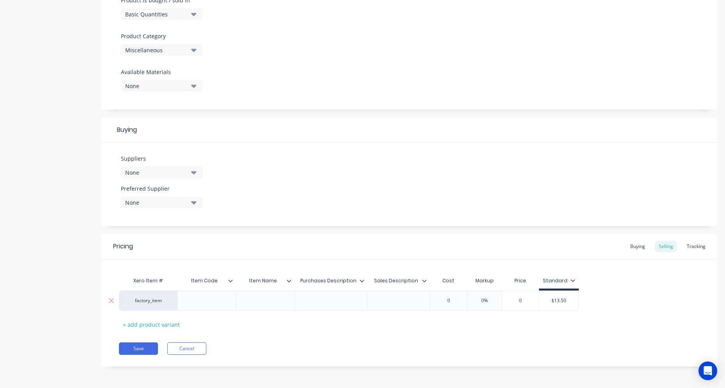
click at [546, 300] on input "$13.50" at bounding box center [558, 300] width 39 height 7
type textarea "x"
type input "13.50"
type textarea "x"
type input "3.50"
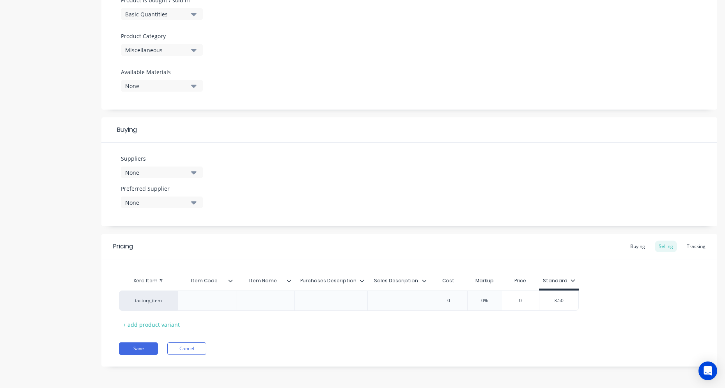
type textarea "x"
type input ".50"
type textarea "x"
type input "50"
type textarea "x"
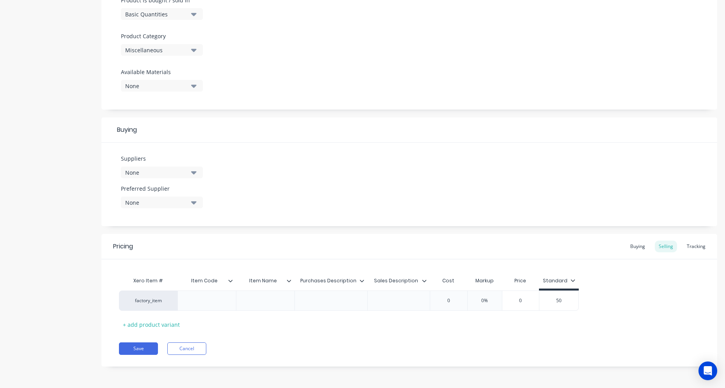
type input "0"
type textarea "x"
click at [458, 331] on div "Pricing Buying Selling Tracking Xero Item # Item Code Item Name Purchases Descr…" at bounding box center [409, 300] width 616 height 133
click at [146, 350] on button "Save" at bounding box center [138, 348] width 39 height 12
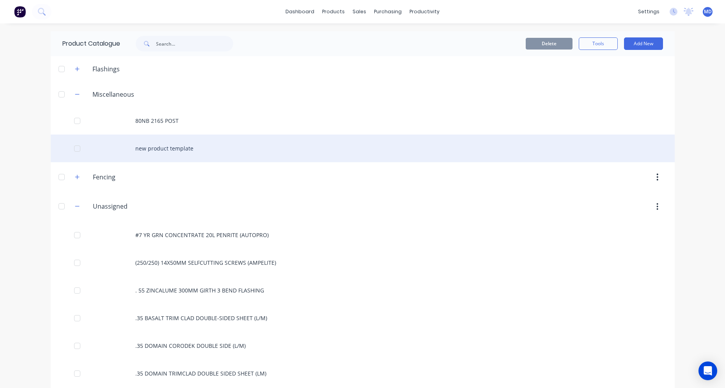
click at [161, 149] on div "new product template" at bounding box center [363, 148] width 624 height 28
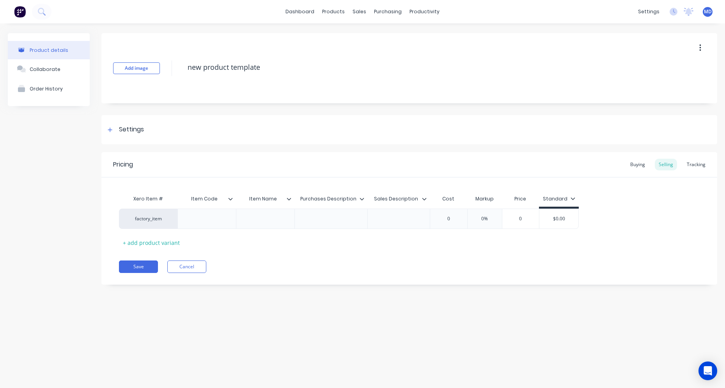
click at [700, 49] on icon "button" at bounding box center [700, 48] width 2 height 9
click at [667, 71] on span "Duplicate" at bounding box center [671, 68] width 58 height 8
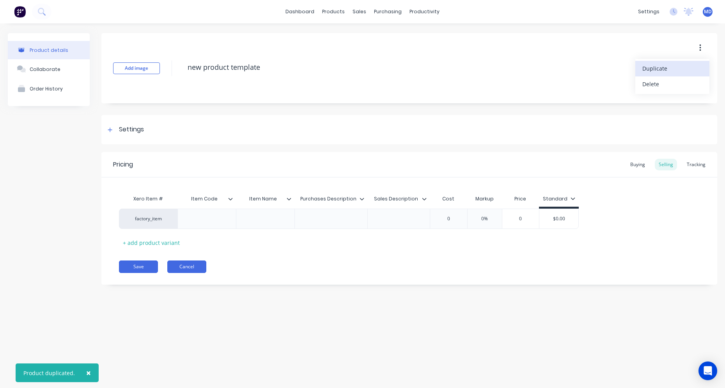
click at [184, 266] on button "Cancel" at bounding box center [186, 266] width 39 height 12
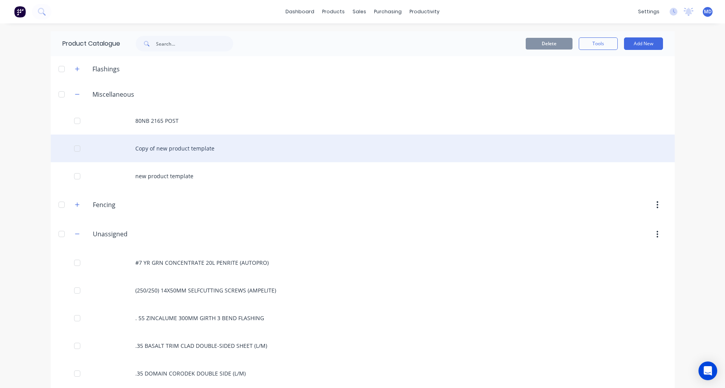
click at [159, 147] on div "Copy of new product template" at bounding box center [363, 148] width 624 height 28
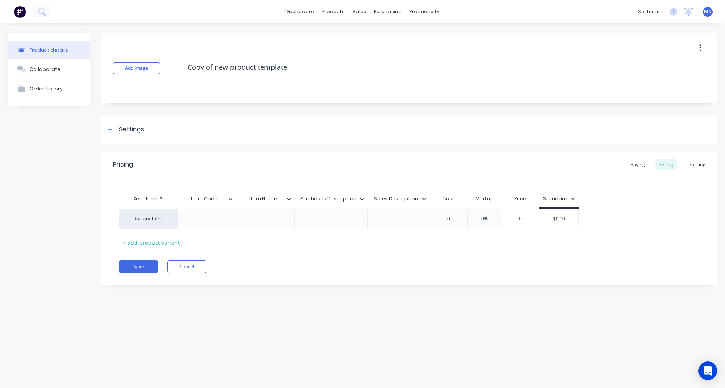
drag, startPoint x: 287, startPoint y: 69, endPoint x: 180, endPoint y: 72, distance: 107.6
click at [180, 72] on div "Add image Copy of new product template" at bounding box center [409, 68] width 616 height 70
click at [192, 270] on button "Cancel" at bounding box center [186, 266] width 39 height 12
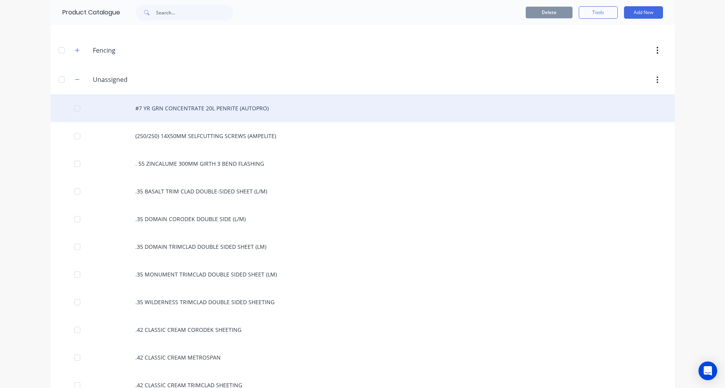
scroll to position [156, 0]
click at [178, 109] on div "#7 YR GRN CONCENTRATE 20L PENRITE (AUTOPRO)" at bounding box center [363, 107] width 624 height 28
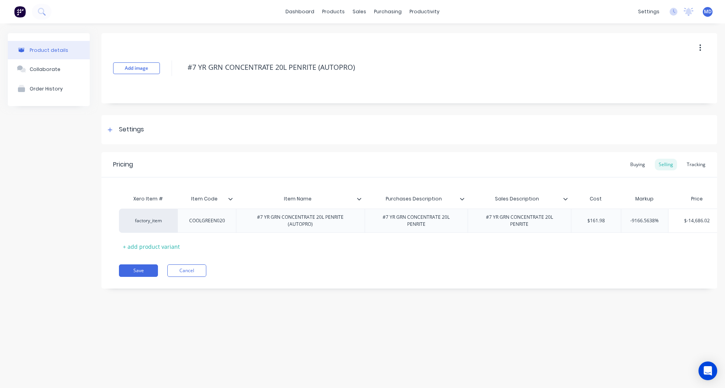
type textarea "x"
click at [113, 132] on div at bounding box center [110, 130] width 10 height 10
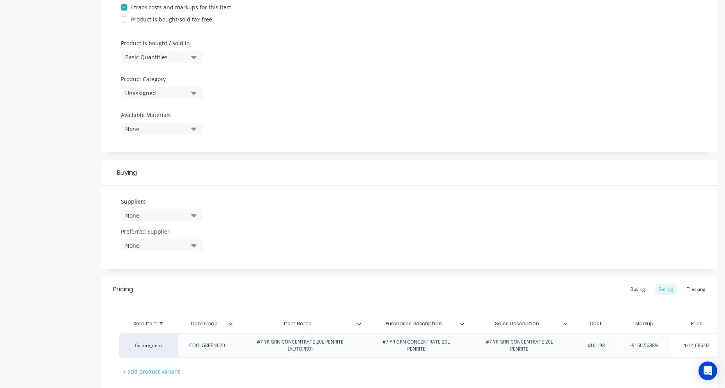
scroll to position [103, 0]
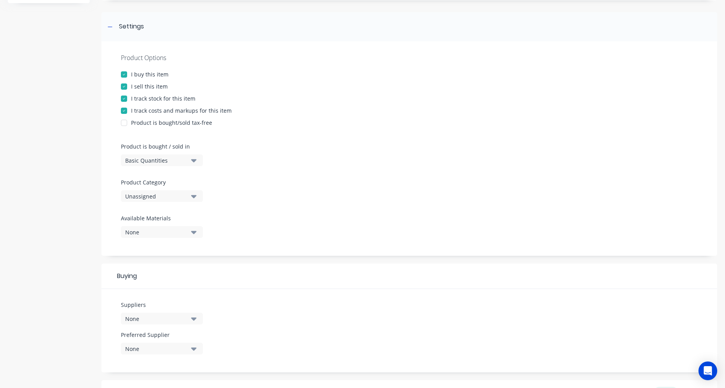
click at [192, 196] on icon "button" at bounding box center [193, 196] width 5 height 9
click at [282, 179] on div "Product Options I buy this item I sell this item I track stock for this item I …" at bounding box center [409, 148] width 616 height 214
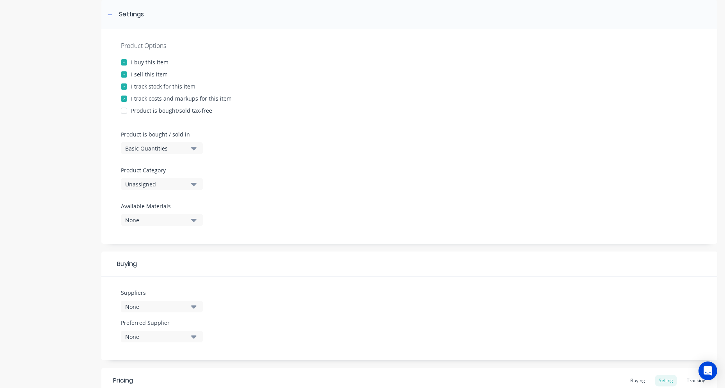
scroll to position [156, 0]
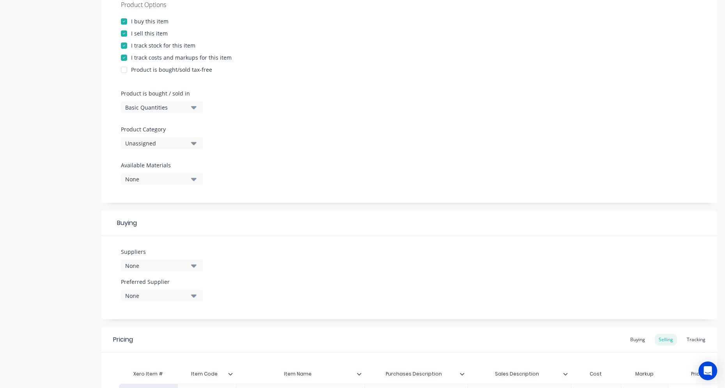
click at [196, 143] on icon "button" at bounding box center [193, 143] width 5 height 3
click at [297, 151] on div "Product Options I buy this item I sell this item I track stock for this item I …" at bounding box center [409, 95] width 616 height 214
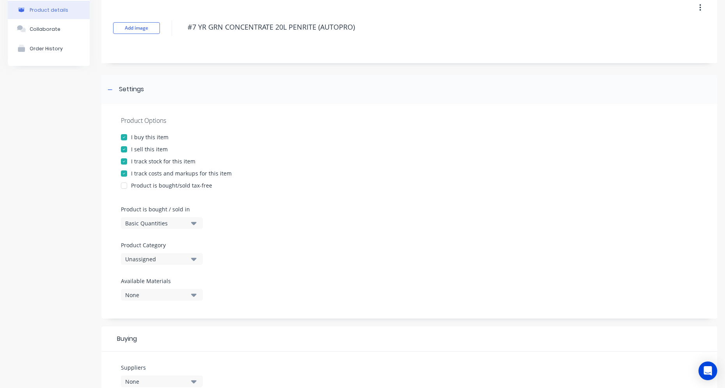
scroll to position [0, 0]
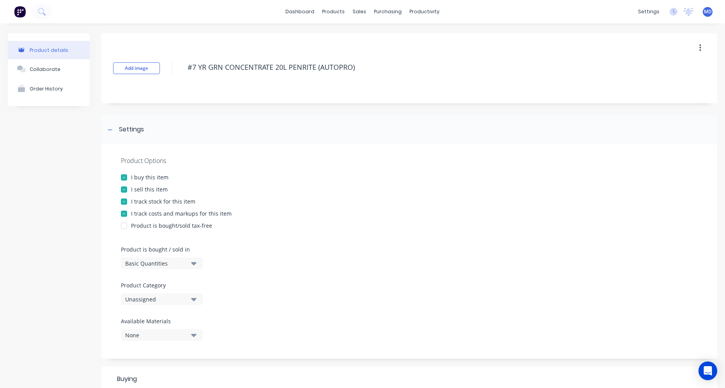
click at [291, 41] on div "Add image #7 YR GRN CONCENTRATE 20L PENRITE (AUTOPRO)" at bounding box center [409, 68] width 616 height 70
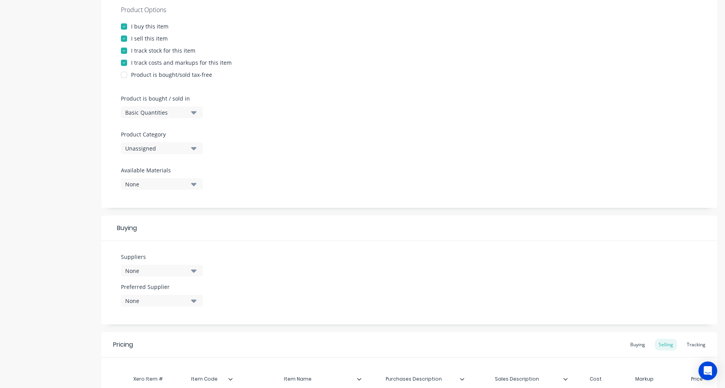
scroll to position [259, 0]
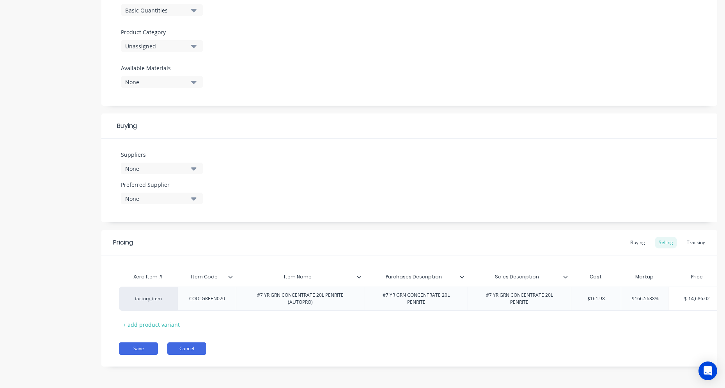
click at [193, 352] on button "Cancel" at bounding box center [186, 348] width 39 height 12
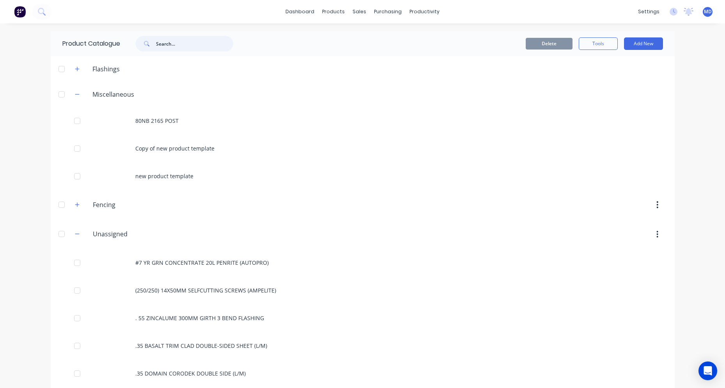
click at [166, 46] on input "text" at bounding box center [194, 44] width 77 height 16
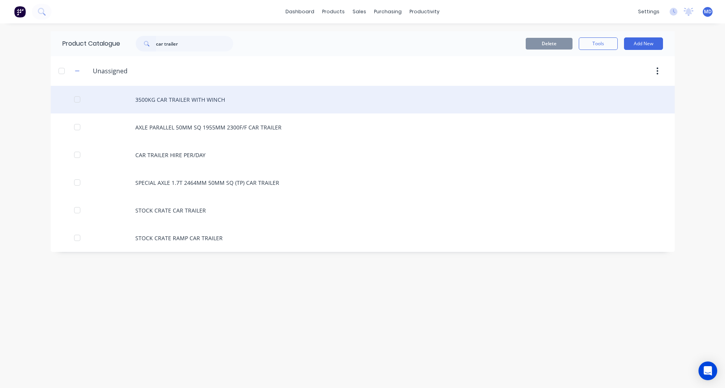
click at [181, 100] on div "3500KG CAR TRAILER WITH WINCH" at bounding box center [363, 100] width 624 height 28
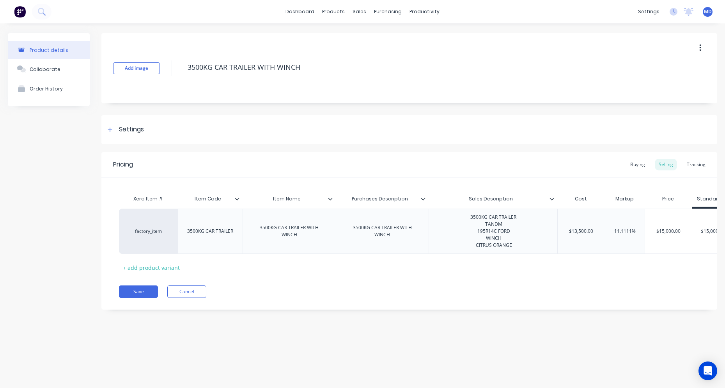
scroll to position [0, 17]
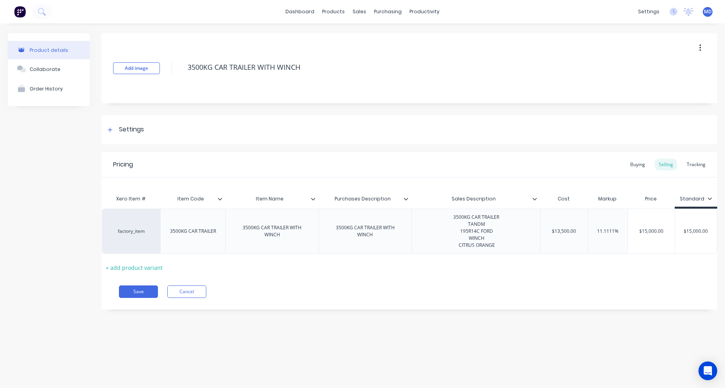
click at [527, 353] on div "Product details Collaborate Order History Add image 3500KG CAR TRAILER WITH WIN…" at bounding box center [362, 197] width 725 height 349
click at [306, 12] on link "dashboard" at bounding box center [299, 12] width 37 height 12
